Goal: Transaction & Acquisition: Purchase product/service

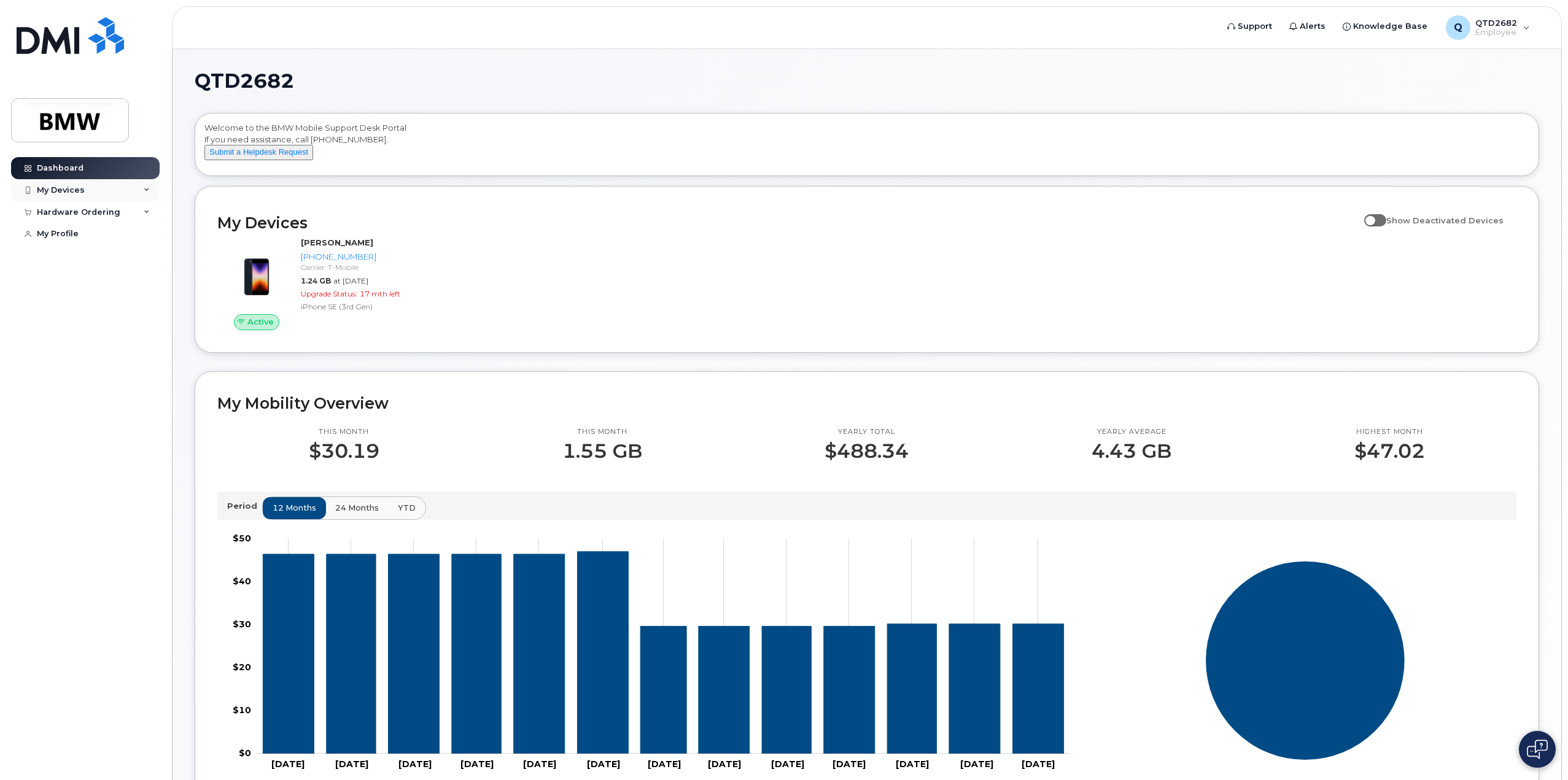
click at [96, 183] on div "My Devices" at bounding box center [85, 190] width 148 height 22
click at [99, 283] on div "Hardware Ordering" at bounding box center [79, 278] width 84 height 9
click at [79, 330] on div "New Order" at bounding box center [65, 325] width 47 height 11
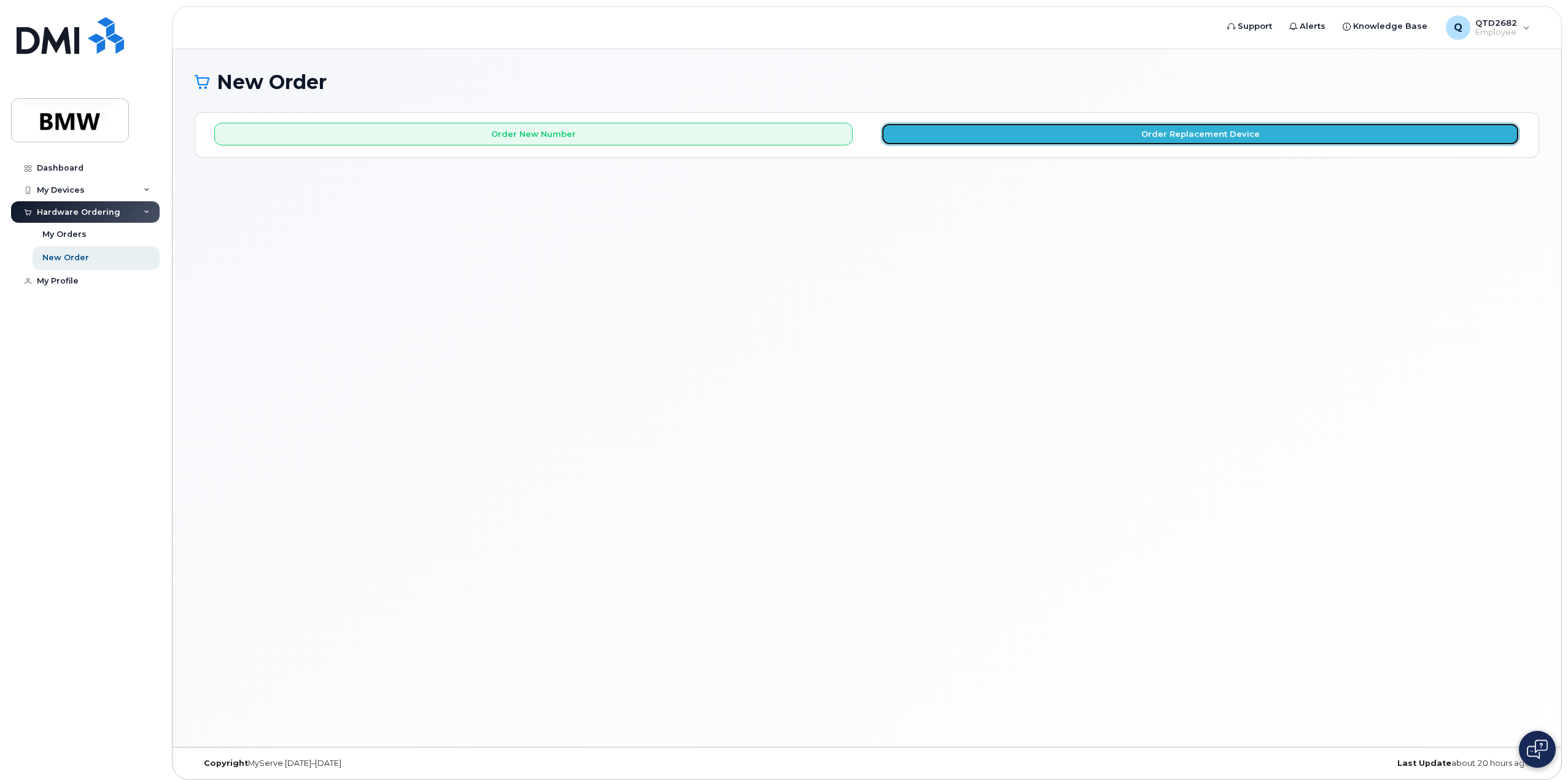
click at [1173, 131] on button "Order Replacement Device" at bounding box center [1199, 134] width 638 height 23
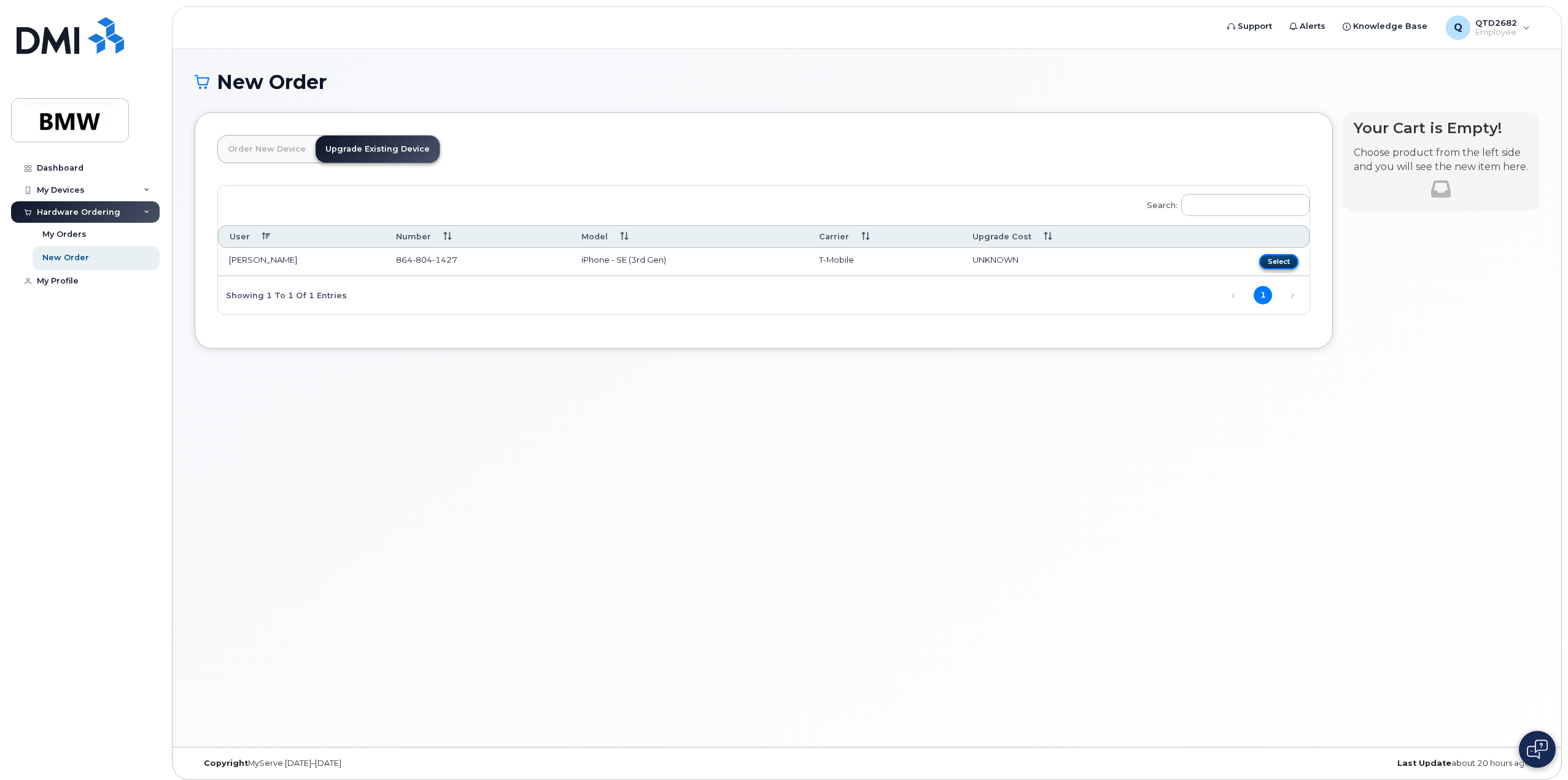
click at [1273, 264] on button "Select" at bounding box center [1279, 261] width 39 height 15
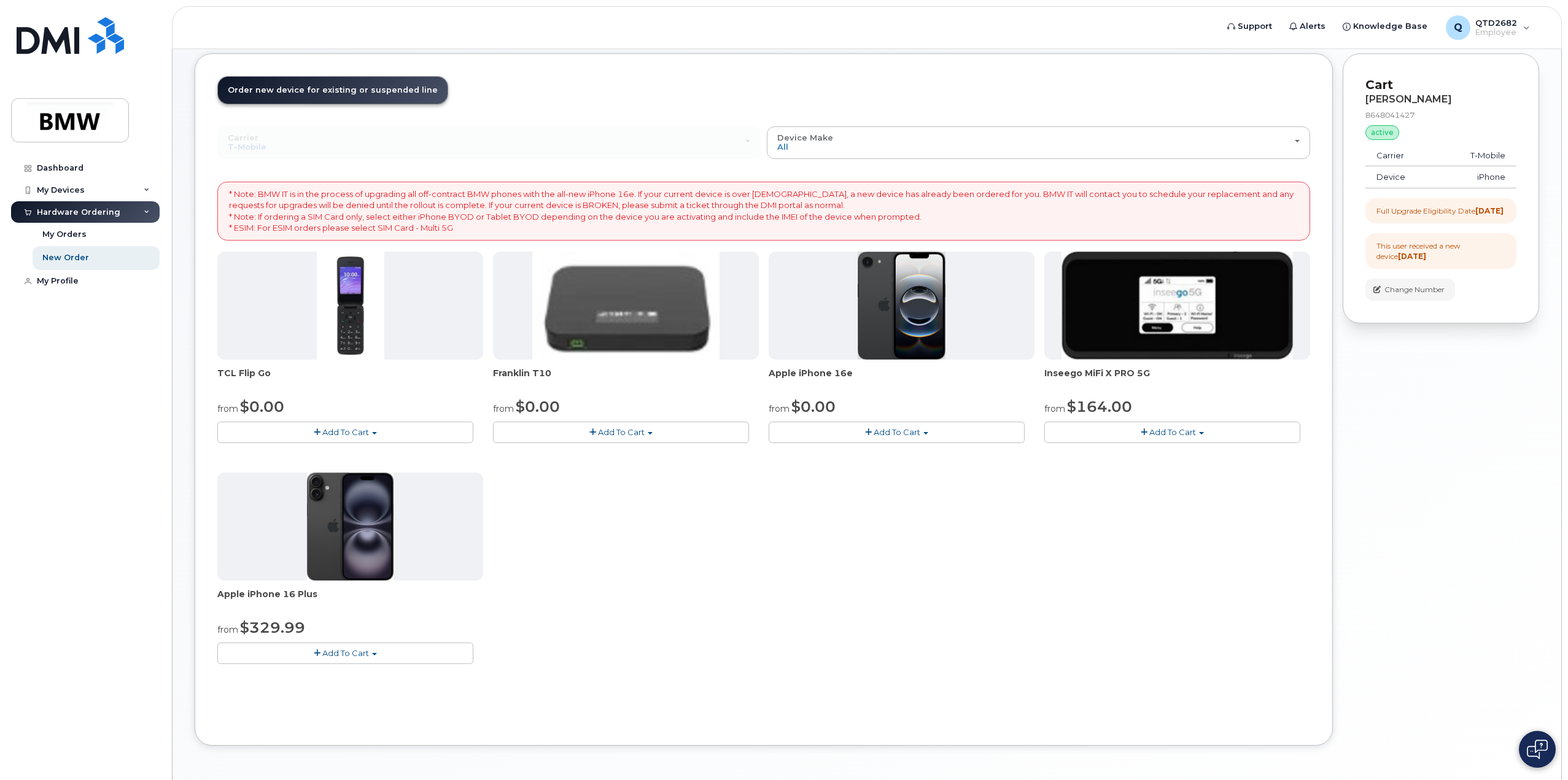
scroll to position [101, 0]
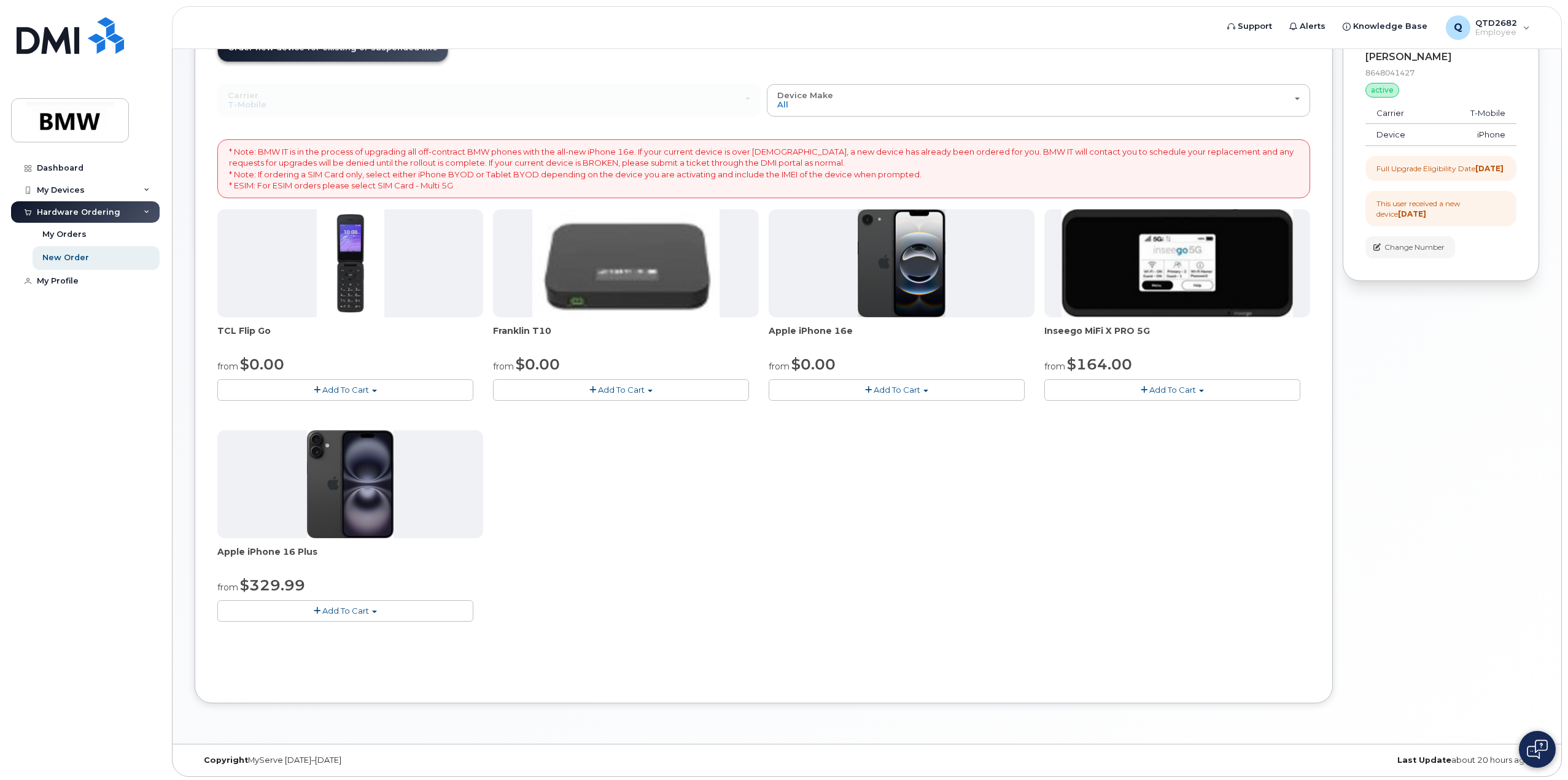
click at [920, 398] on button "Add To Cart" at bounding box center [896, 390] width 256 height 21
click at [831, 409] on link "$0.00 - 30 Month Upgrade (128GB)" at bounding box center [859, 412] width 175 height 15
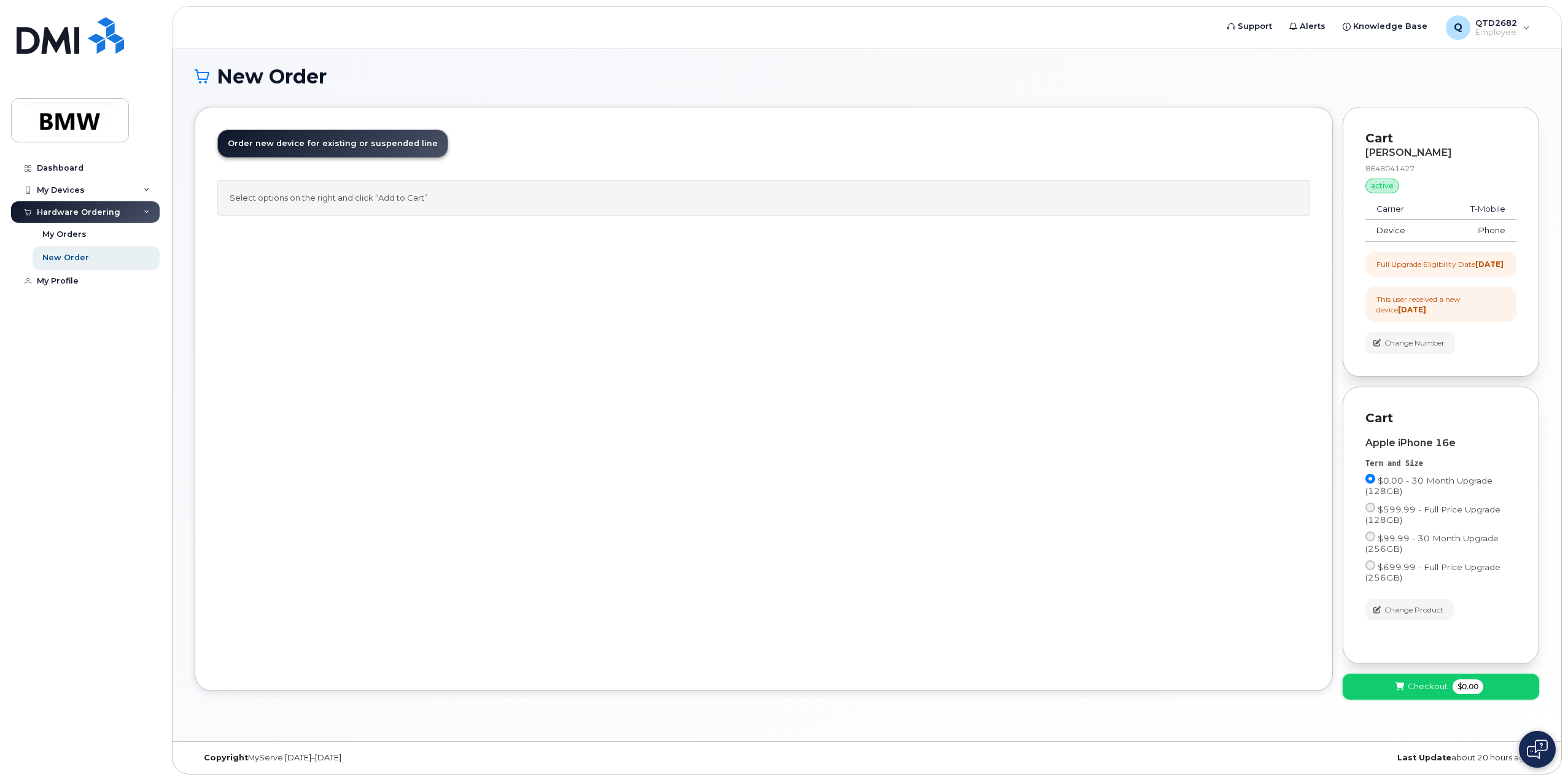
click at [1417, 692] on span "Checkout" at bounding box center [1428, 686] width 40 height 12
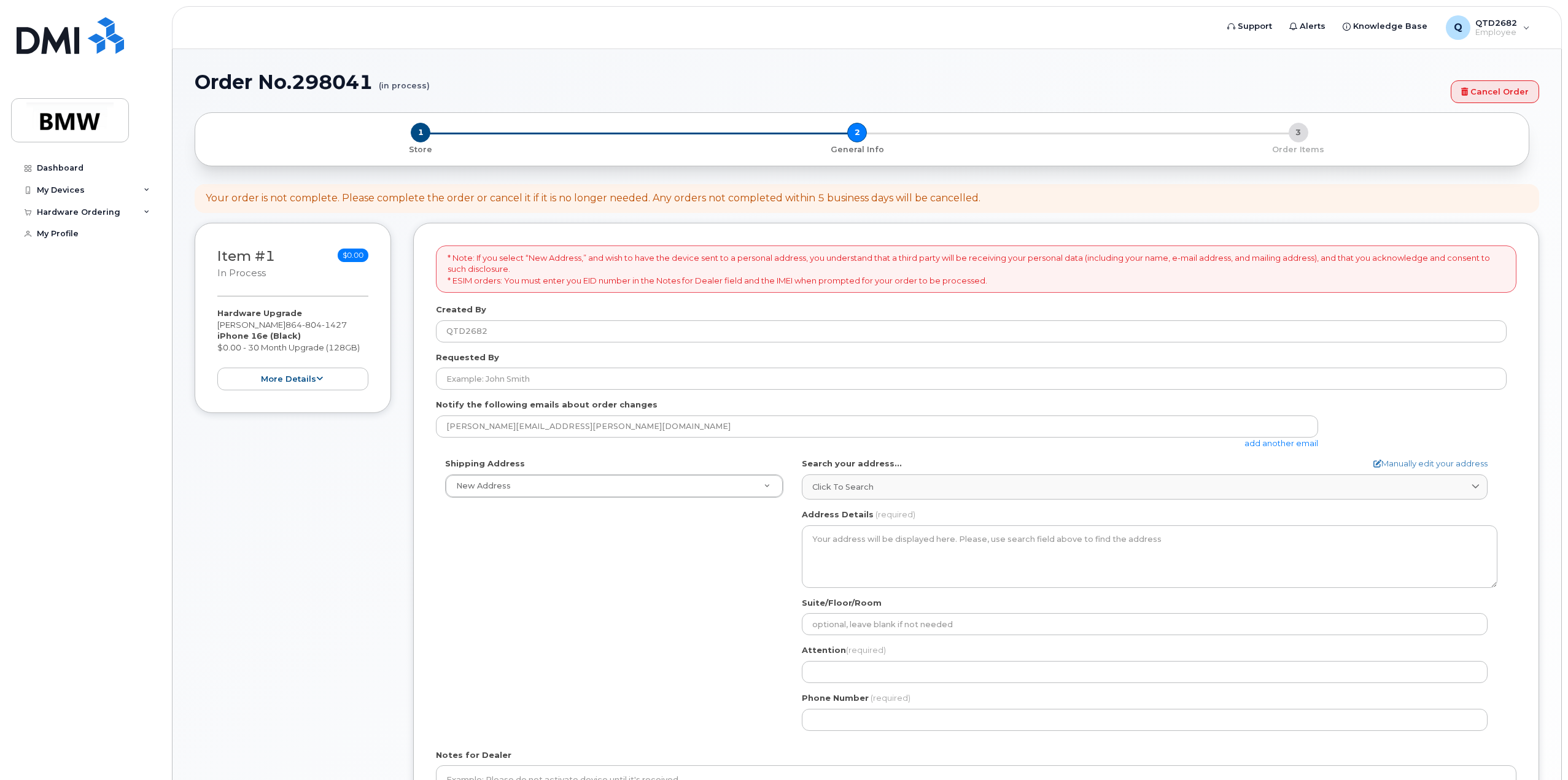
select select
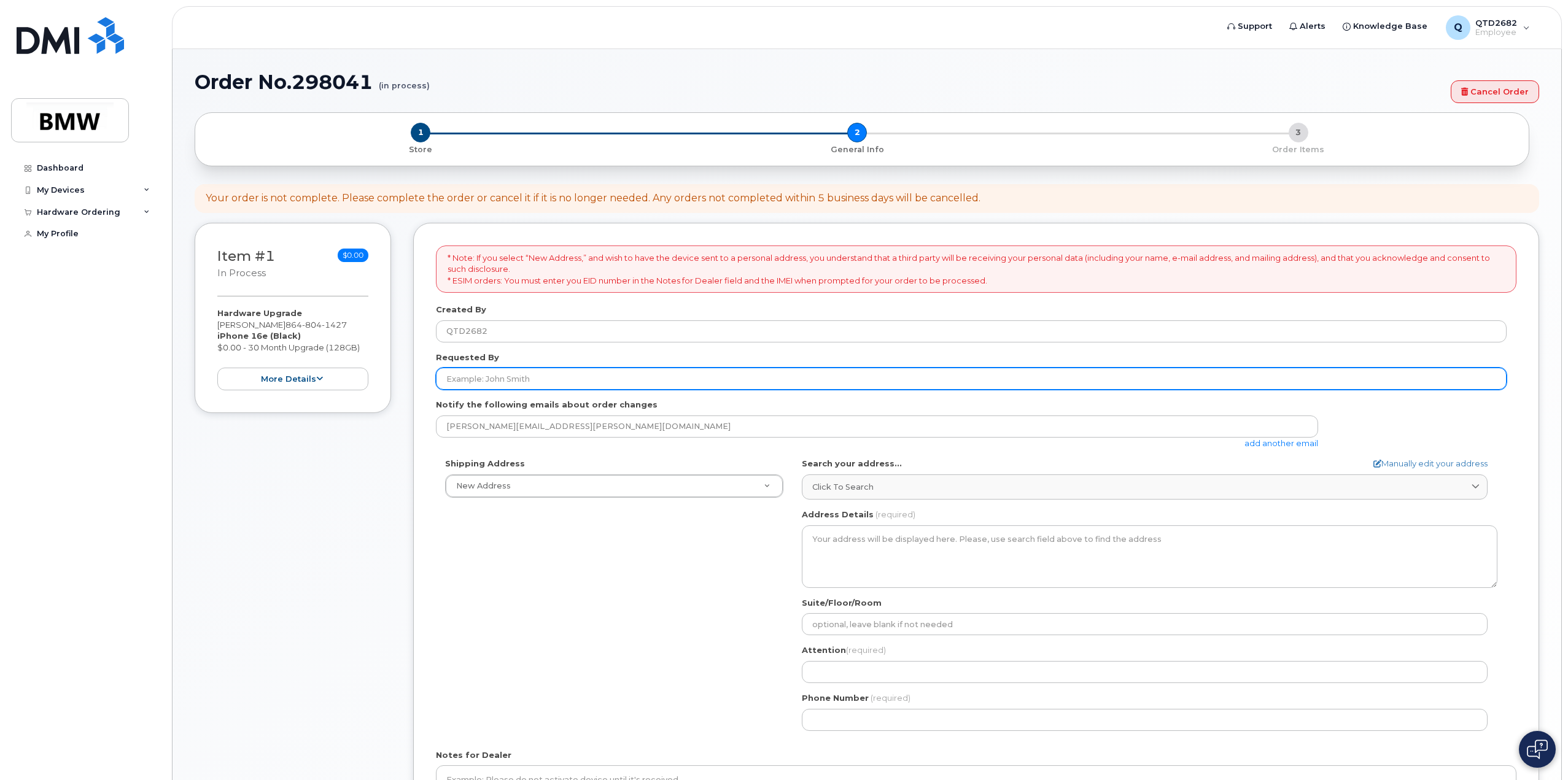
click at [503, 373] on input "Requested By" at bounding box center [971, 379] width 1071 height 22
type input "Rhett A Greene"
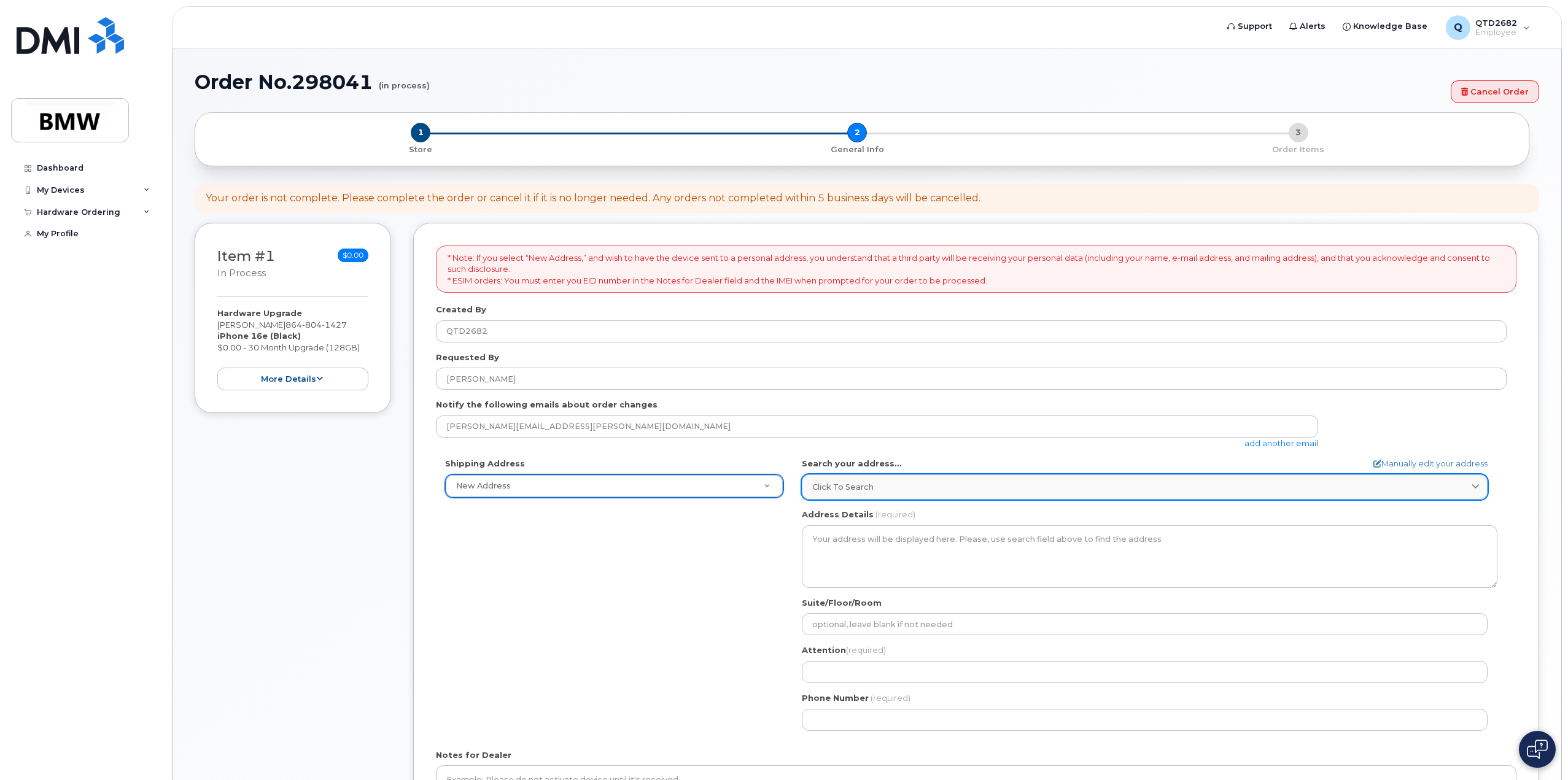
click at [865, 484] on span "Click to search" at bounding box center [843, 487] width 62 height 12
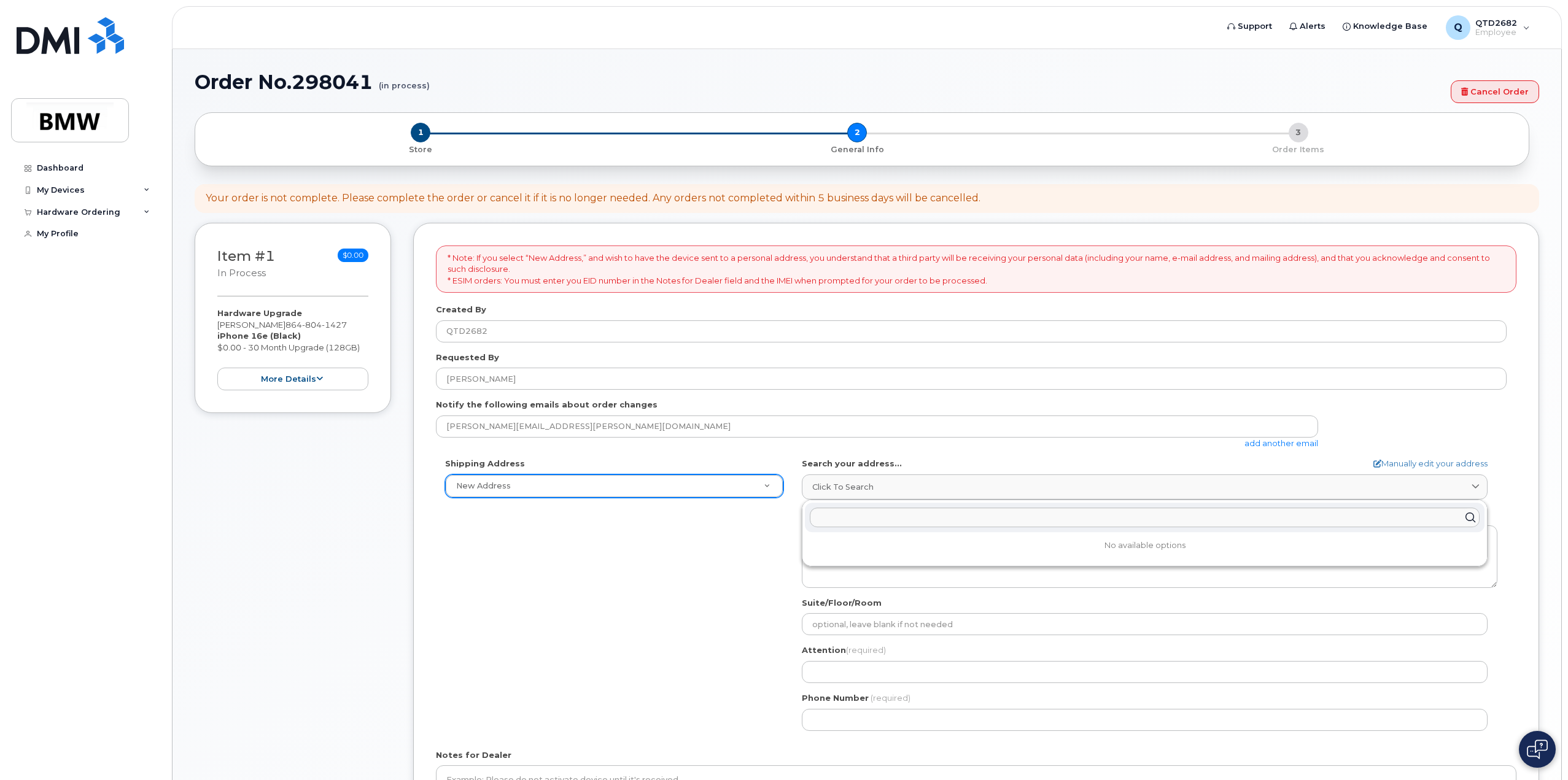
click at [785, 546] on div "Shipping Address New Address New Address BMW MC Plant BMW North America Financi…" at bounding box center [971, 598] width 1071 height 282
click at [951, 533] on textarea "Address Details" at bounding box center [1149, 556] width 695 height 62
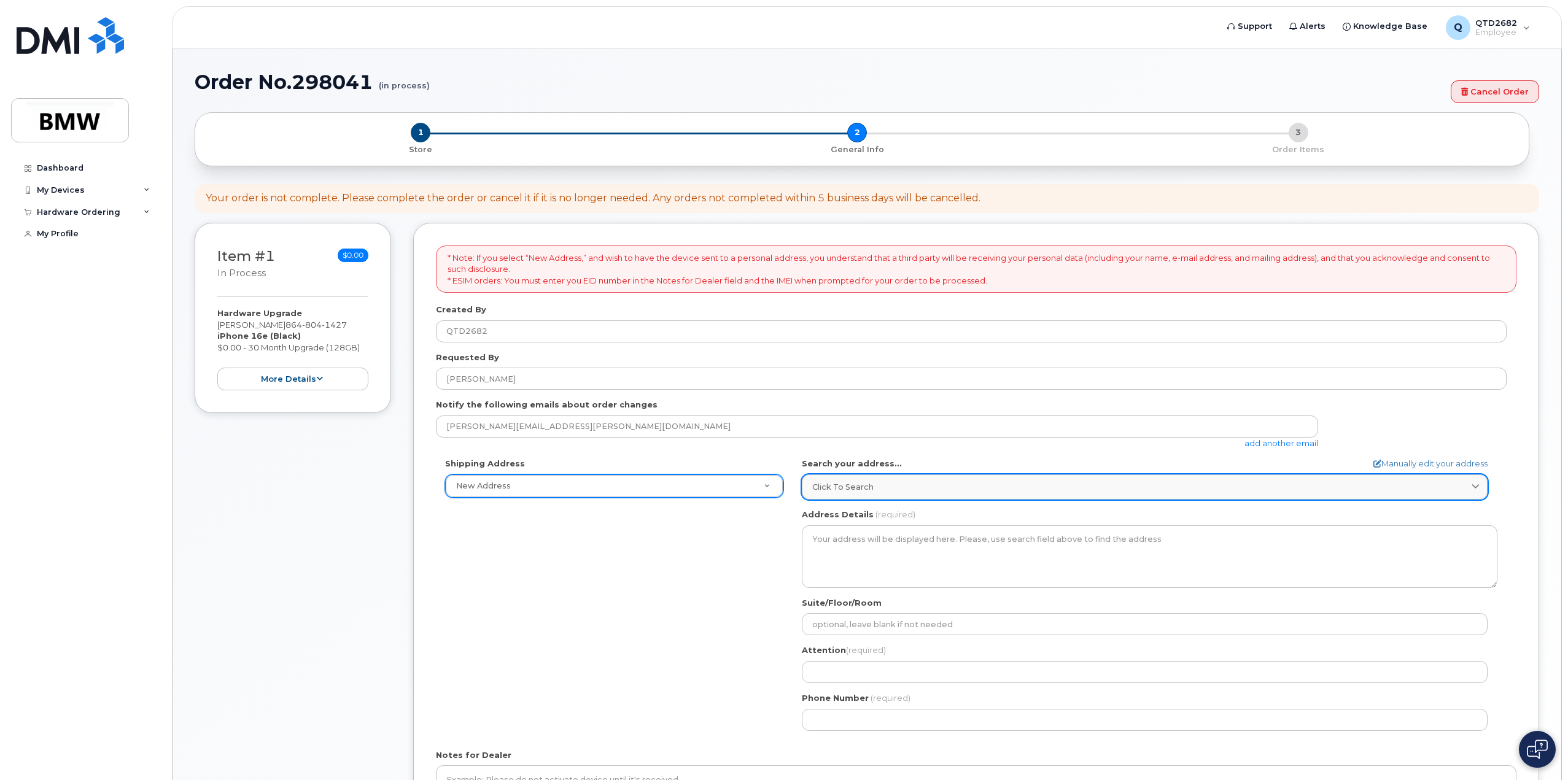
click at [859, 481] on span "Click to search" at bounding box center [843, 487] width 62 height 12
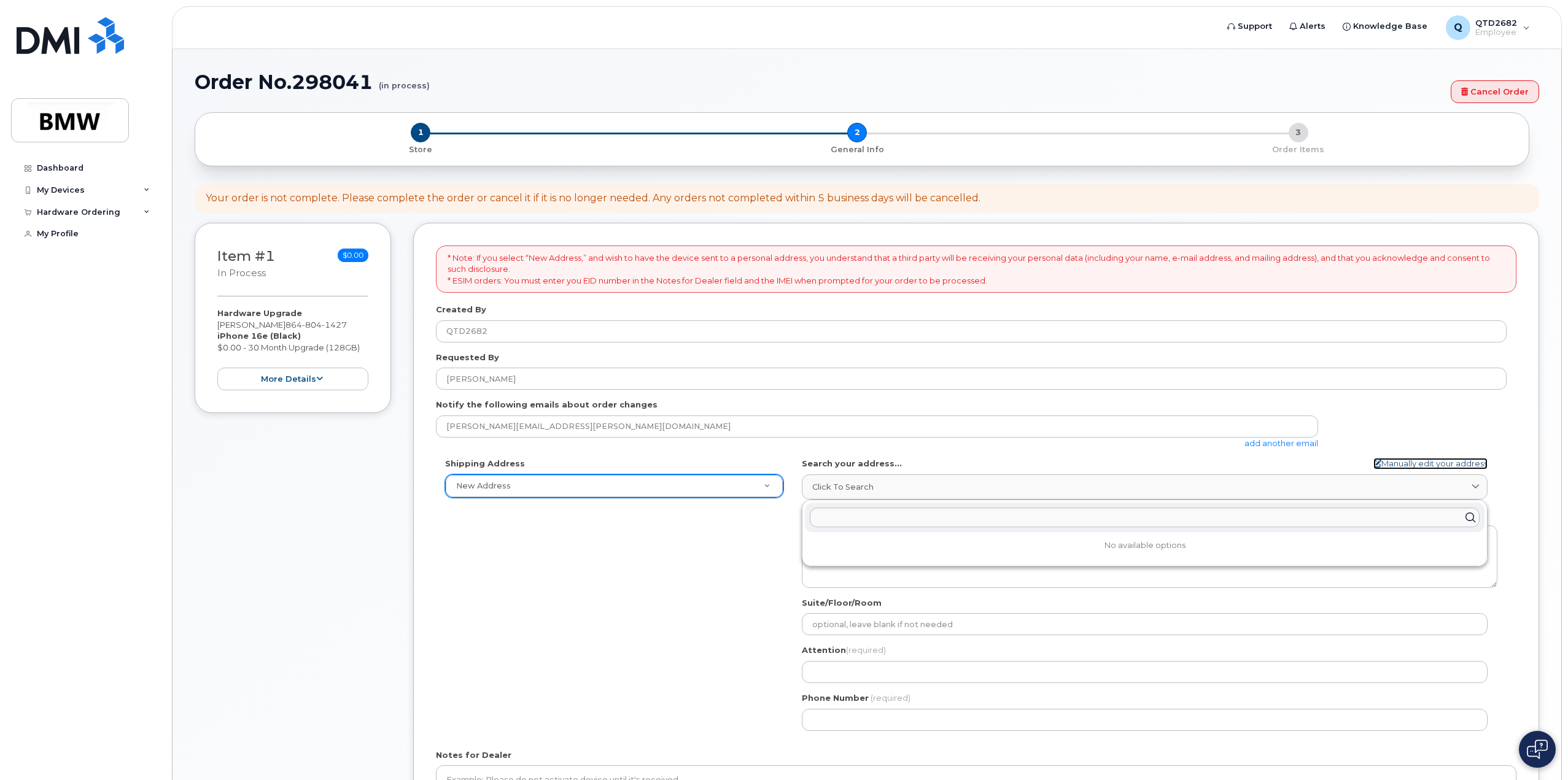
click at [1407, 458] on link "Manually edit your address" at bounding box center [1430, 463] width 114 height 12
select select
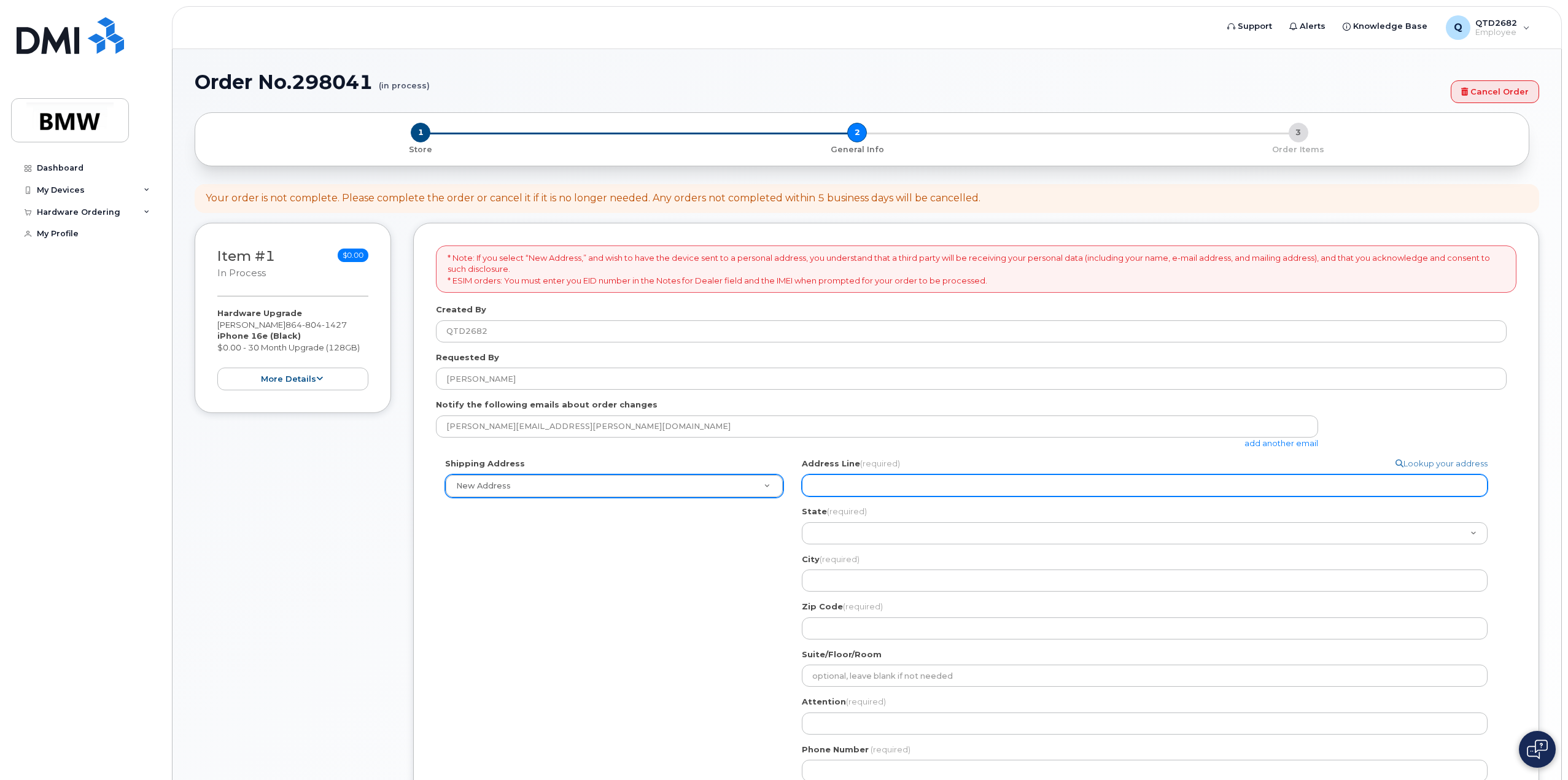
click at [873, 487] on input "Address Line (required)" at bounding box center [1144, 485] width 686 height 22
select select
type input "1"
select select
type input "17"
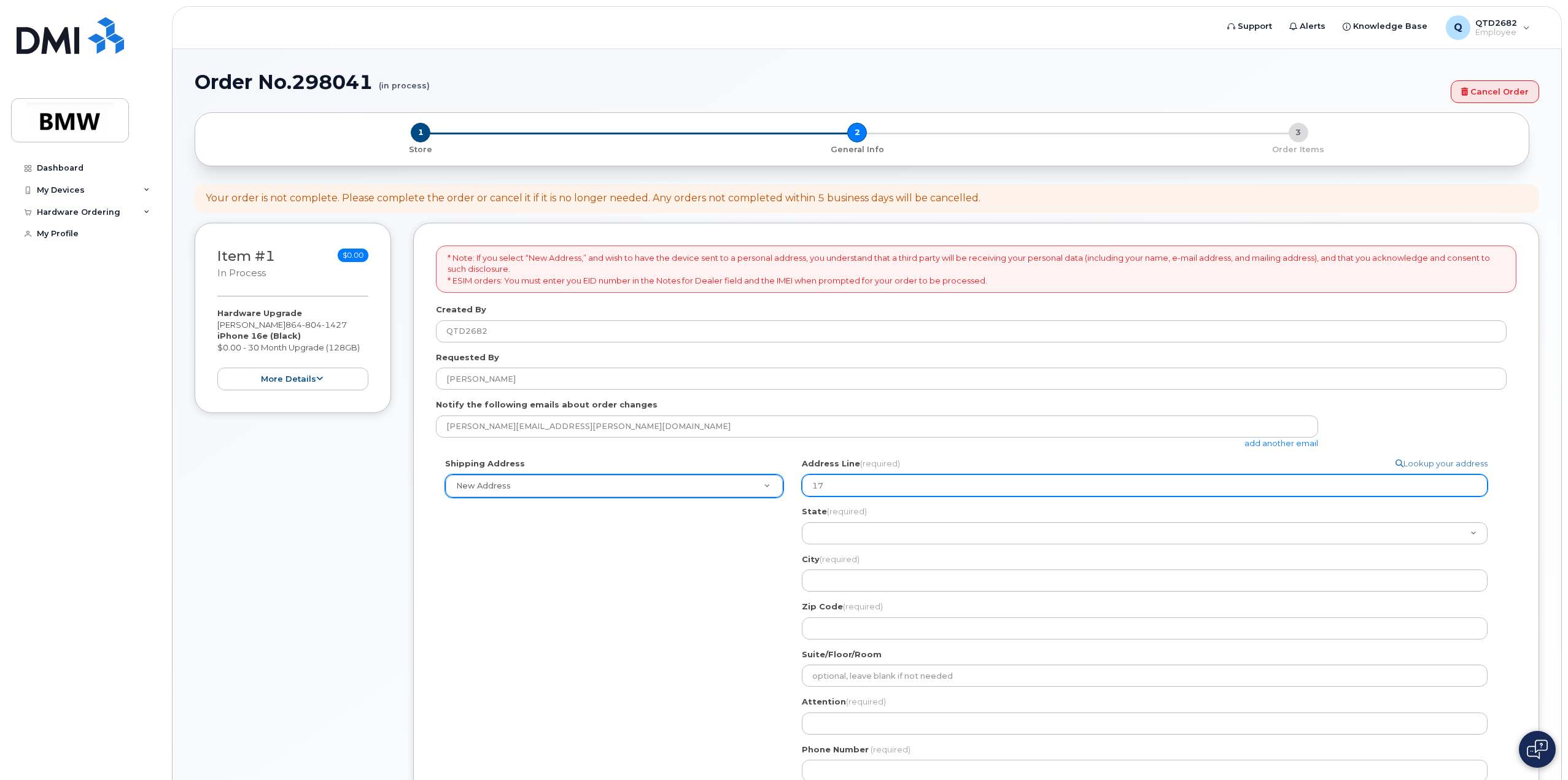
select select
type input "175"
select select
type input "1755"
select select
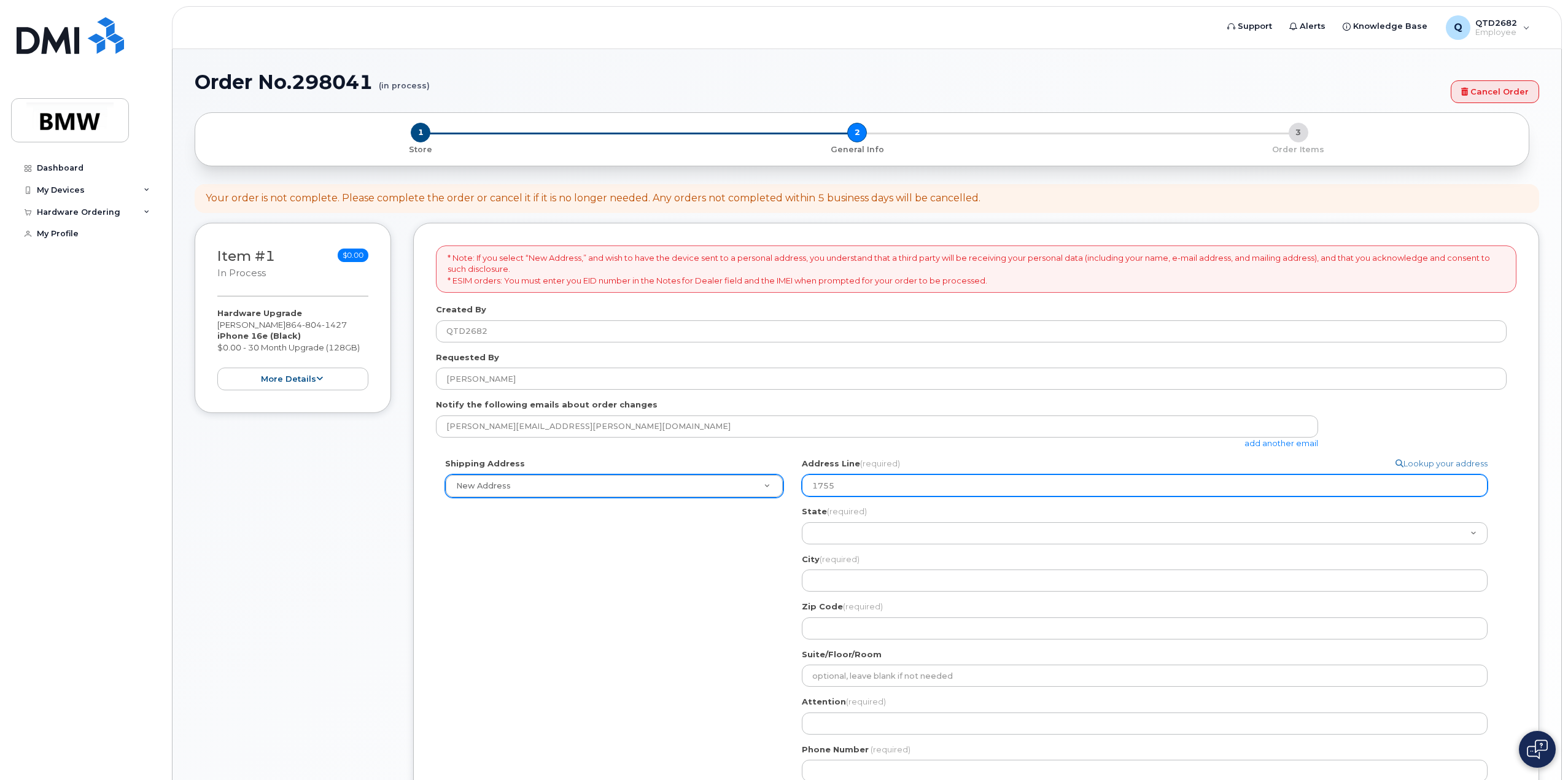
type input "1755 S"
select select
type input "1755 So"
select select
type input "1755 Sou"
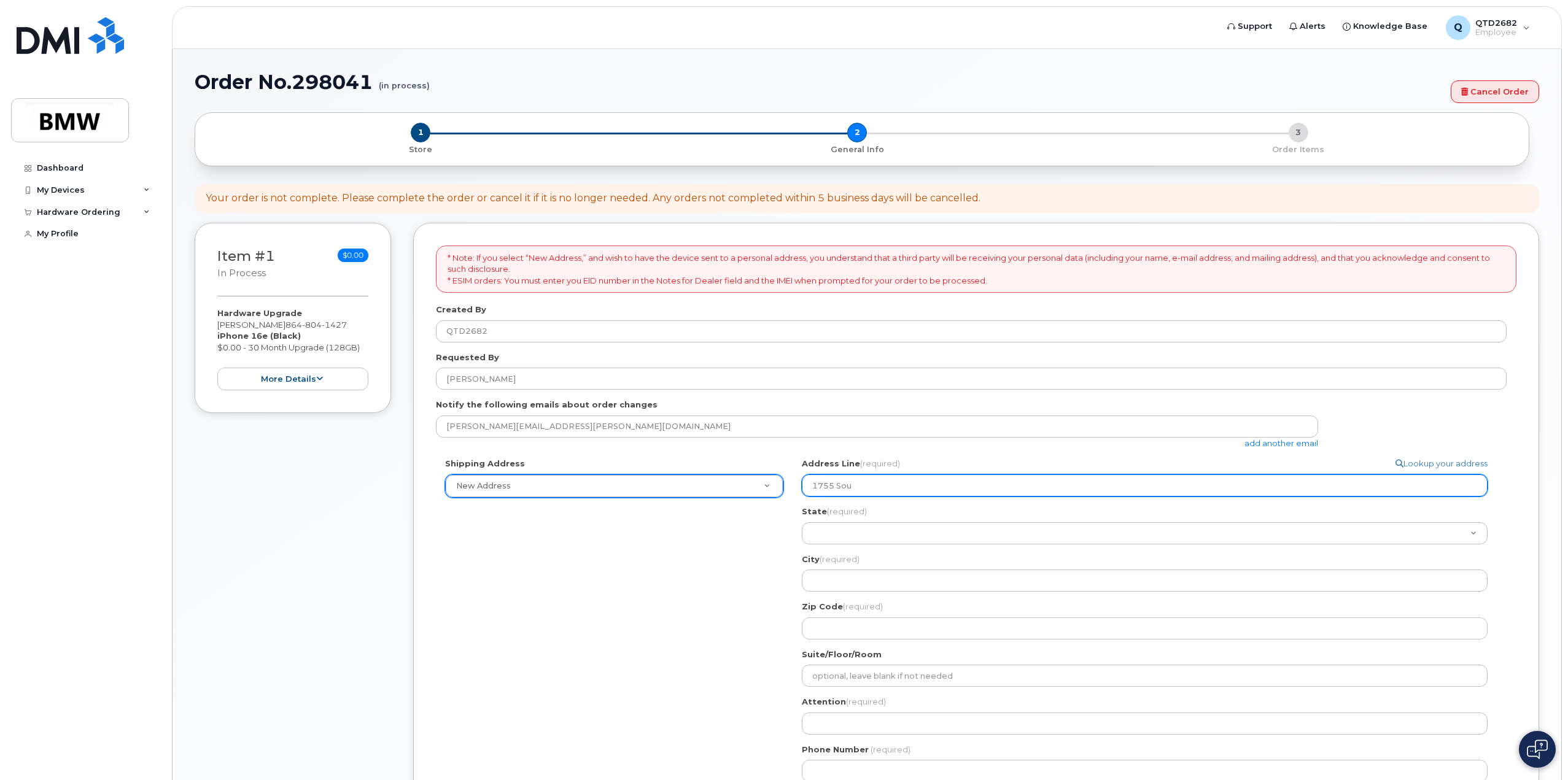
select select
type input "1755 Sout"
select select
type input "1755 South"
select select
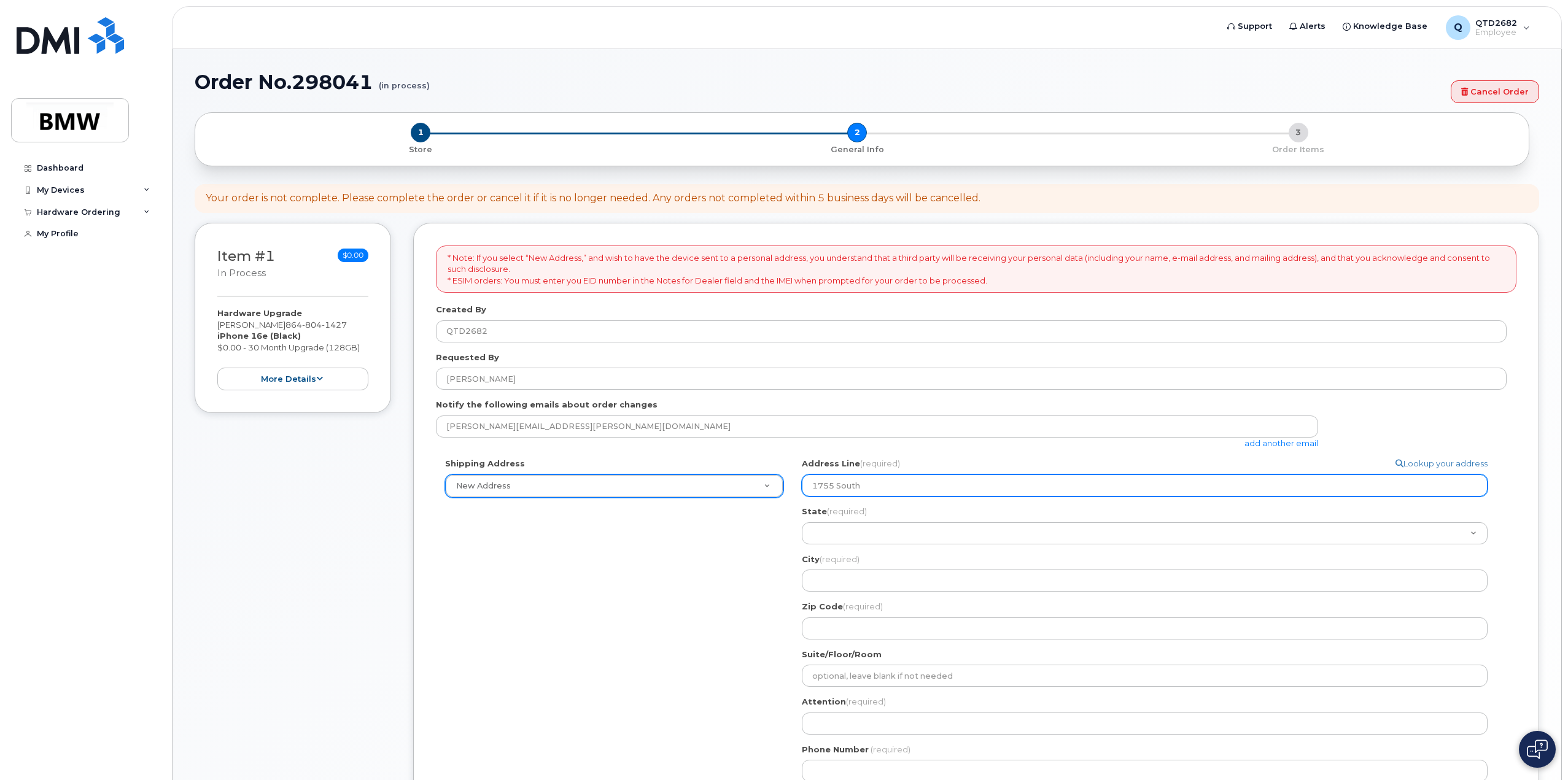
type input "1755 Southw"
select select
type input "1755 Southwo"
select select
type input "1755 Southwol"
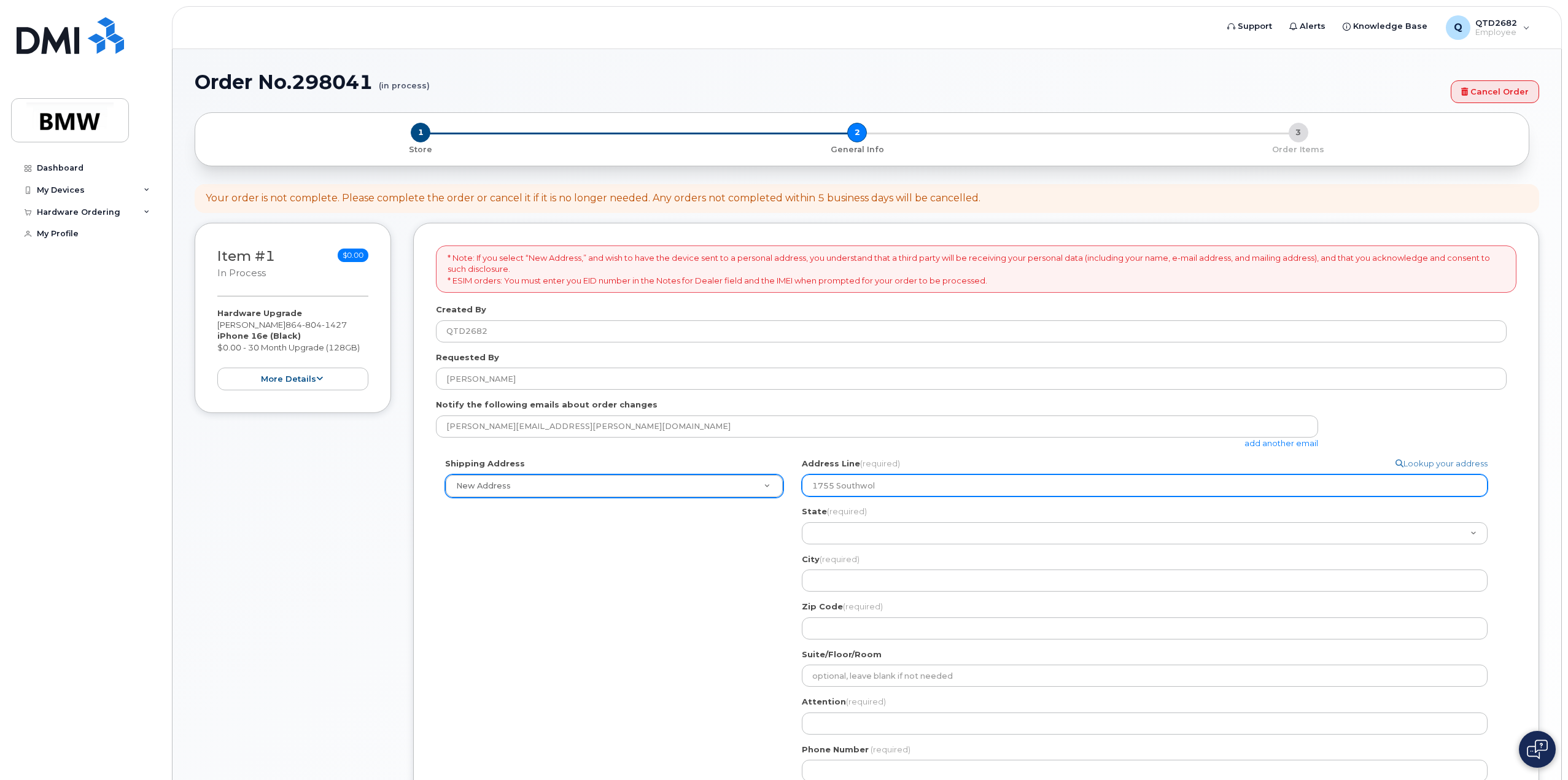
select select
type input "1755 Southwold"
select select
type input "1755 Southwold L"
select select
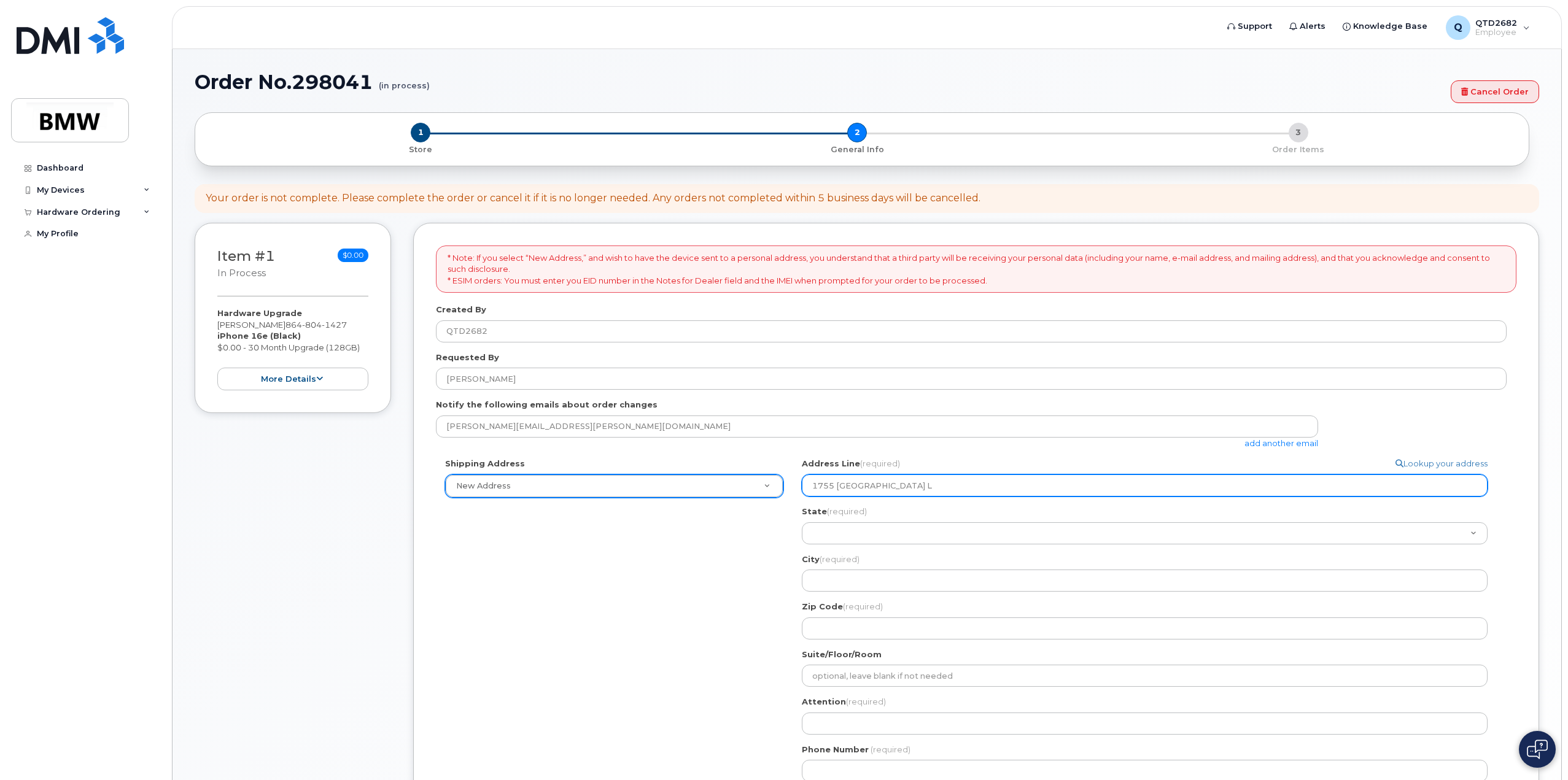
type input "1755 Southwold L n"
select select
type input "1755 Southwold L"
select select
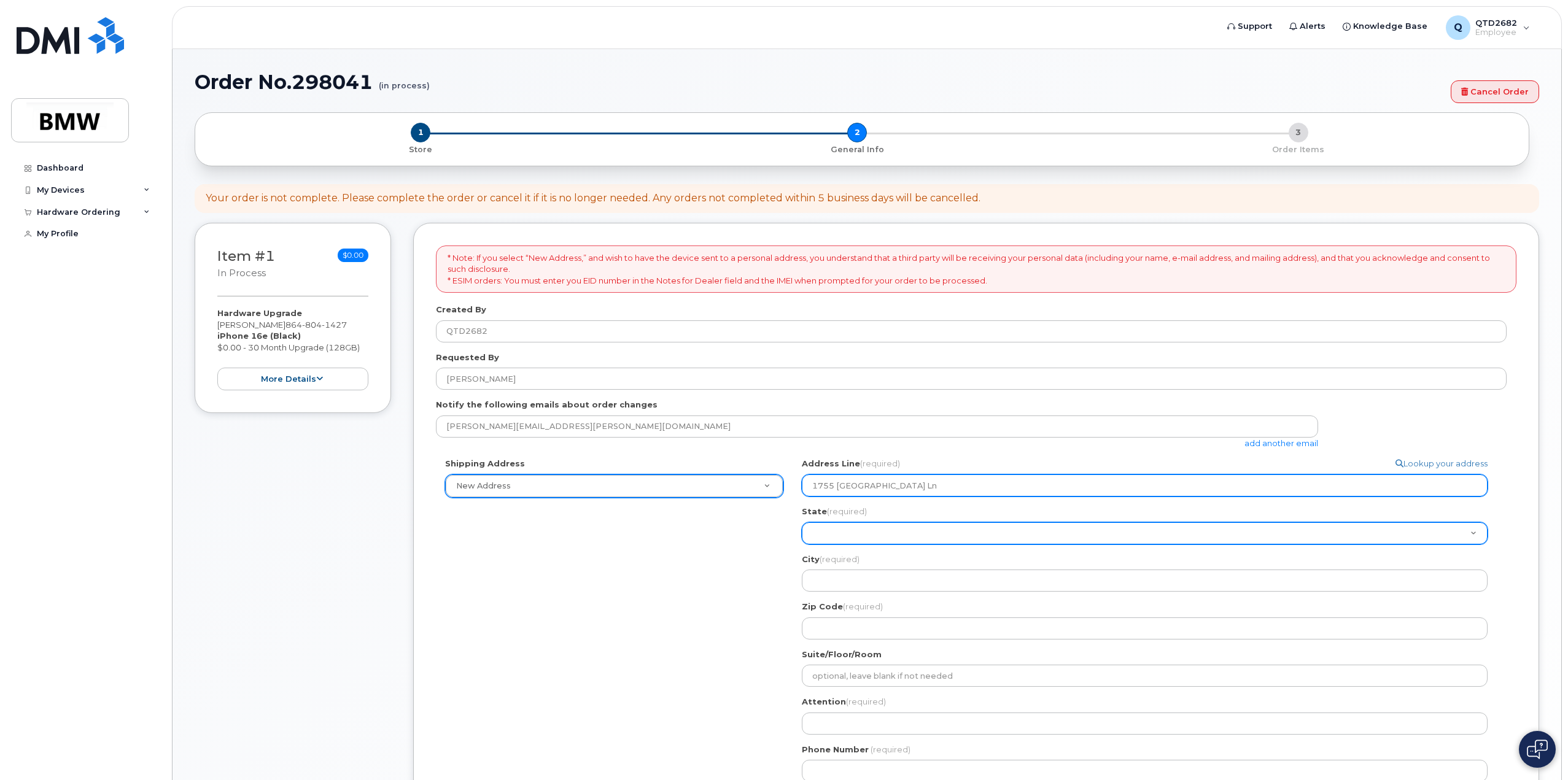
type input "1755 Southwold Ln"
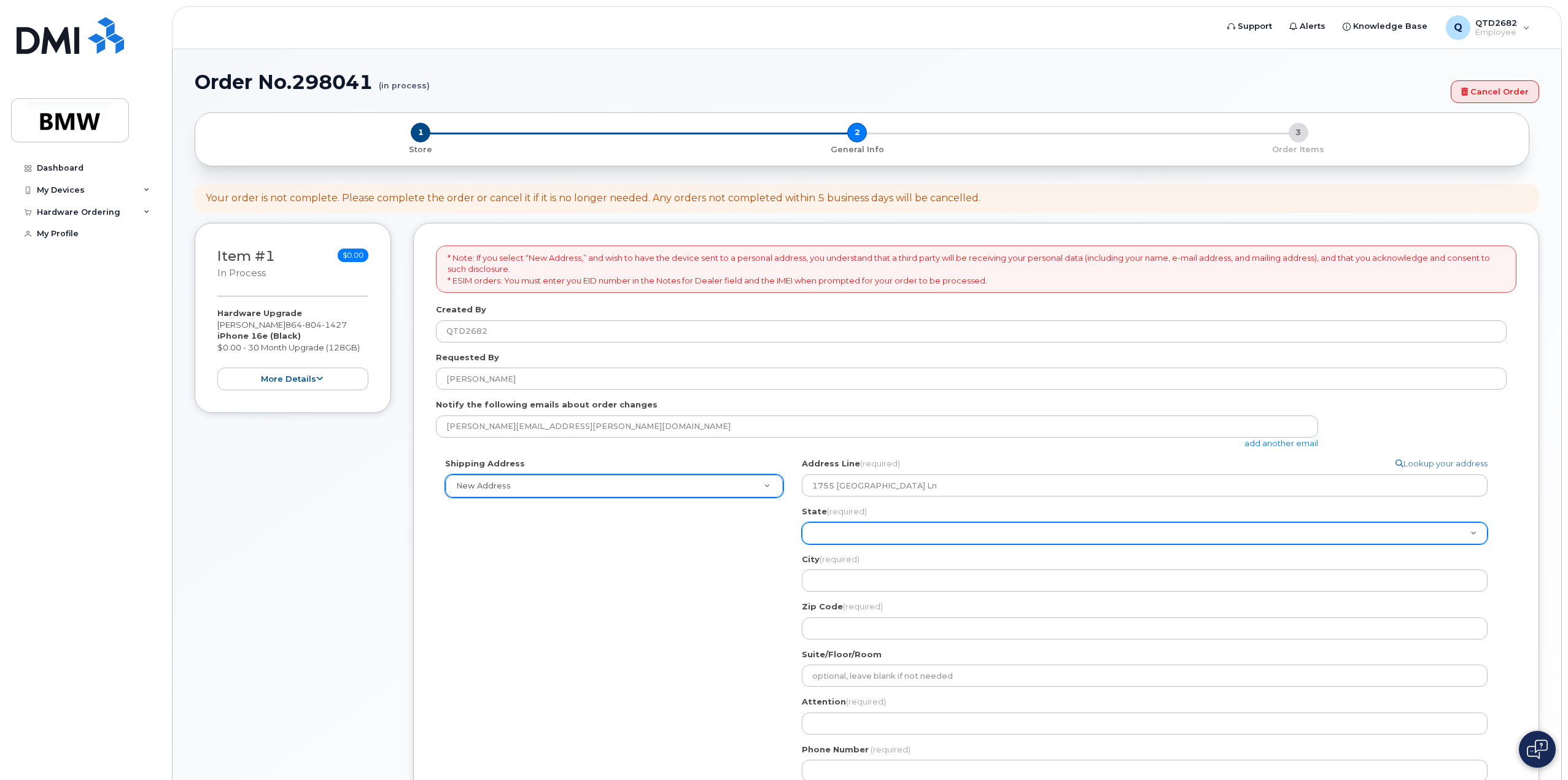
click at [857, 529] on select "Alabama Alaska American Samoa Arizona Arkansas California Colorado Connecticut …" at bounding box center [1144, 533] width 686 height 22
select select "SC"
click at [802, 522] on select "Alabama Alaska American Samoa Arizona Arkansas California Colorado Connecticut …" at bounding box center [1144, 533] width 686 height 22
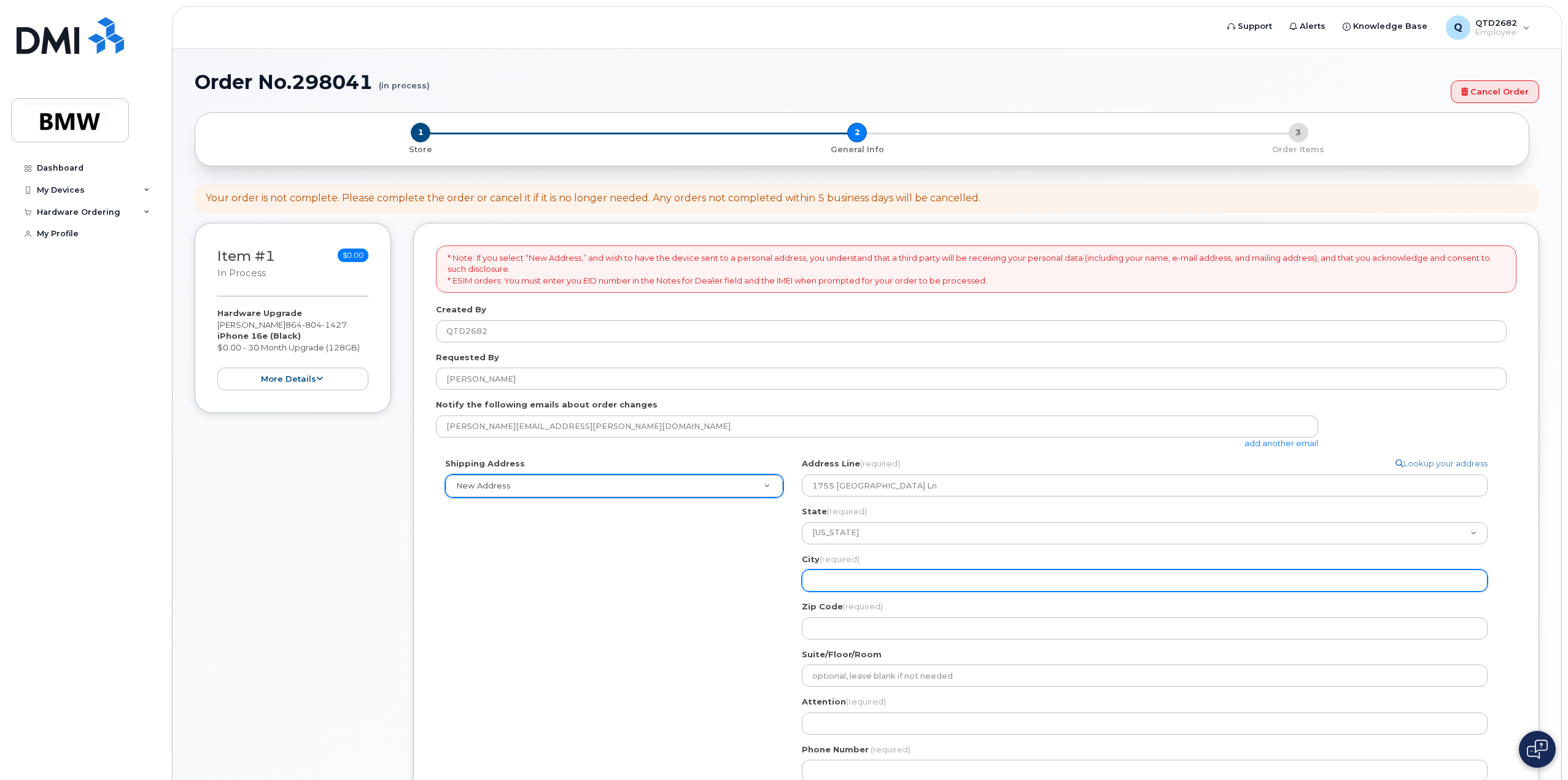
click at [866, 582] on input "City (required)" at bounding box center [1144, 580] width 686 height 22
select select
type input "B"
select select
type input "Bo"
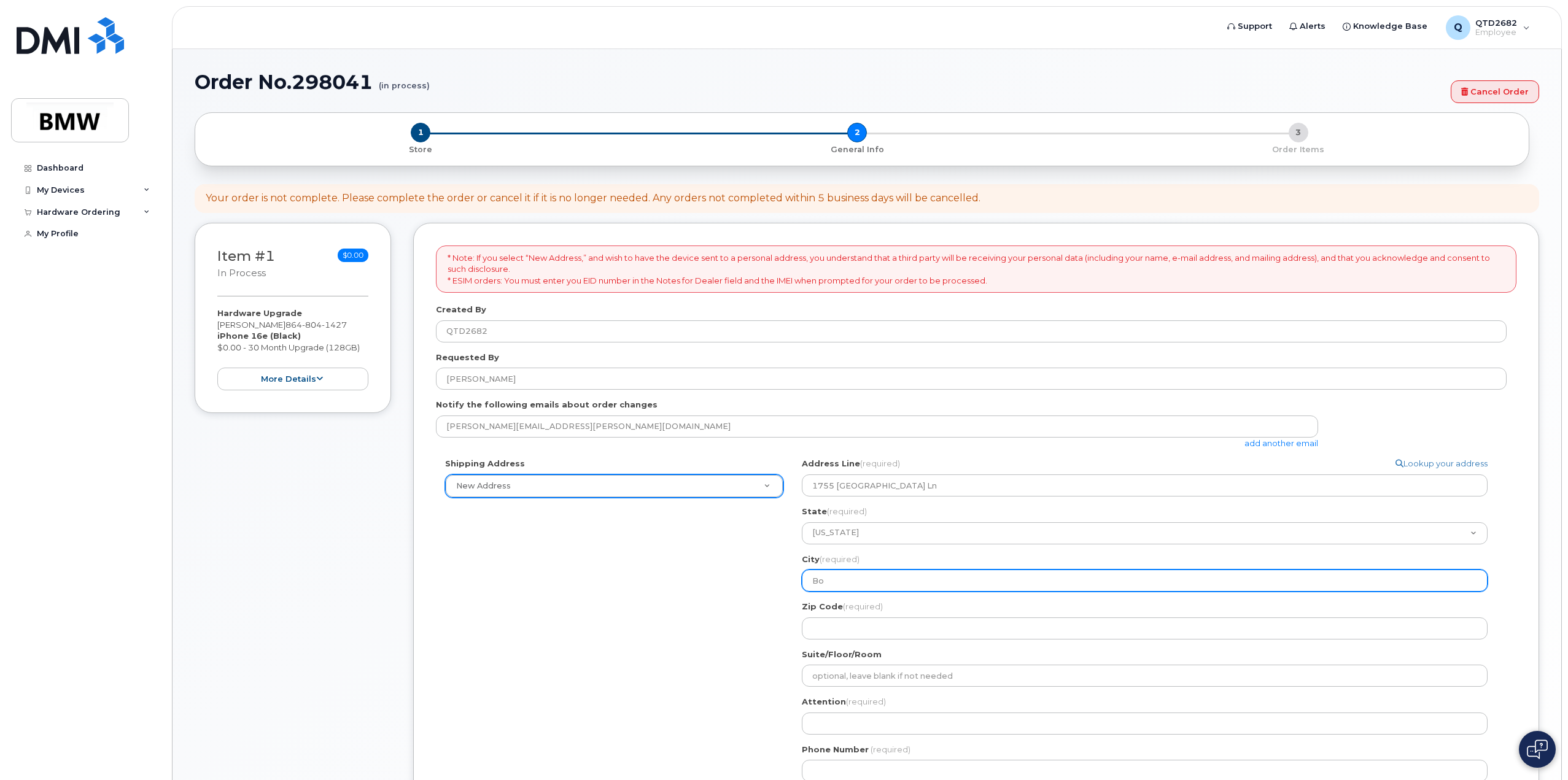
select select
type input "Boi"
select select
type input "Boil"
select select
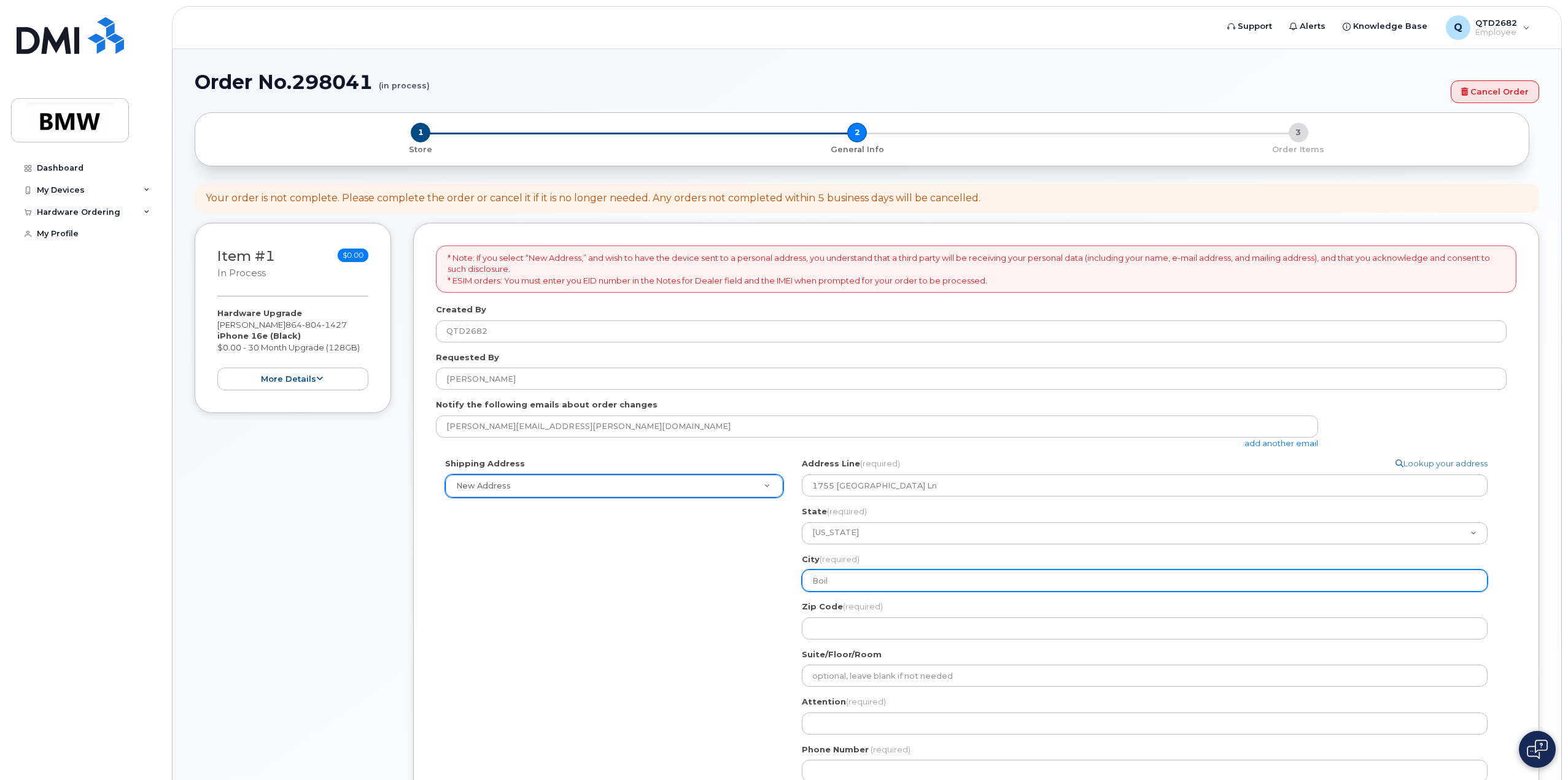
type input "Boili"
select select
type input "Boilin"
select select
type input "Boiling"
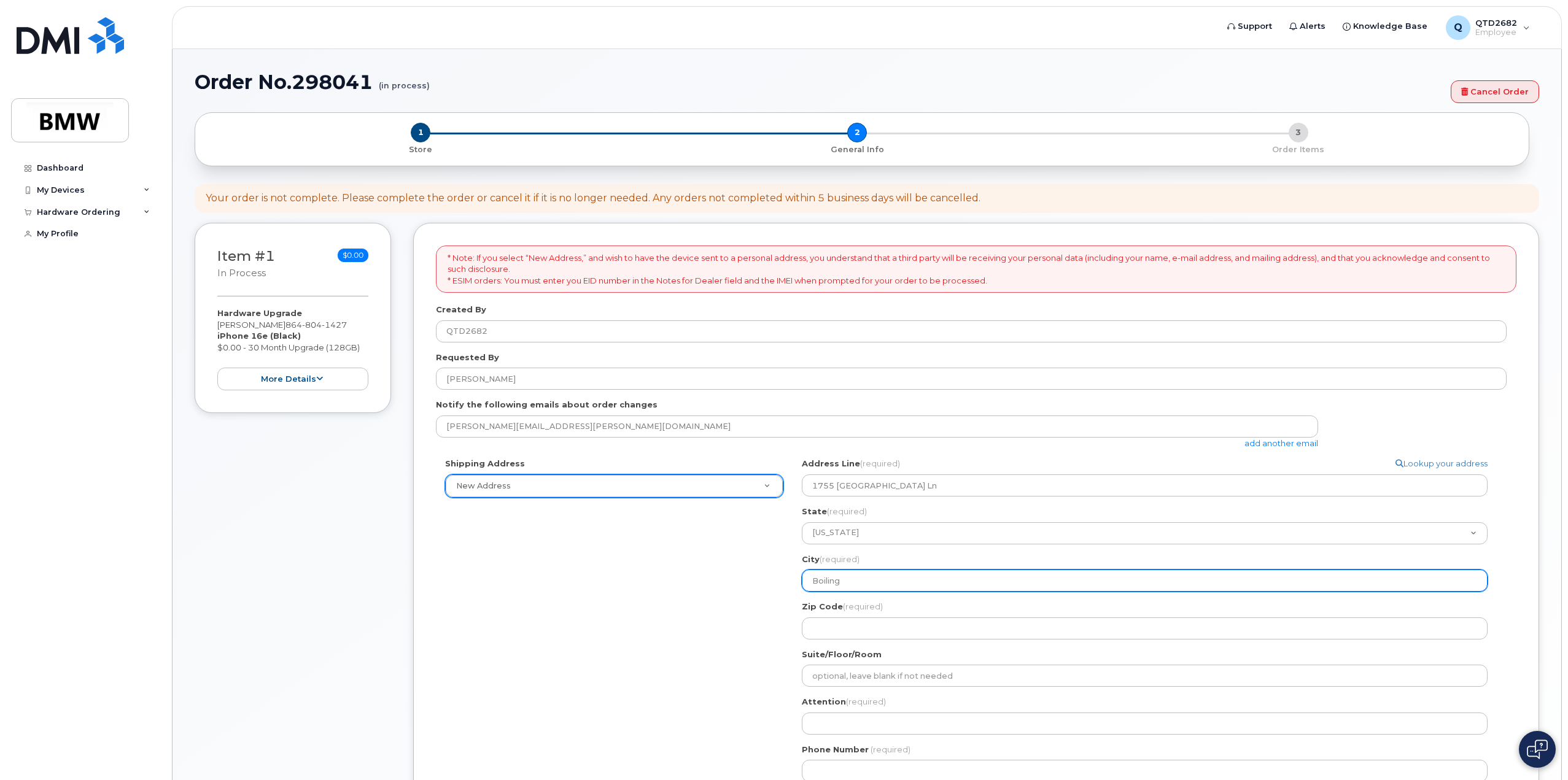
select select
type input "Boiling S"
select select
type input "Boiling Sp"
select select
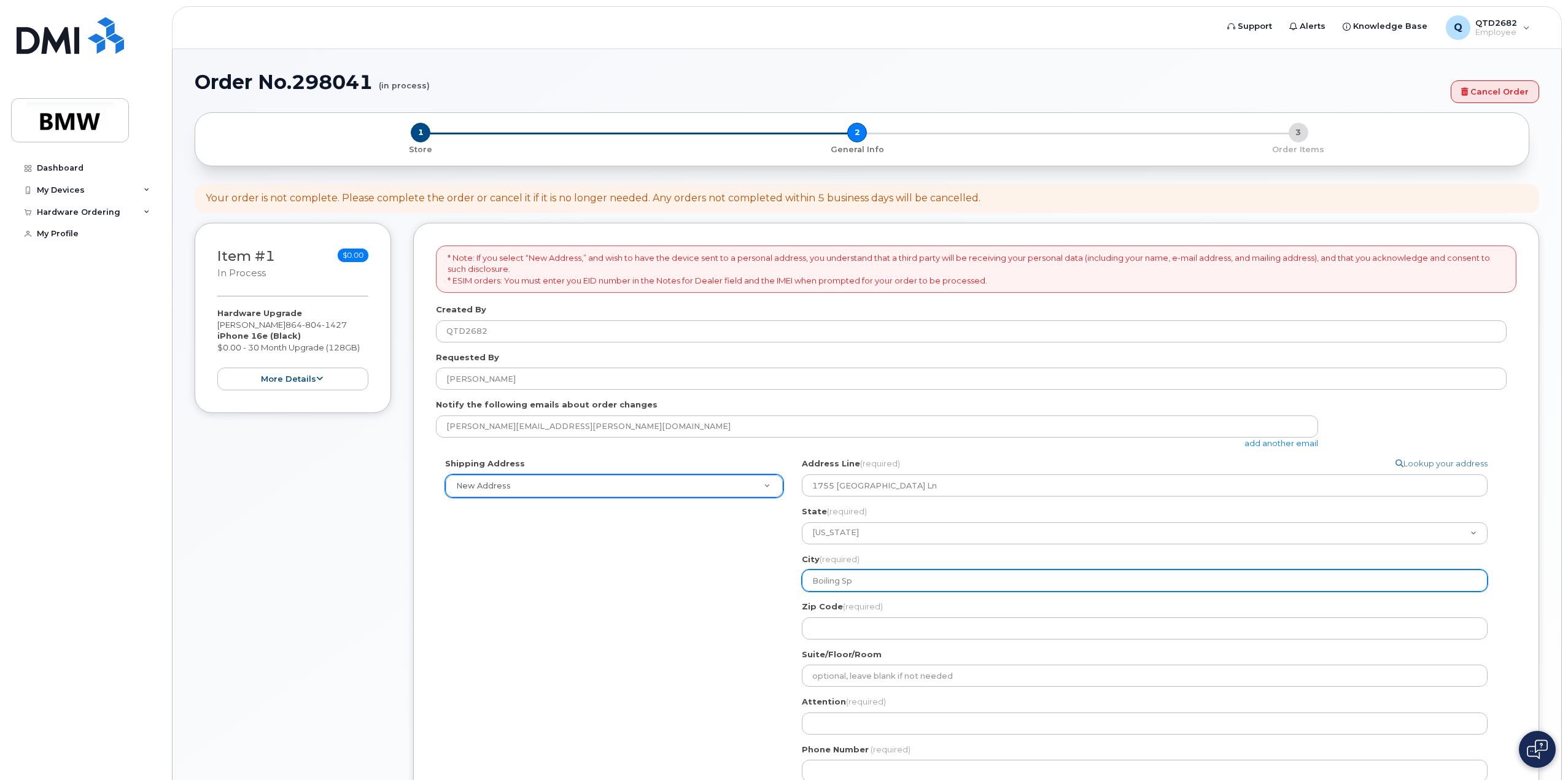
type input "Boiling Spr"
select select
type input "Boiling Spri"
select select
type input "Boiling Sprin"
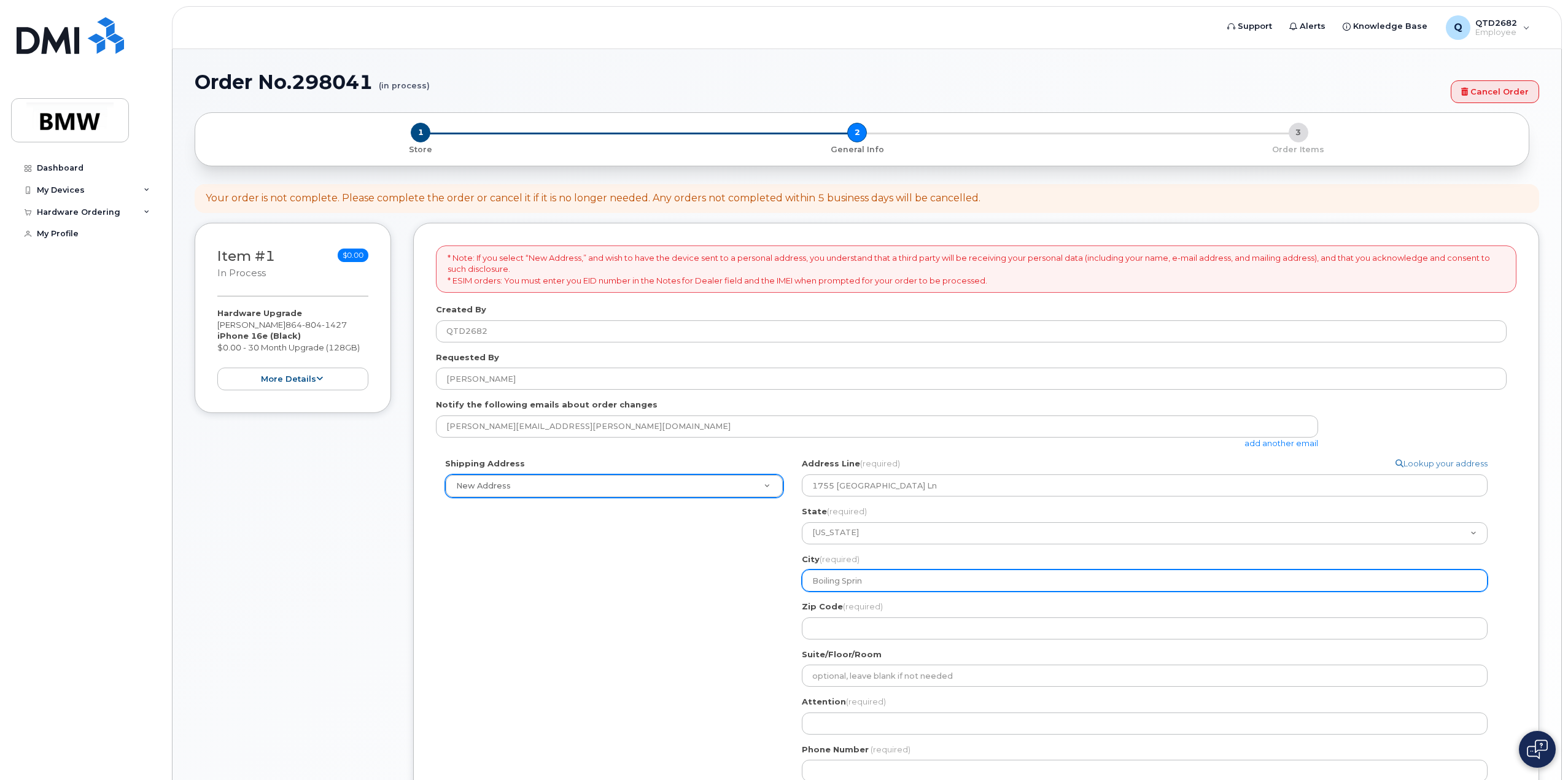
select select
type input "Boiling Spring"
select select
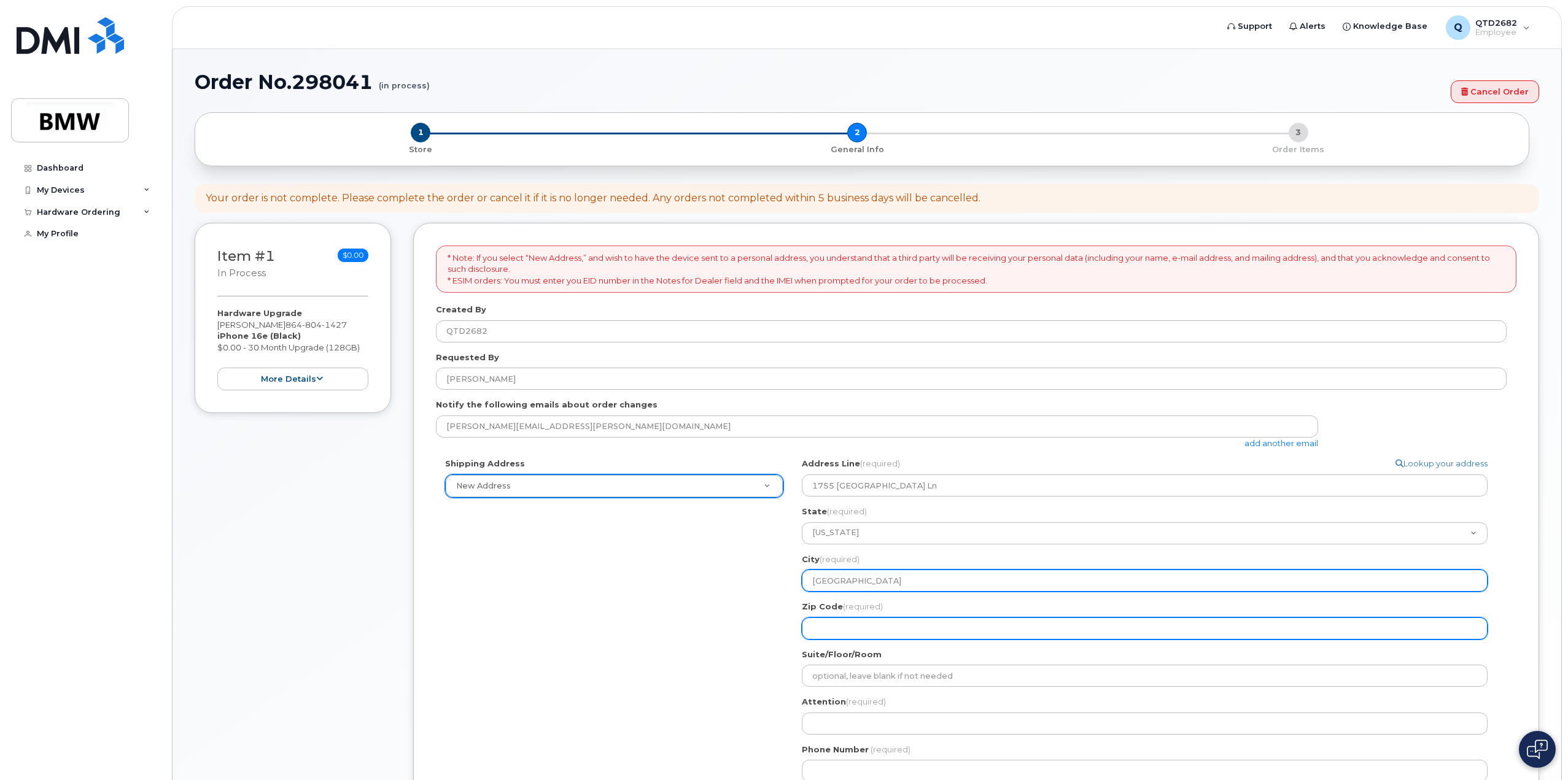
type input "Boiling Springs"
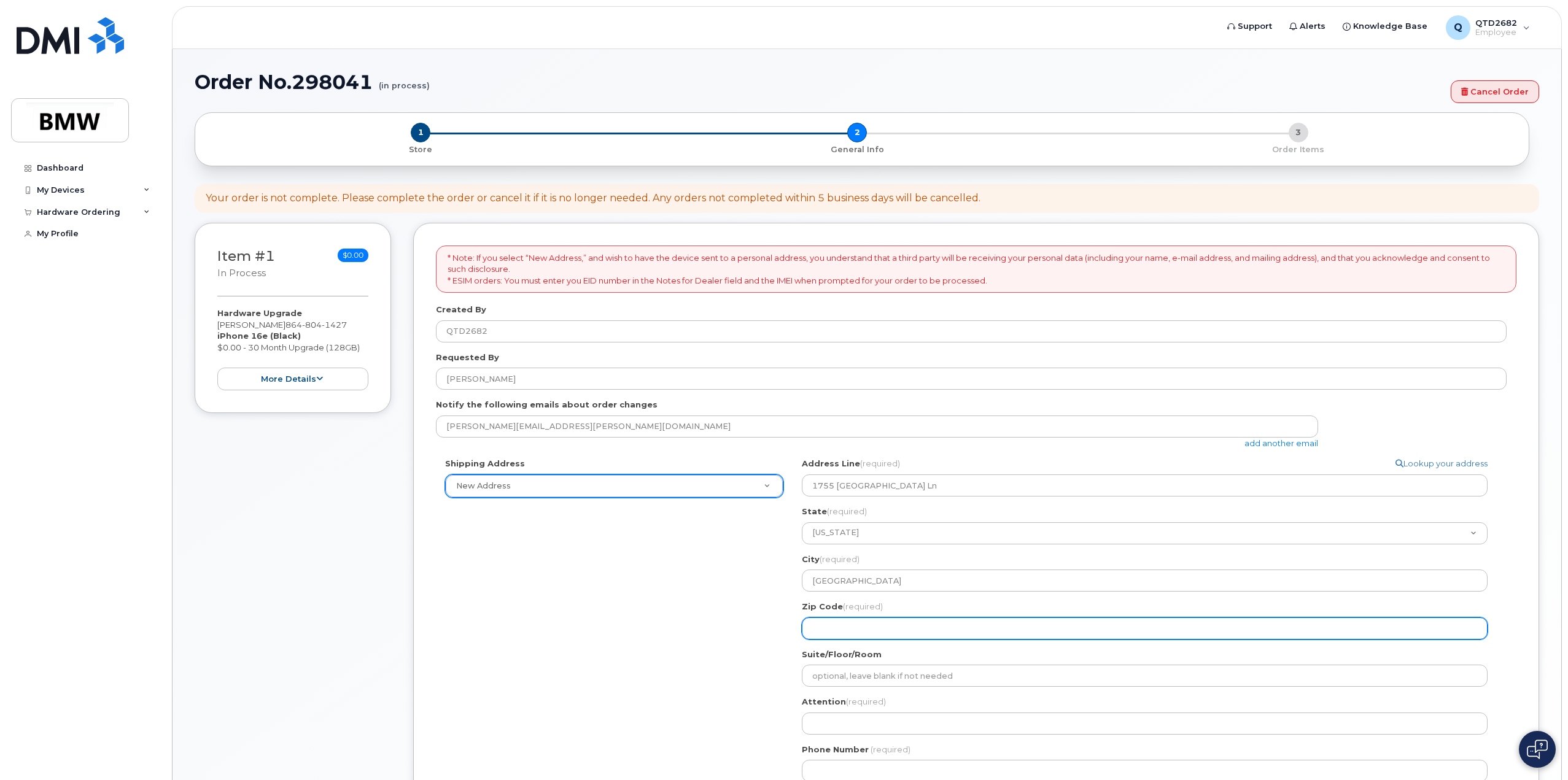
click at [878, 634] on input "Zip Code (required)" at bounding box center [1144, 629] width 686 height 22
select select
type input "2"
select select
type input "29"
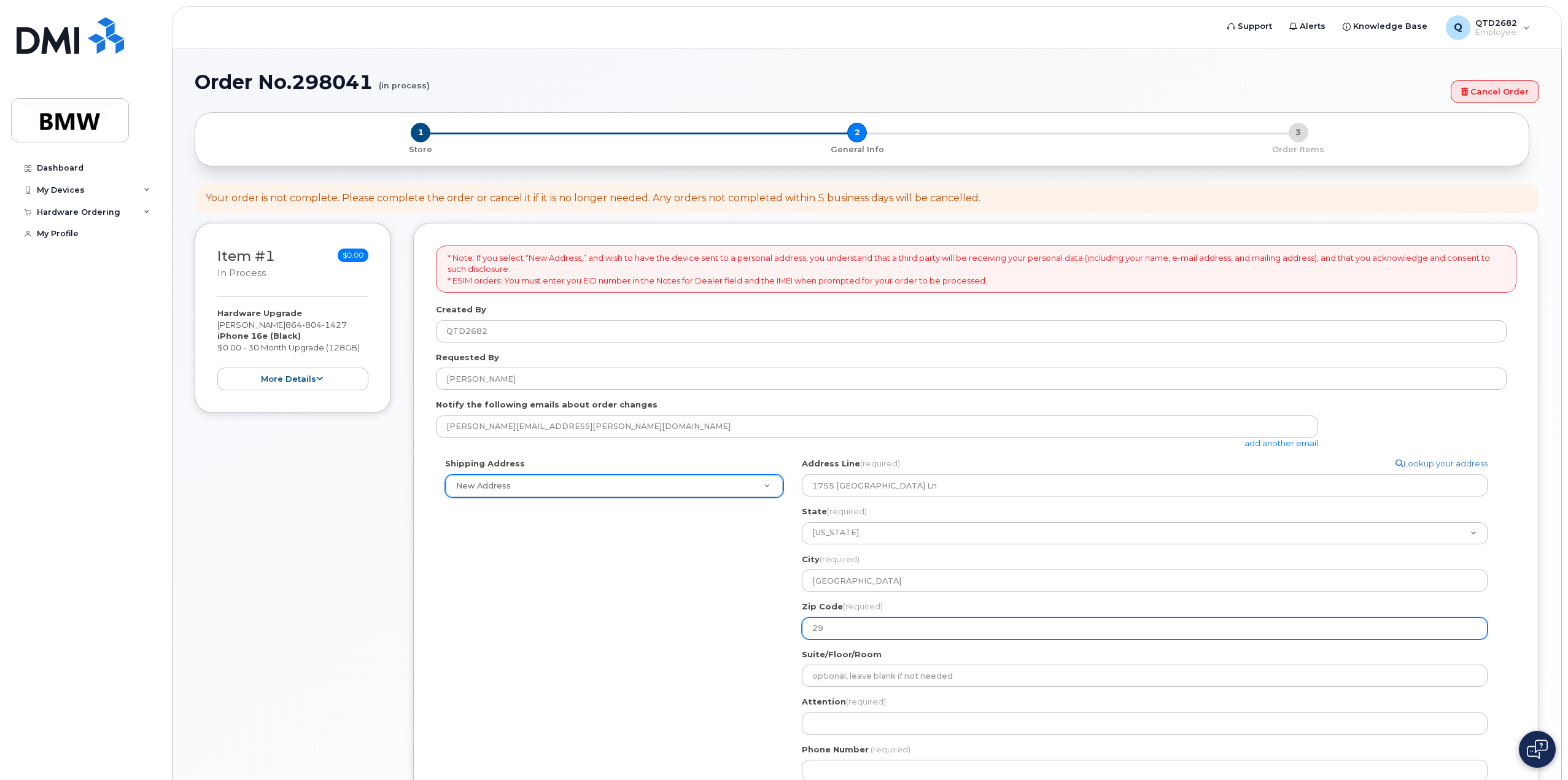
select select
type input "293"
select select
type input "2931"
select select
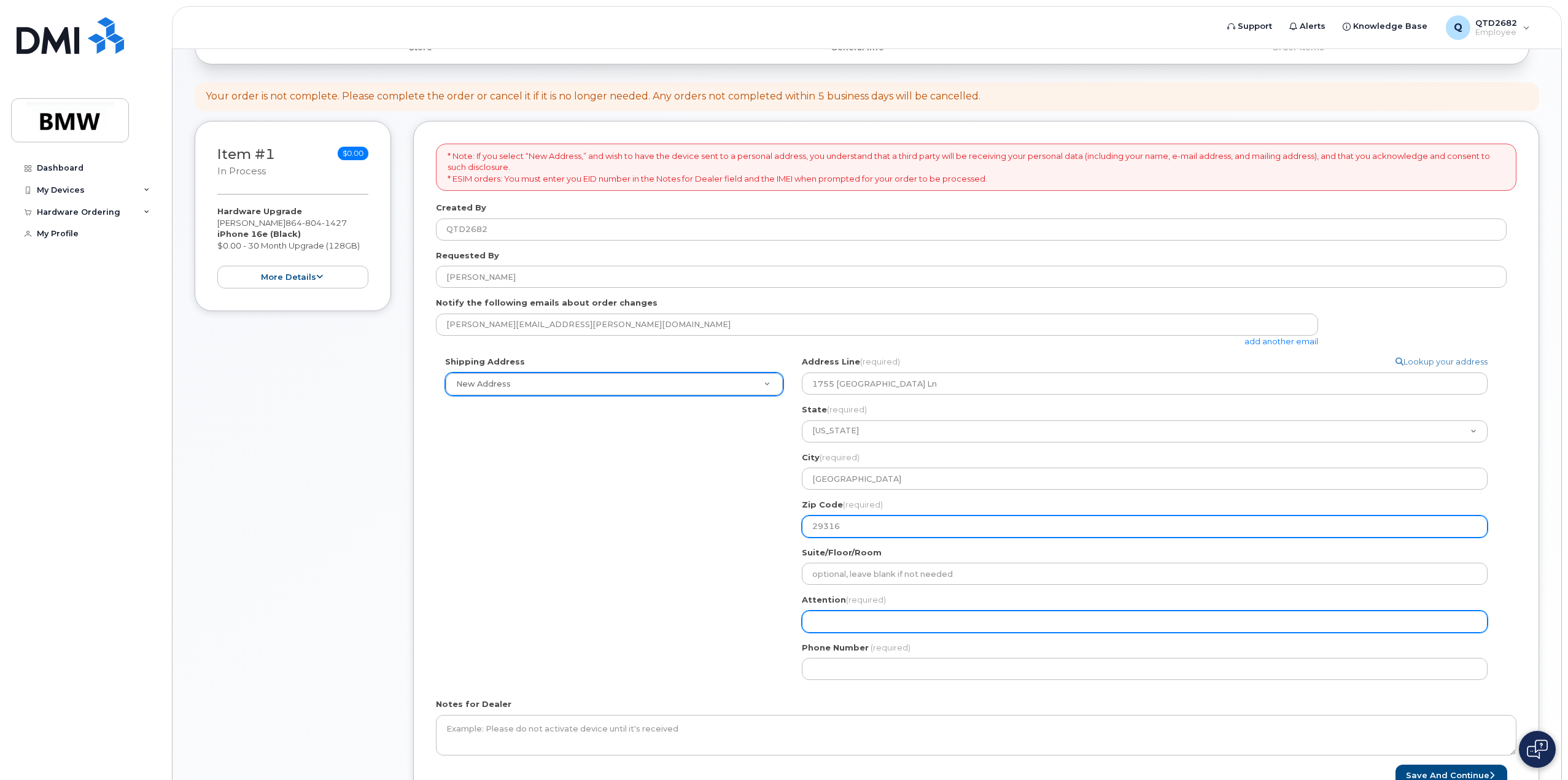
scroll to position [123, 0]
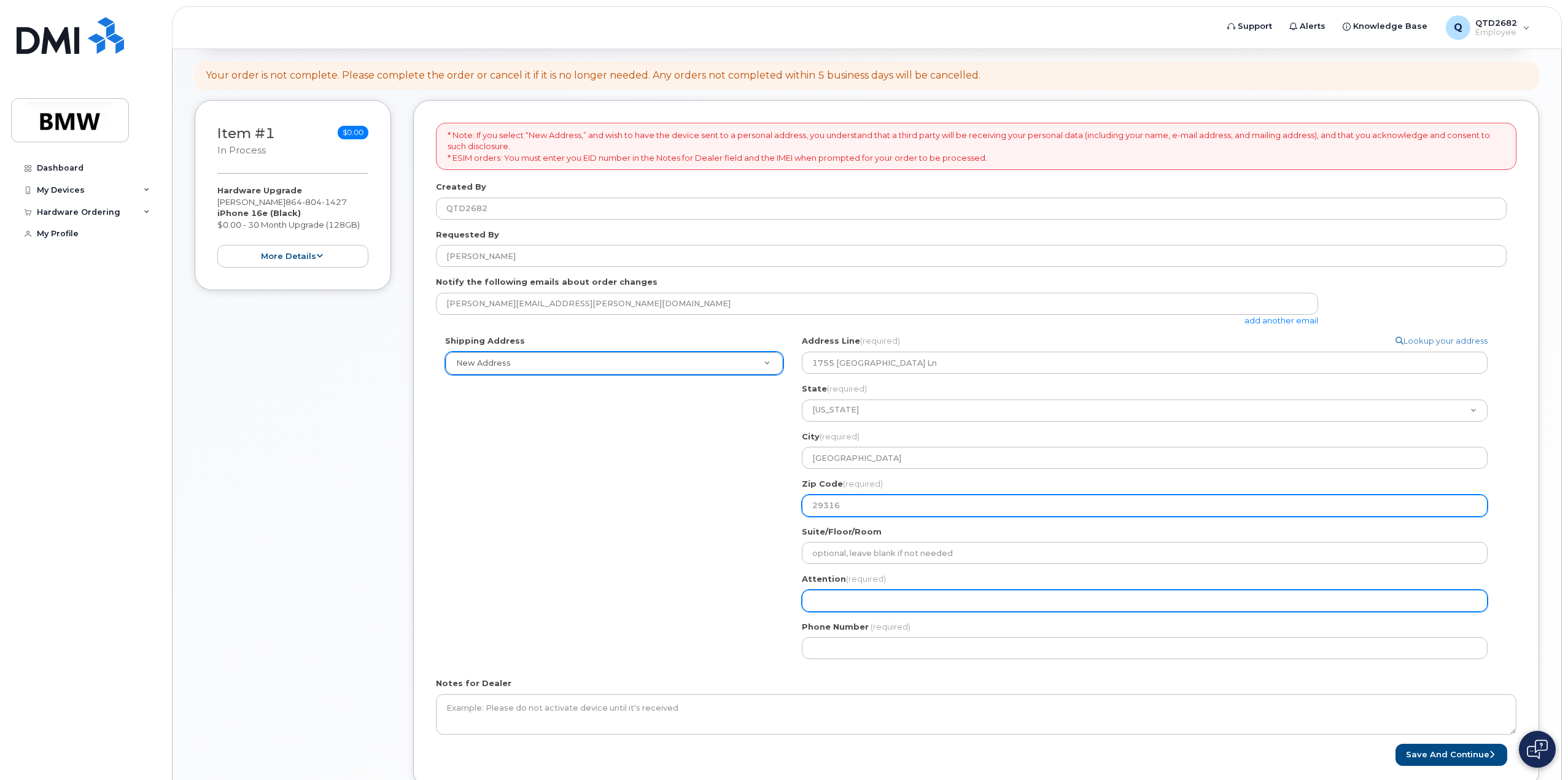
type input "29316"
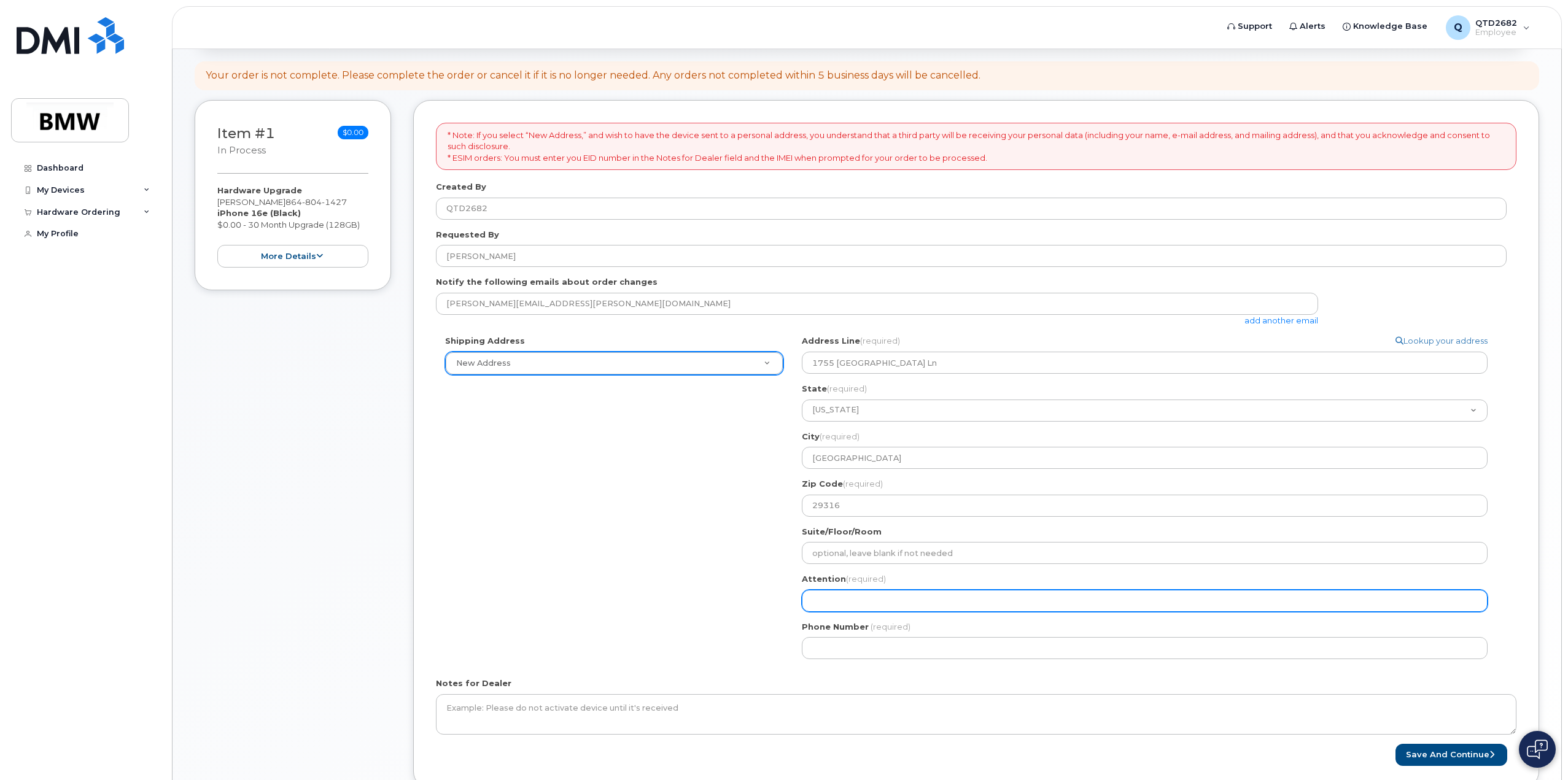
click at [881, 599] on input "Attention (required)" at bounding box center [1144, 601] width 686 height 22
select select
type input "R"
select select
type input "Rh"
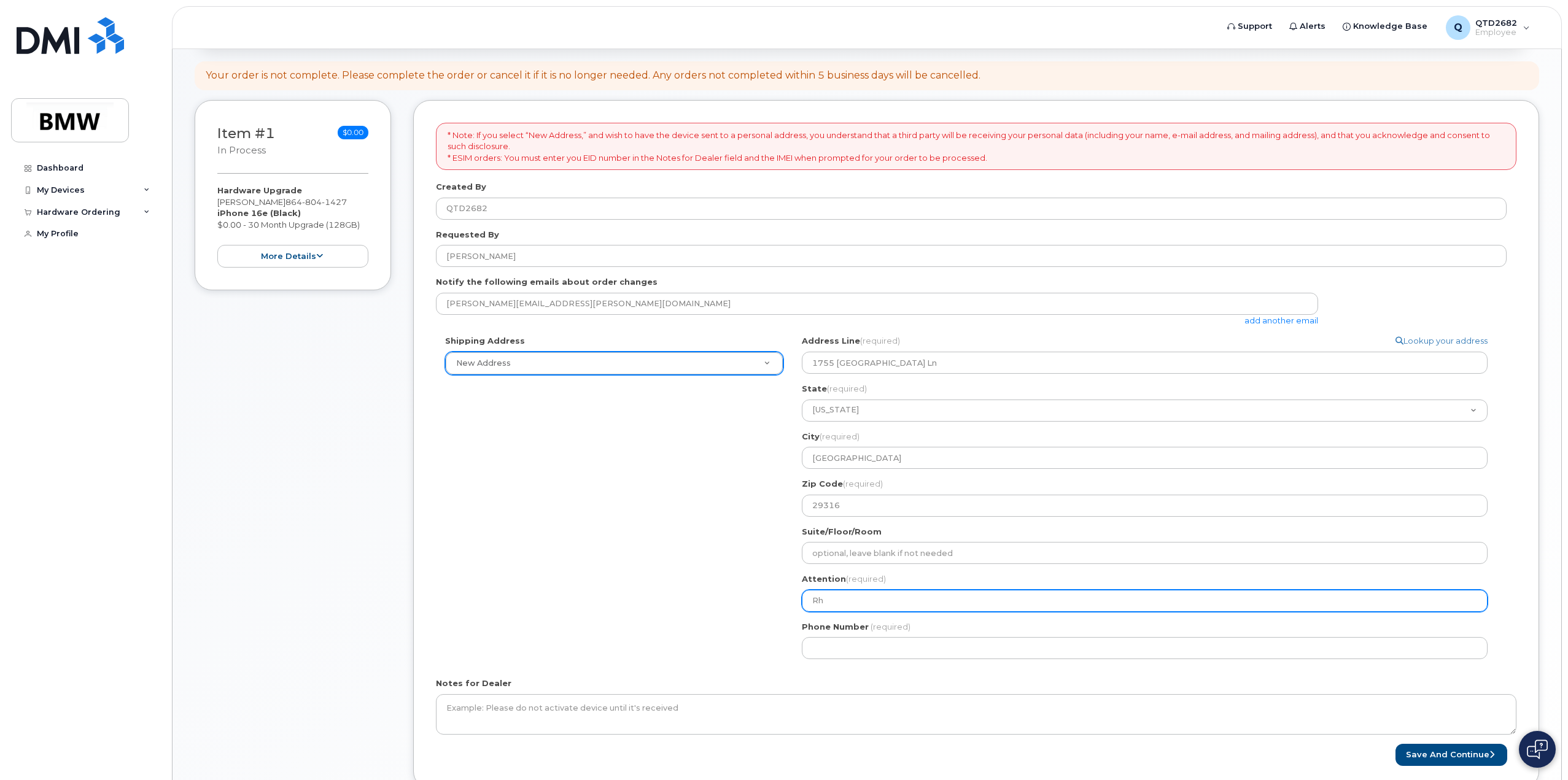
select select
type input "Rhe"
select select
type input "Rhet"
select select
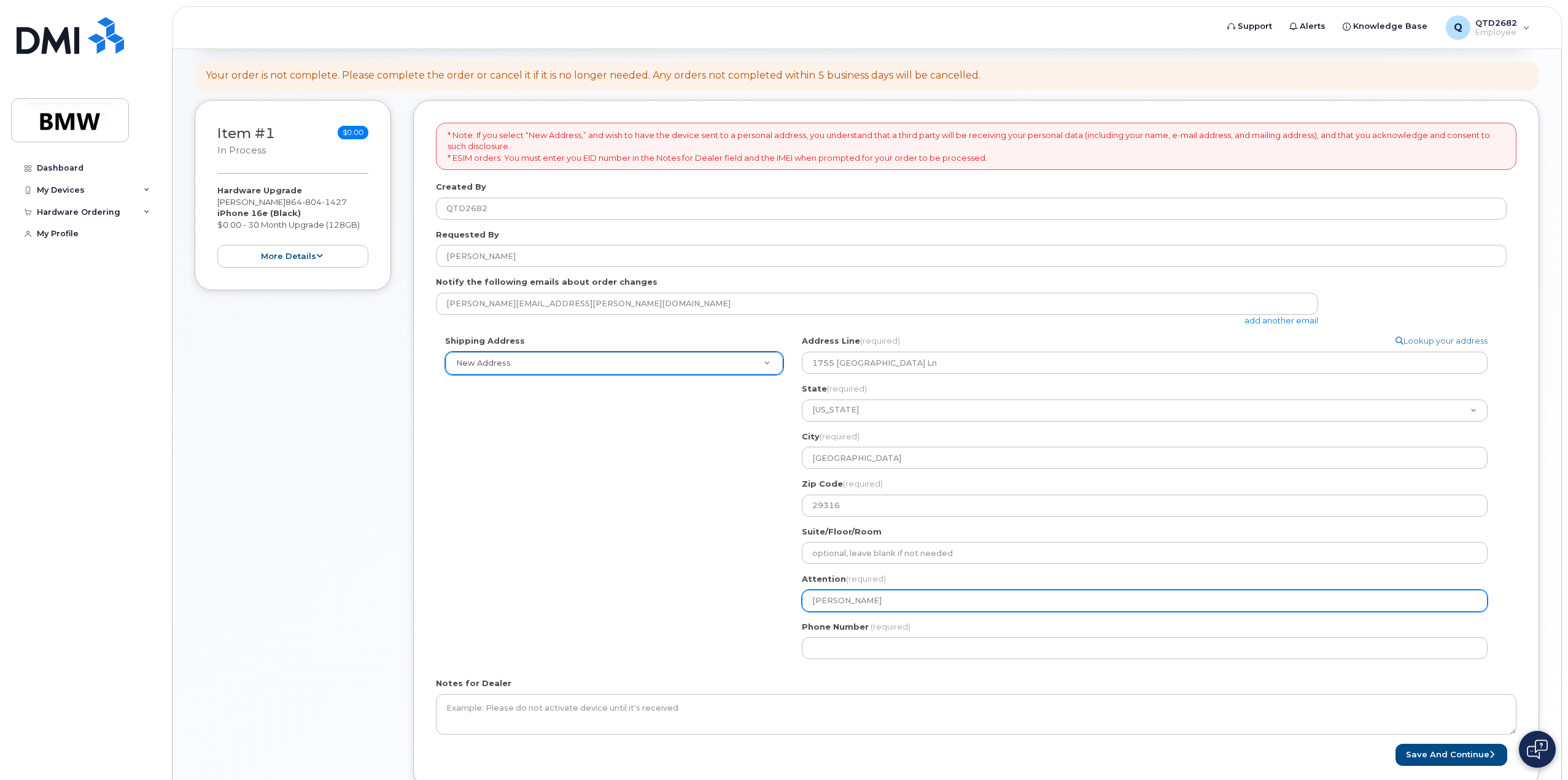
type input "Rhett"
select select
type input "Rhett G"
select select
type input "Rhett Gr"
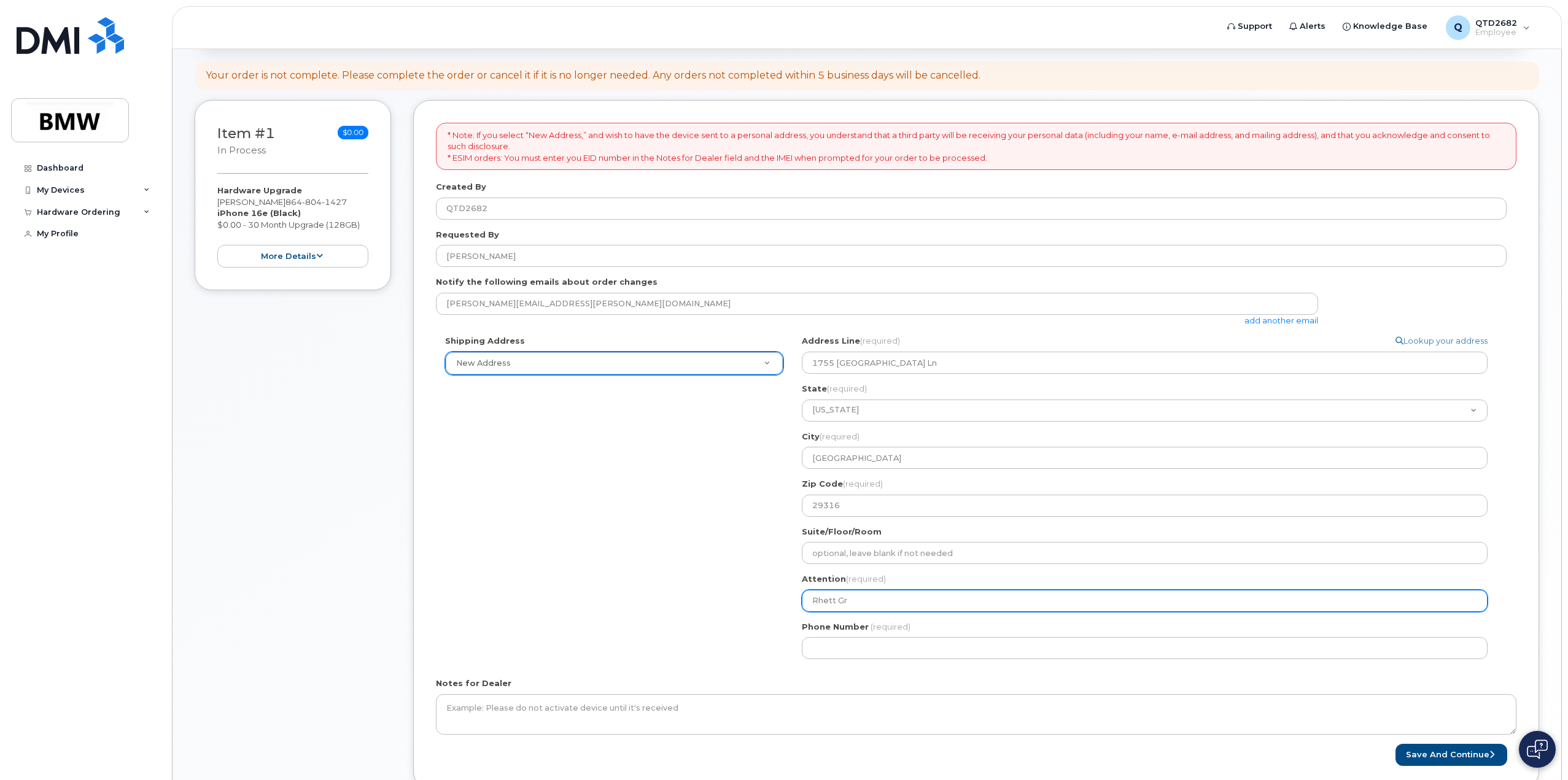
select select
type input "Rhett Gre"
select select
type input "Rhett Gree"
select select
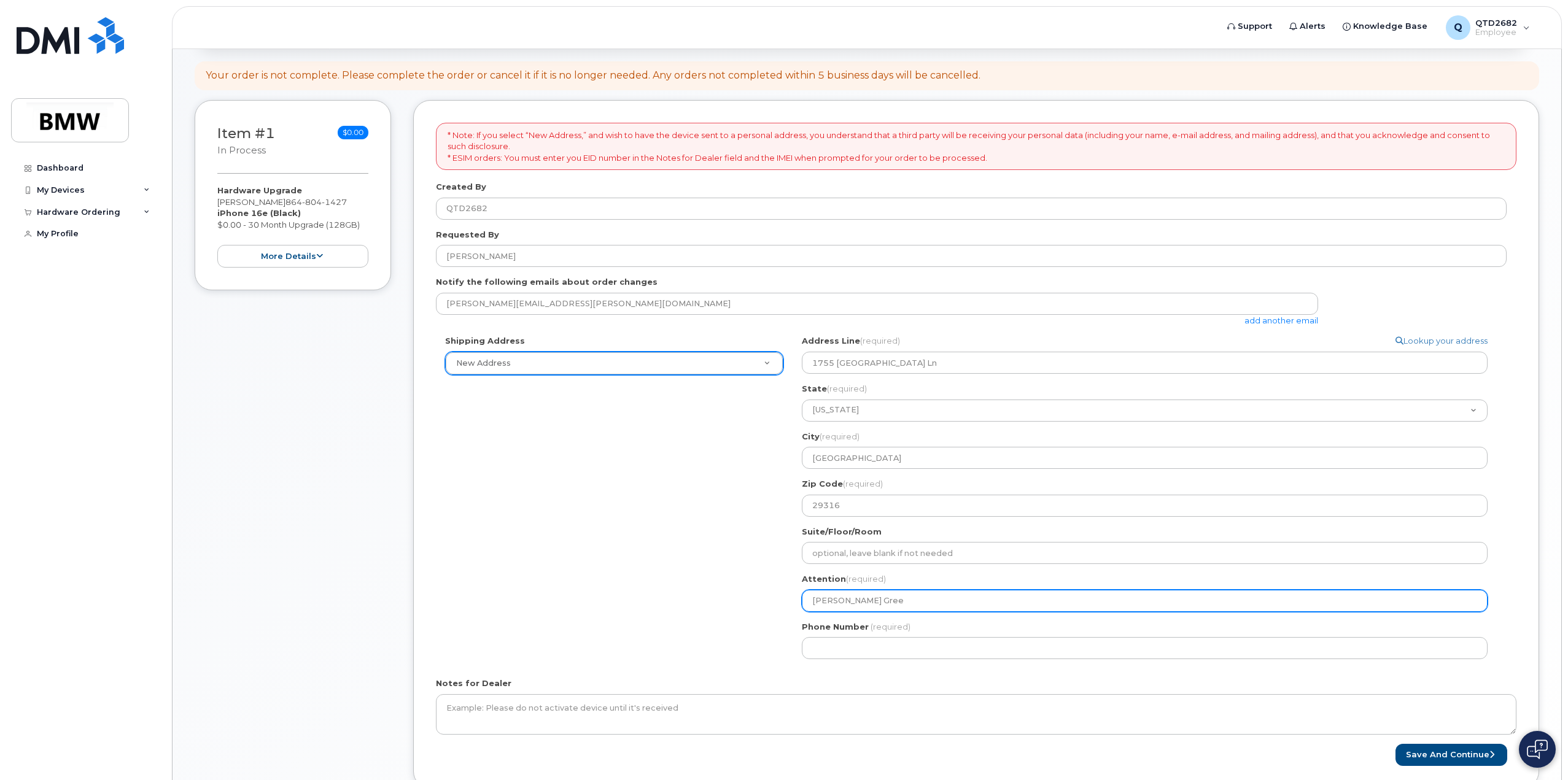
type input "Rhett Greee"
select select
type input "Rhett Greeen"
select select
type input "Rhett Greee"
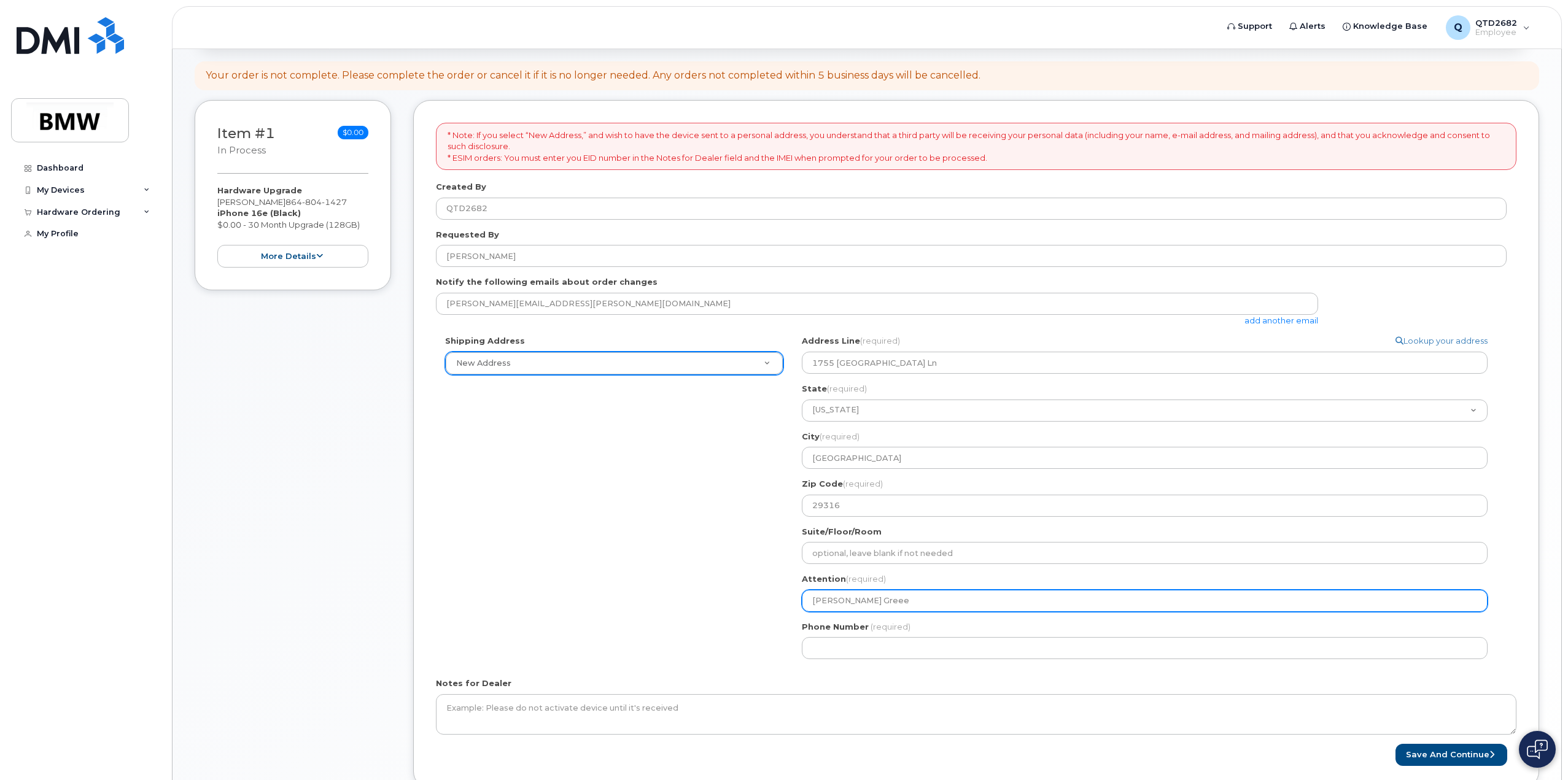
select select
type input "Rhett Gree"
select select
type input "Rhett Green"
select select
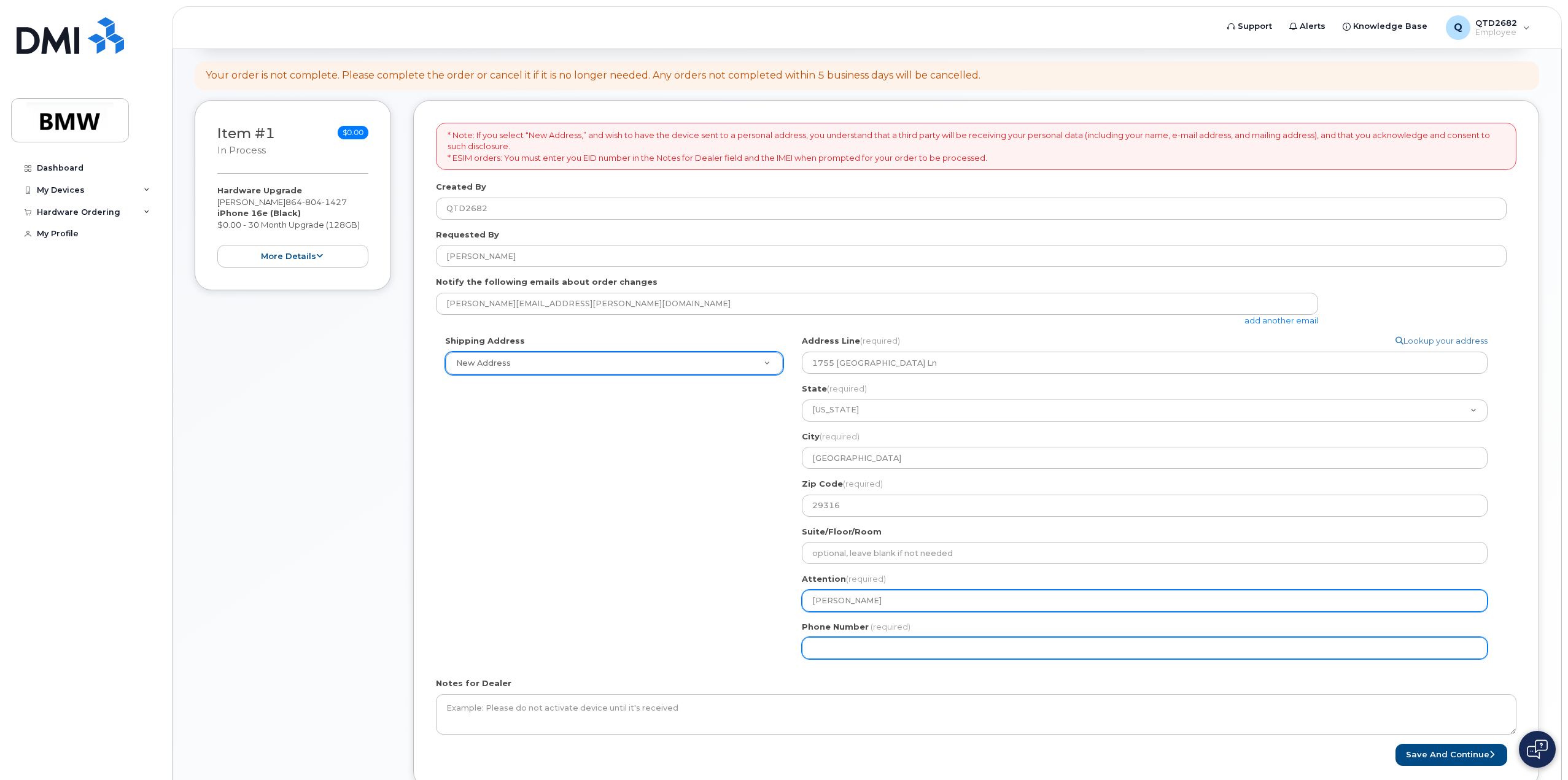
type input "[PERSON_NAME]"
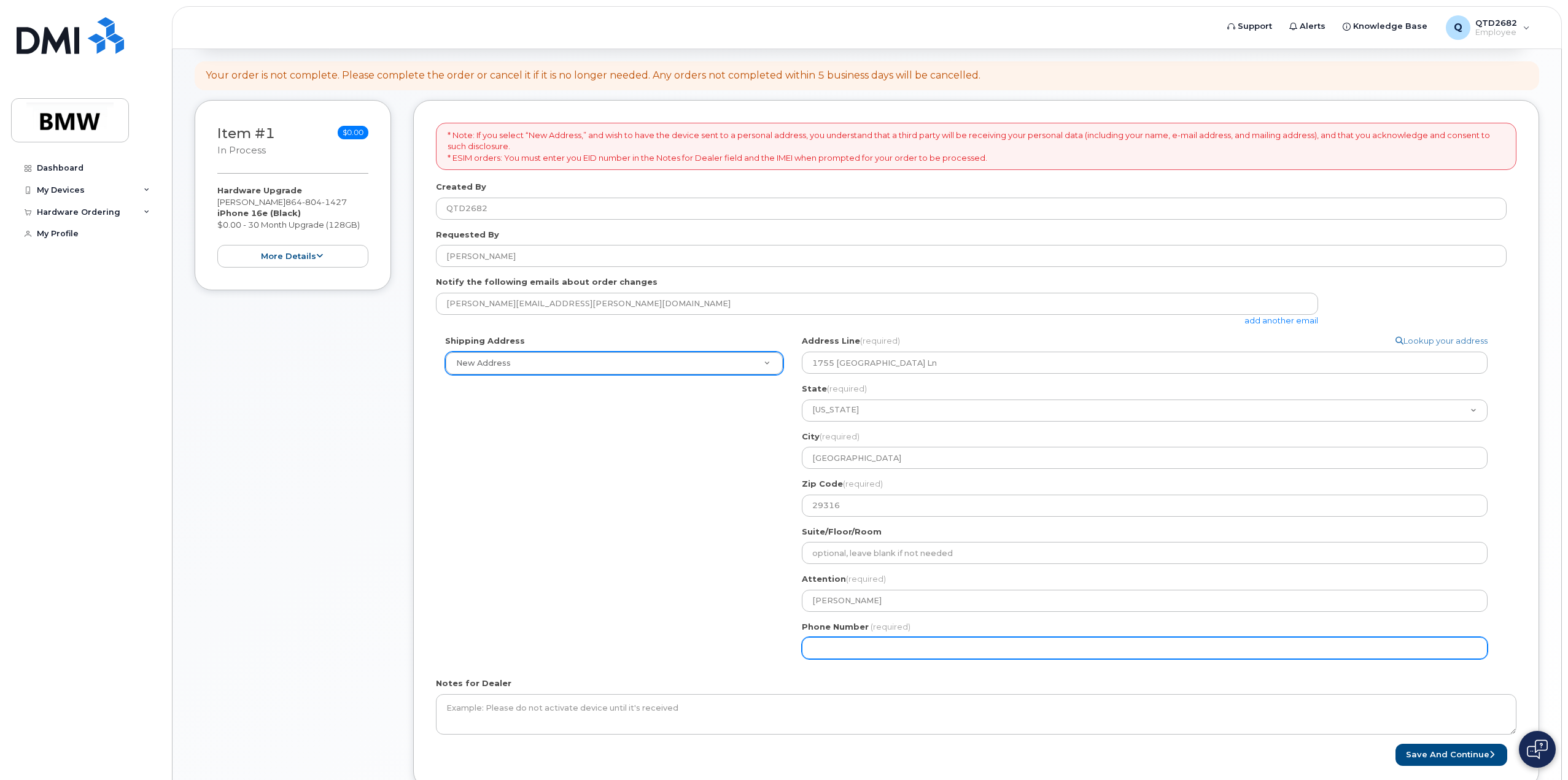
click at [874, 648] on input "Phone Number" at bounding box center [1144, 648] width 686 height 22
type input "864666194"
select select
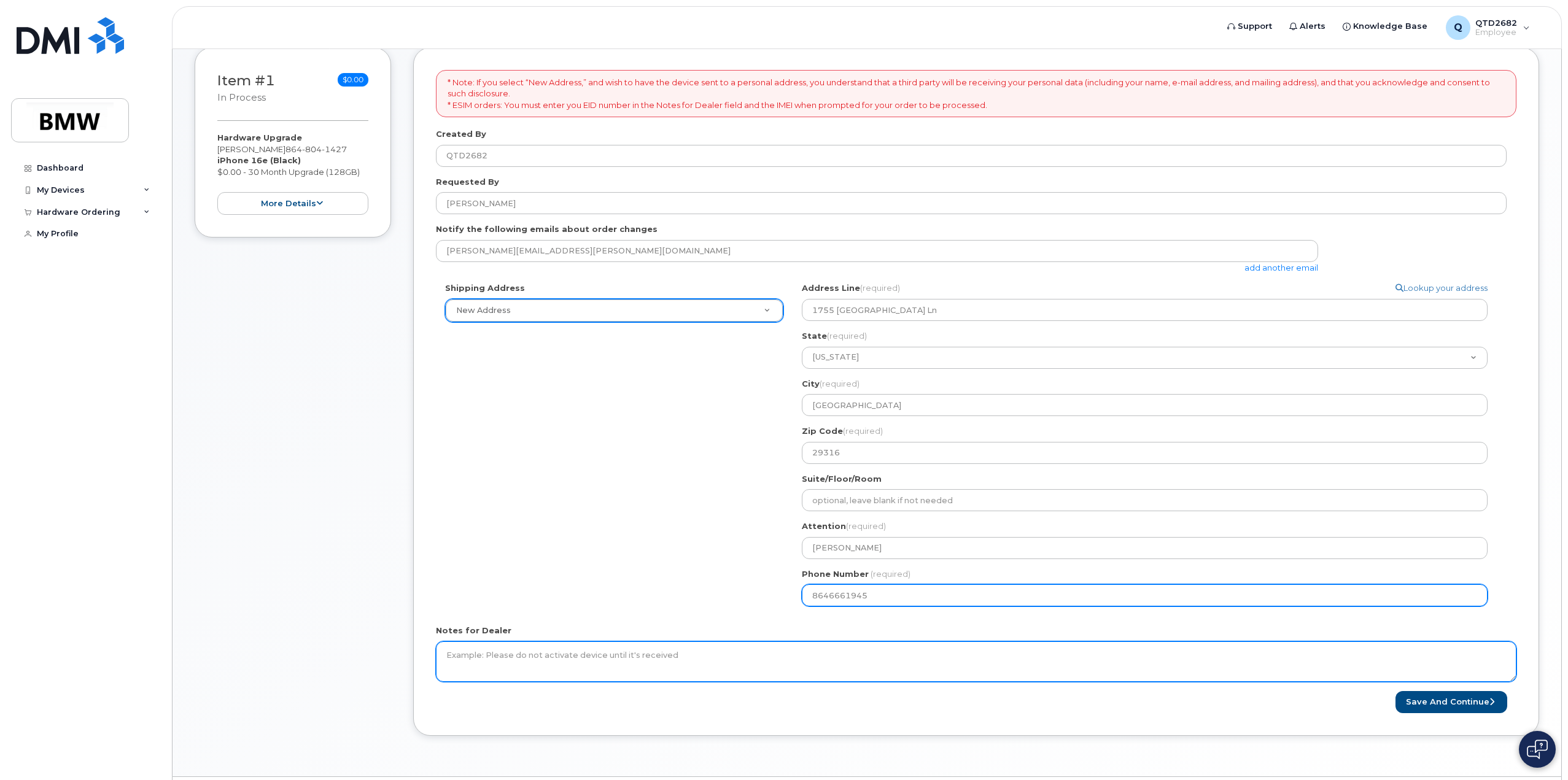
scroll to position [209, 0]
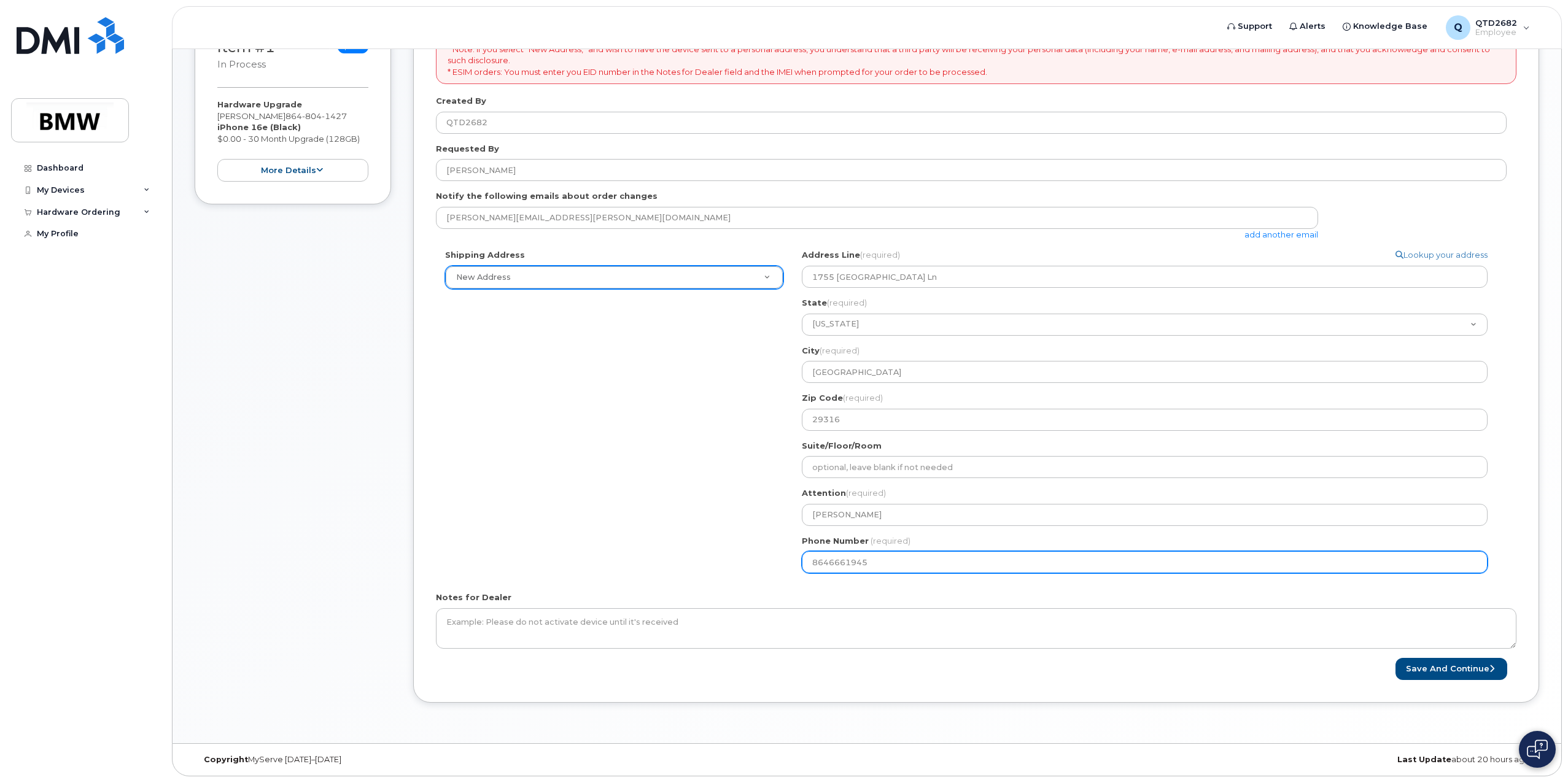
type input "8646661945"
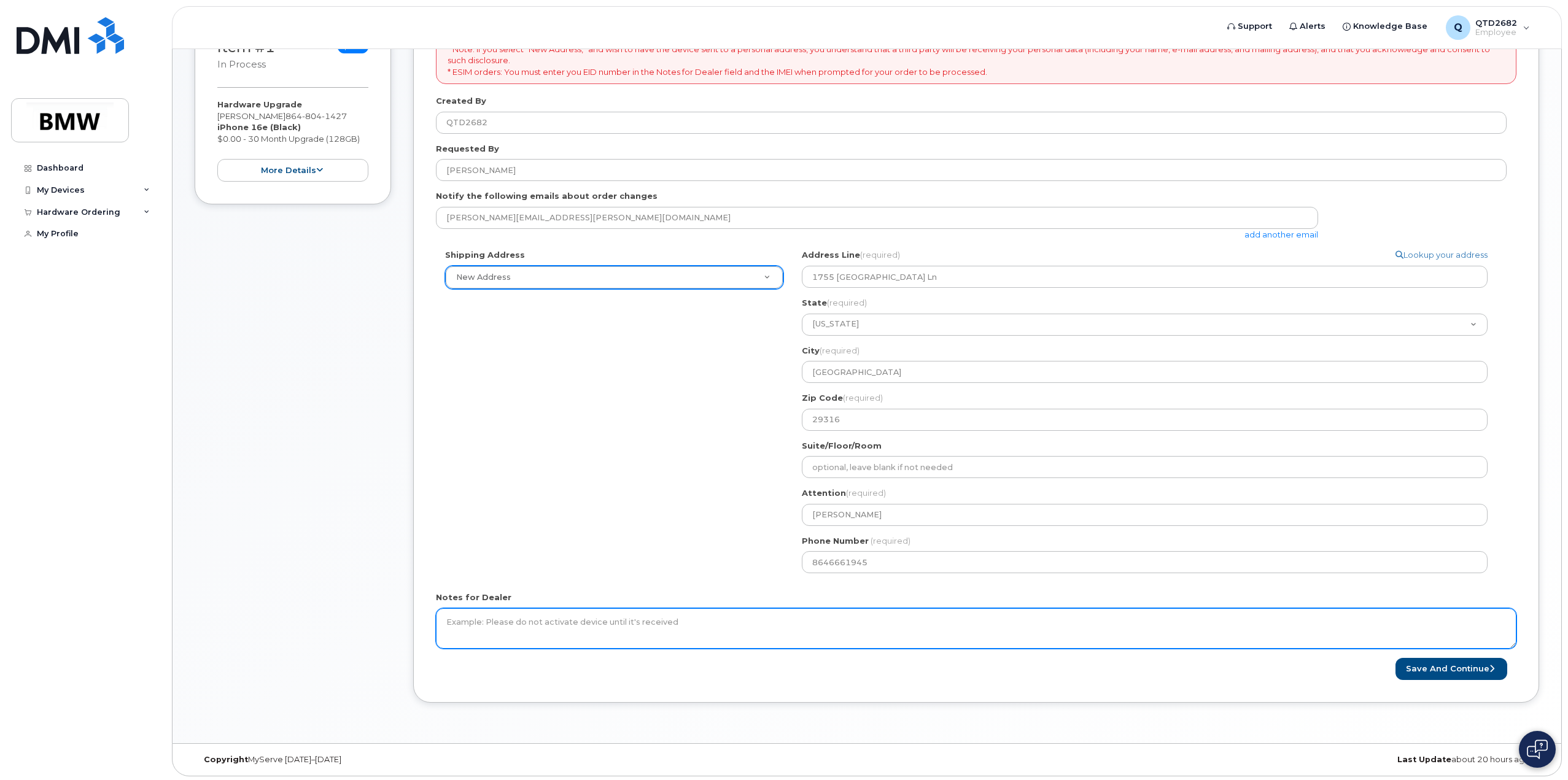
click at [618, 623] on textarea "Notes for Dealer" at bounding box center [975, 628] width 1080 height 40
drag, startPoint x: 803, startPoint y: 621, endPoint x: 440, endPoint y: 625, distance: 363.0
click at [440, 625] on textarea "New Robot Tech for cost 2923. Phone Approved by SL Trevin Hagood and SL Daniel …" at bounding box center [975, 628] width 1080 height 40
type textarea "New Robot Tech for cost 2923. Phone Approved by SL Trevin Hagood and SL Daniel …"
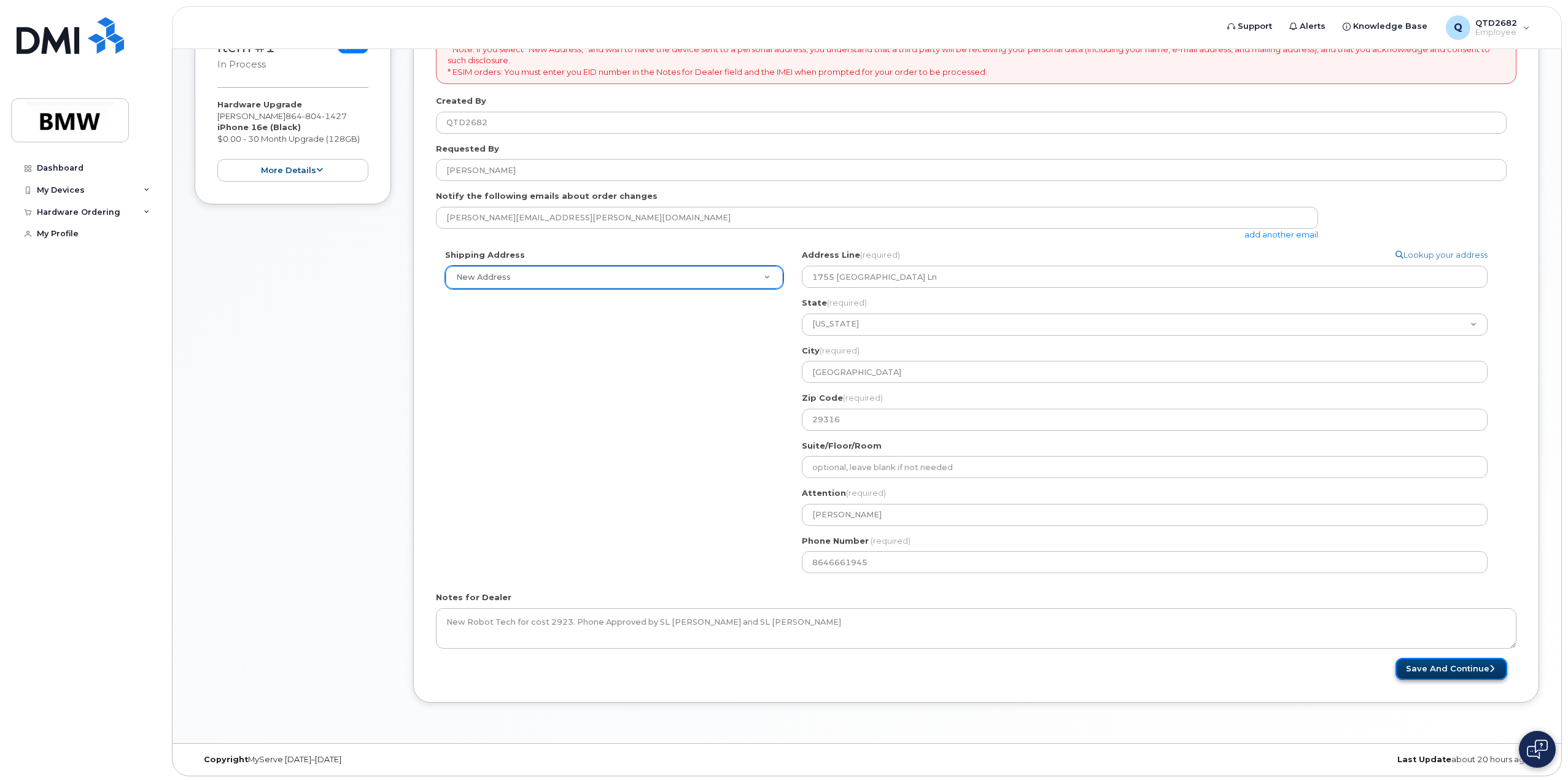
click at [1445, 670] on button "Save and Continue" at bounding box center [1451, 669] width 112 height 23
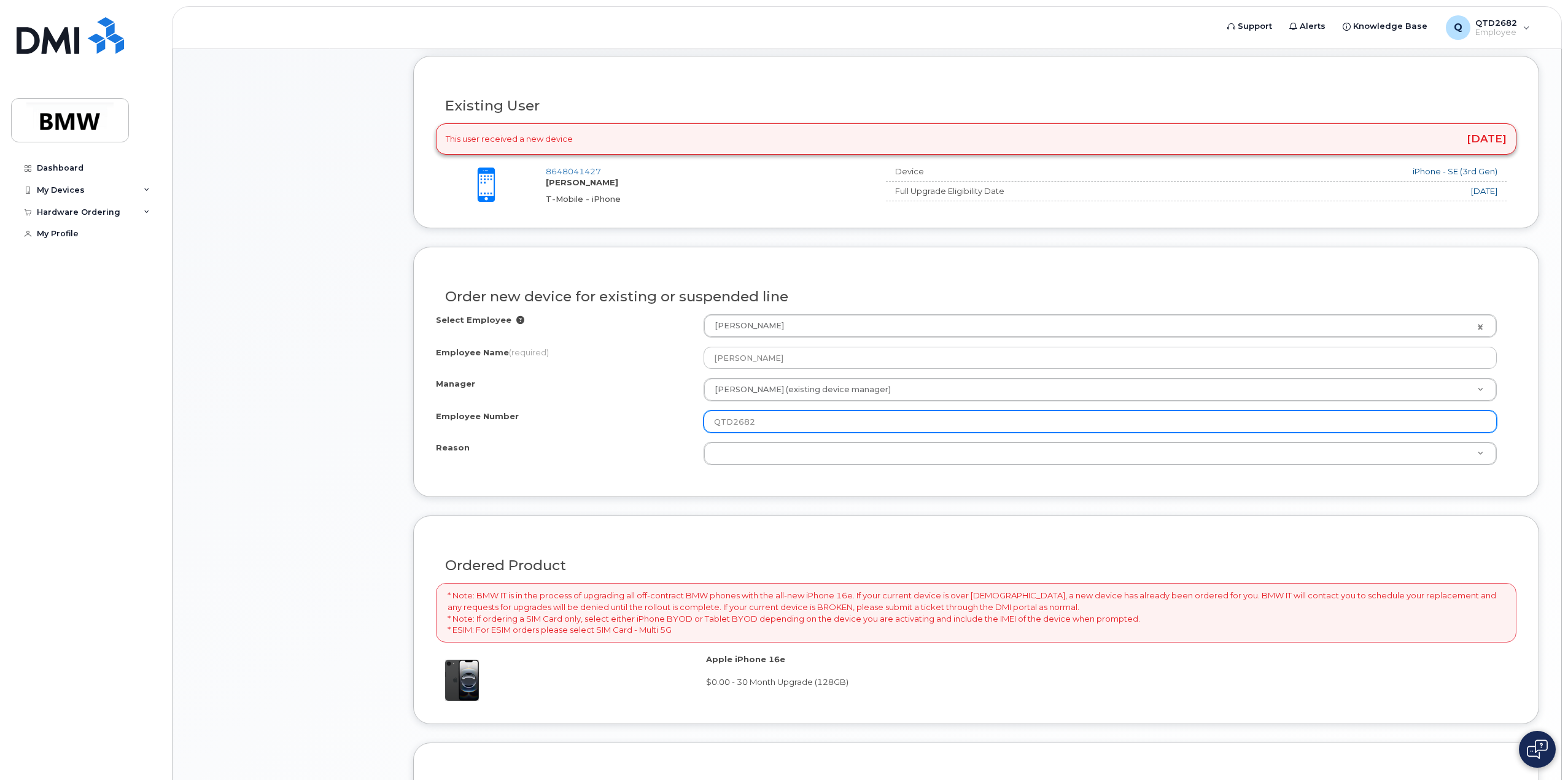
scroll to position [430, 0]
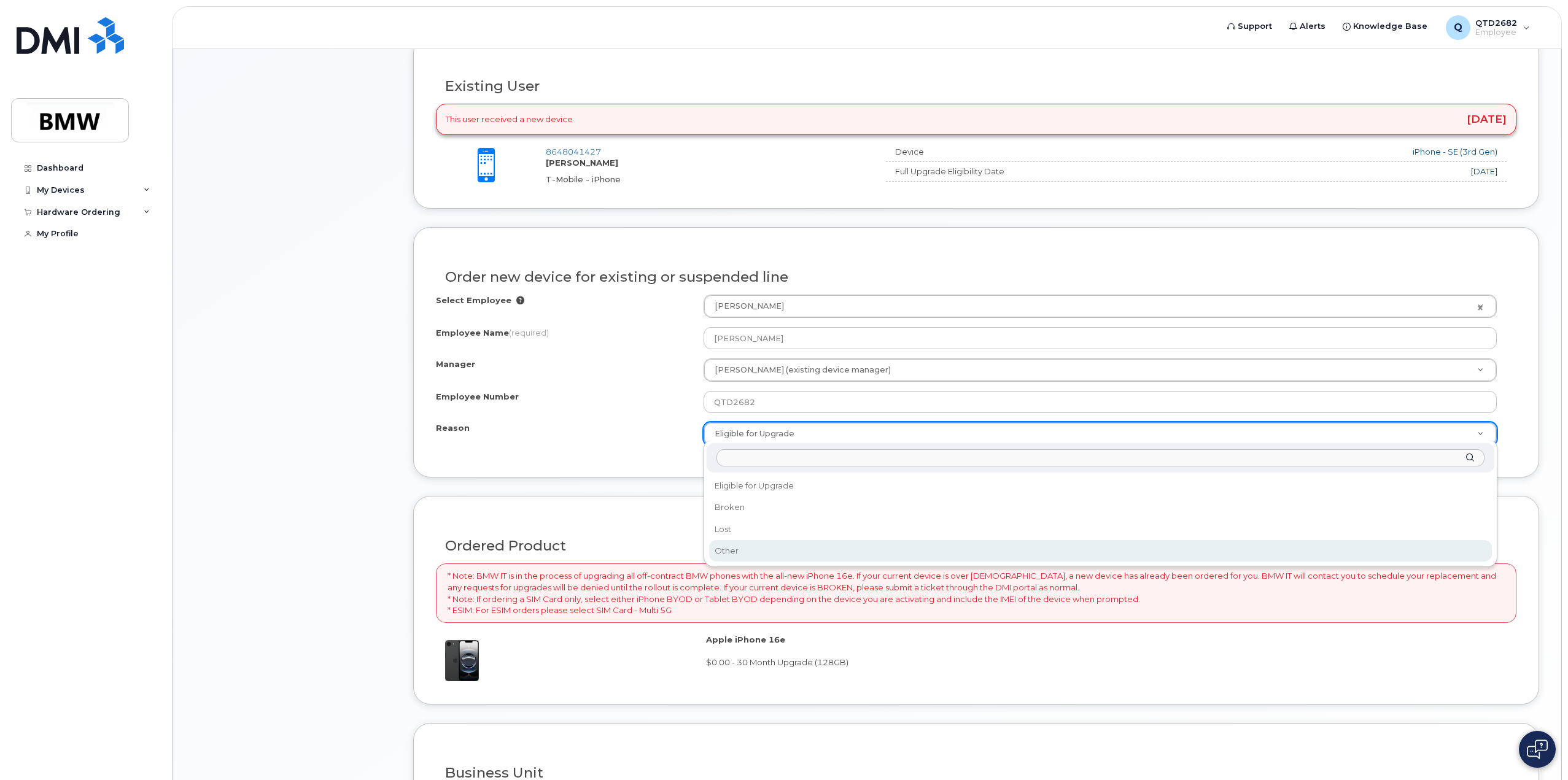
select select "other"
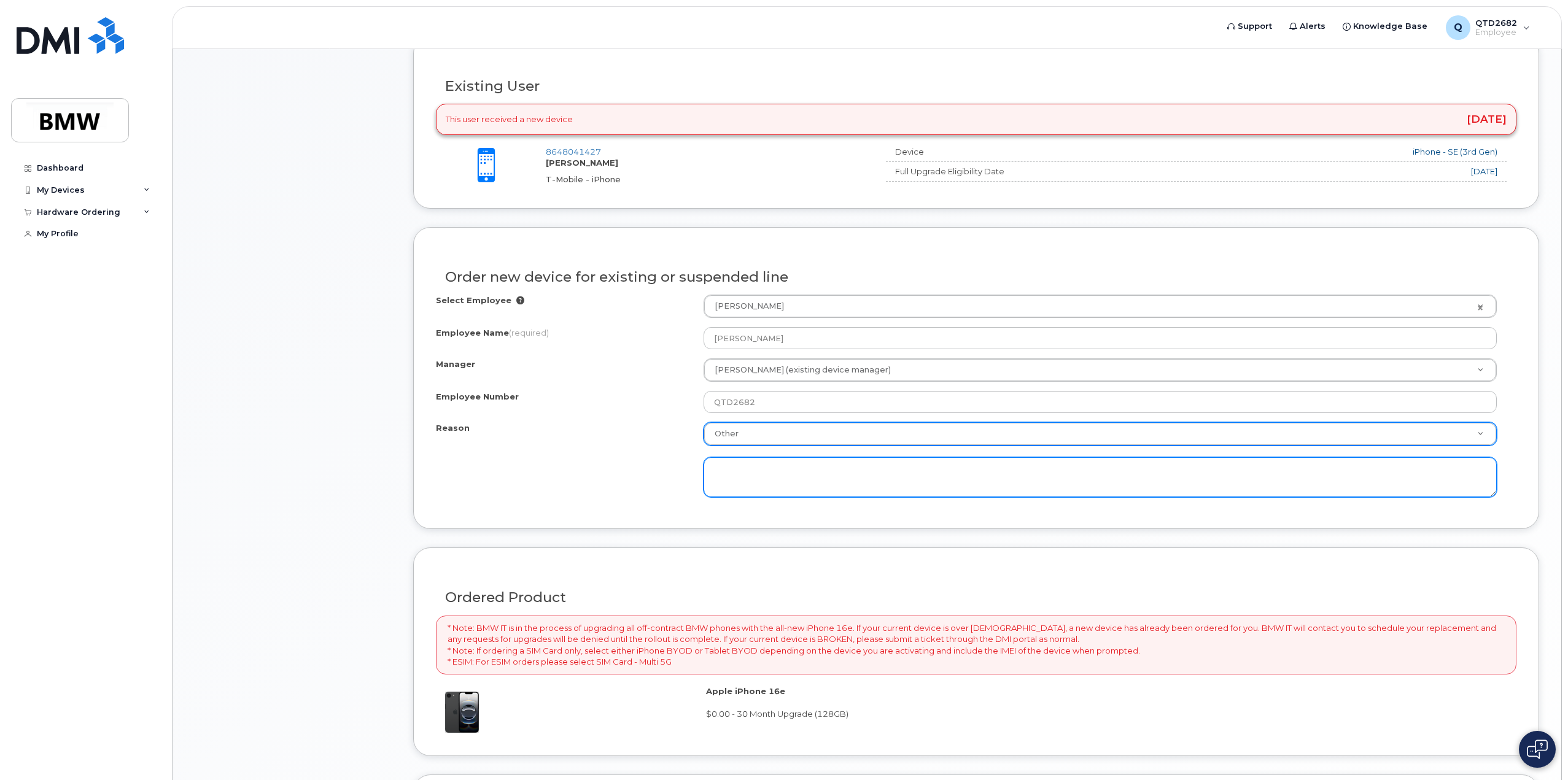
click at [765, 480] on textarea at bounding box center [1100, 477] width 793 height 40
paste textarea "New Robot Tech for cost 2923. Phone Approved by SL Trevin Hagood and SL Daniel …"
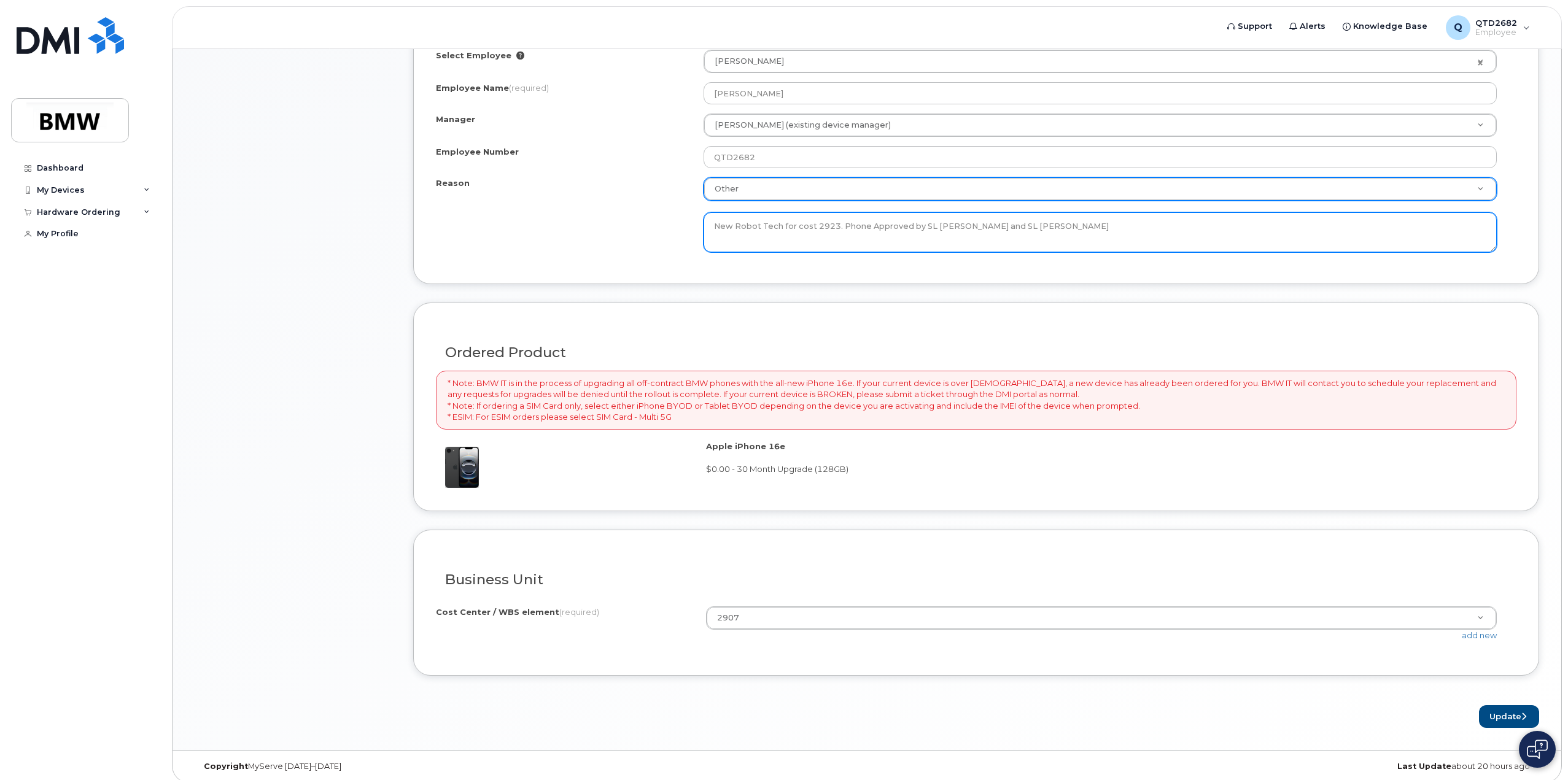
scroll to position [676, 0]
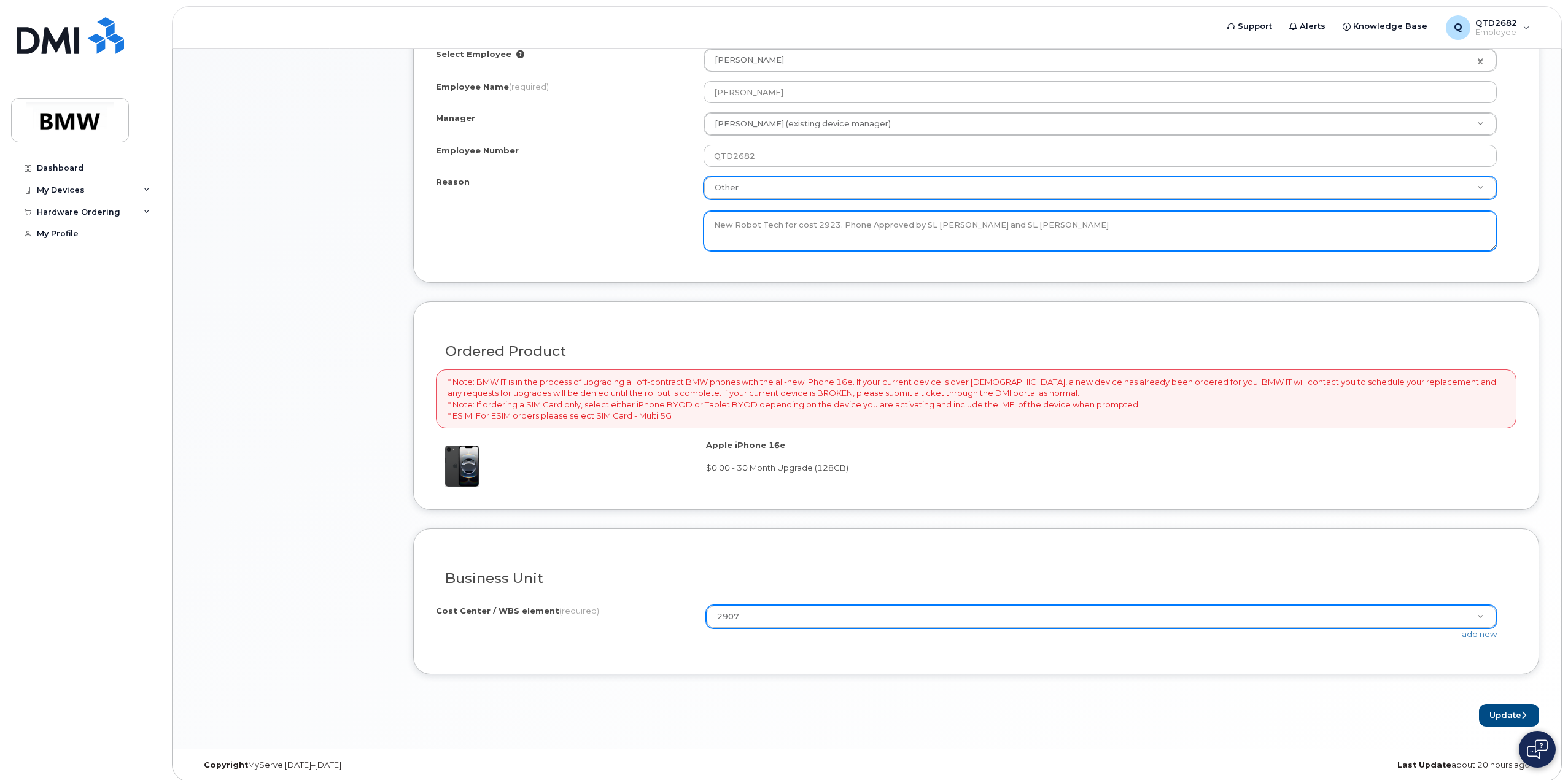
type textarea "New Robot Tech for cost 2923. Phone Approved by SL Trevin Hagood and SL Daniel …"
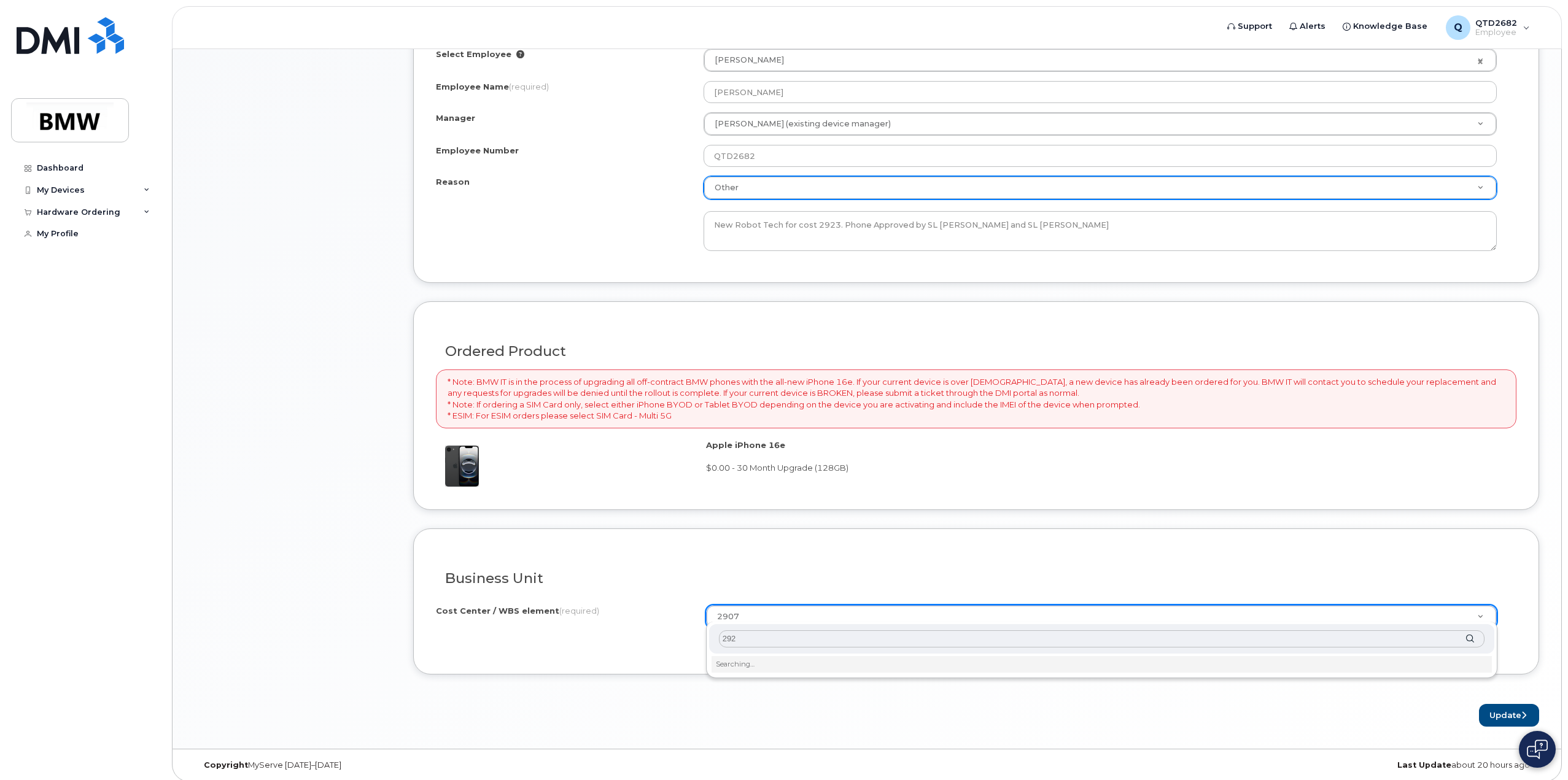
type input "2923"
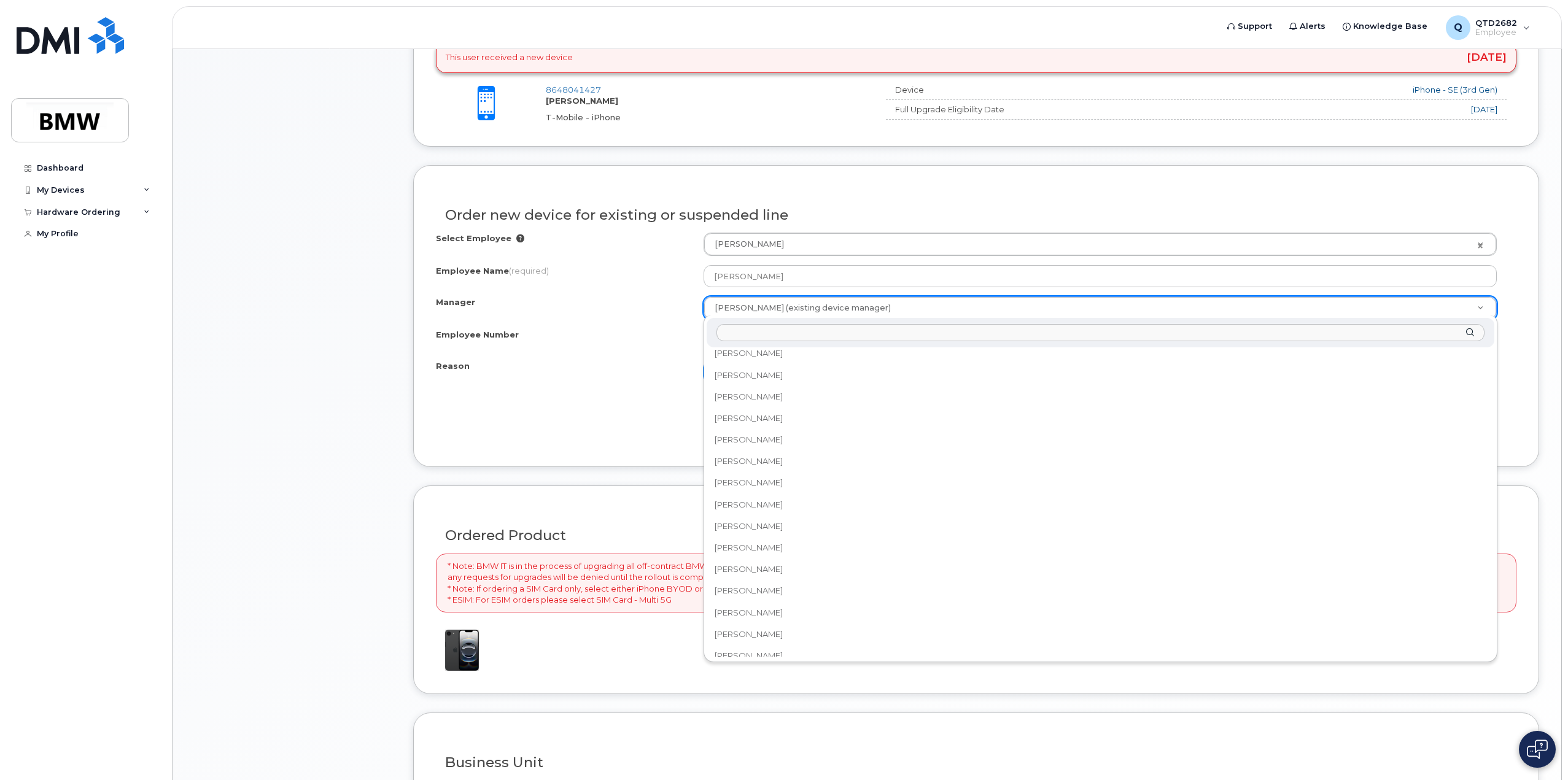
scroll to position [0, 0]
select select "1898218"
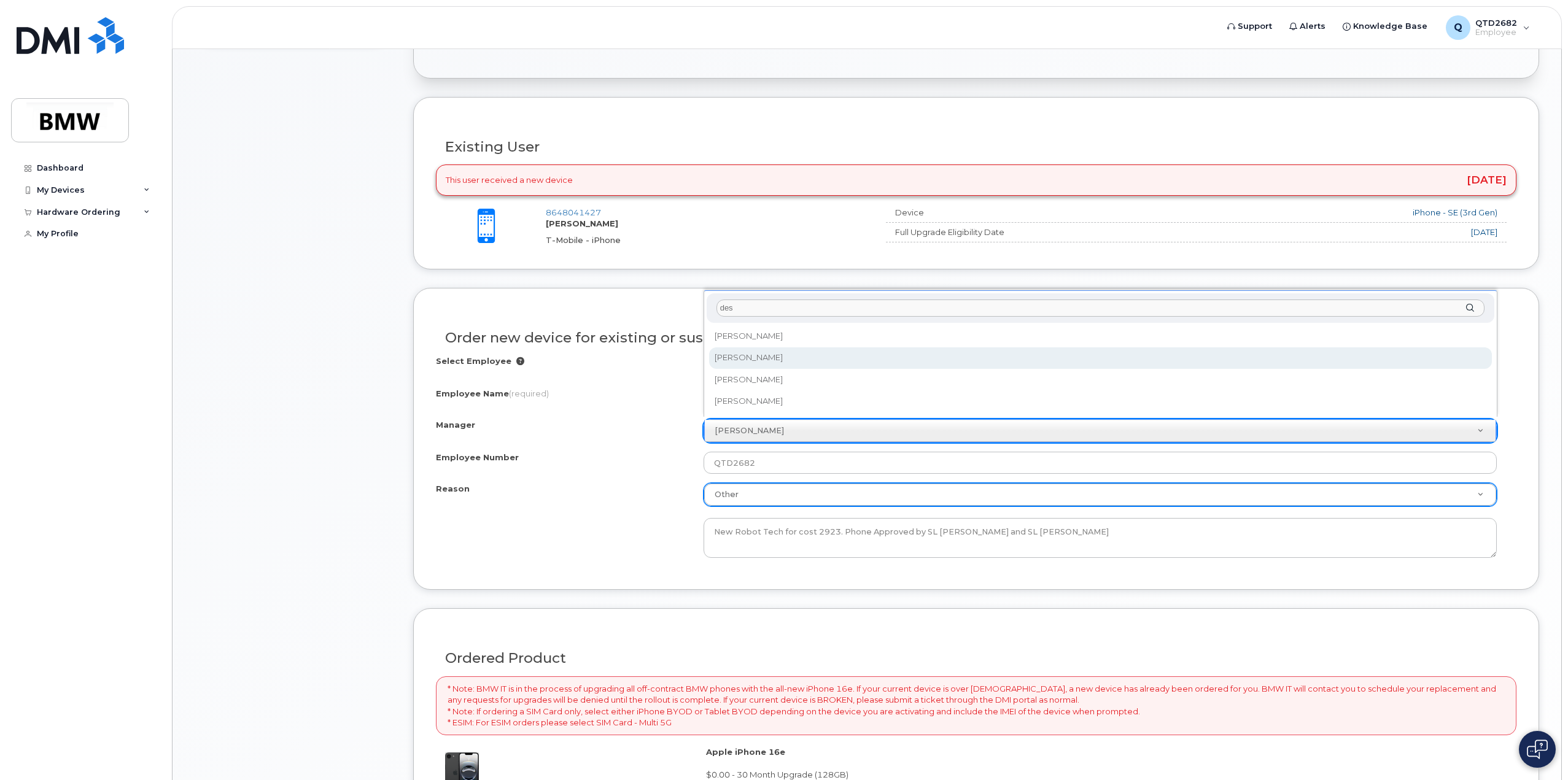
type input "des"
select select "1895516"
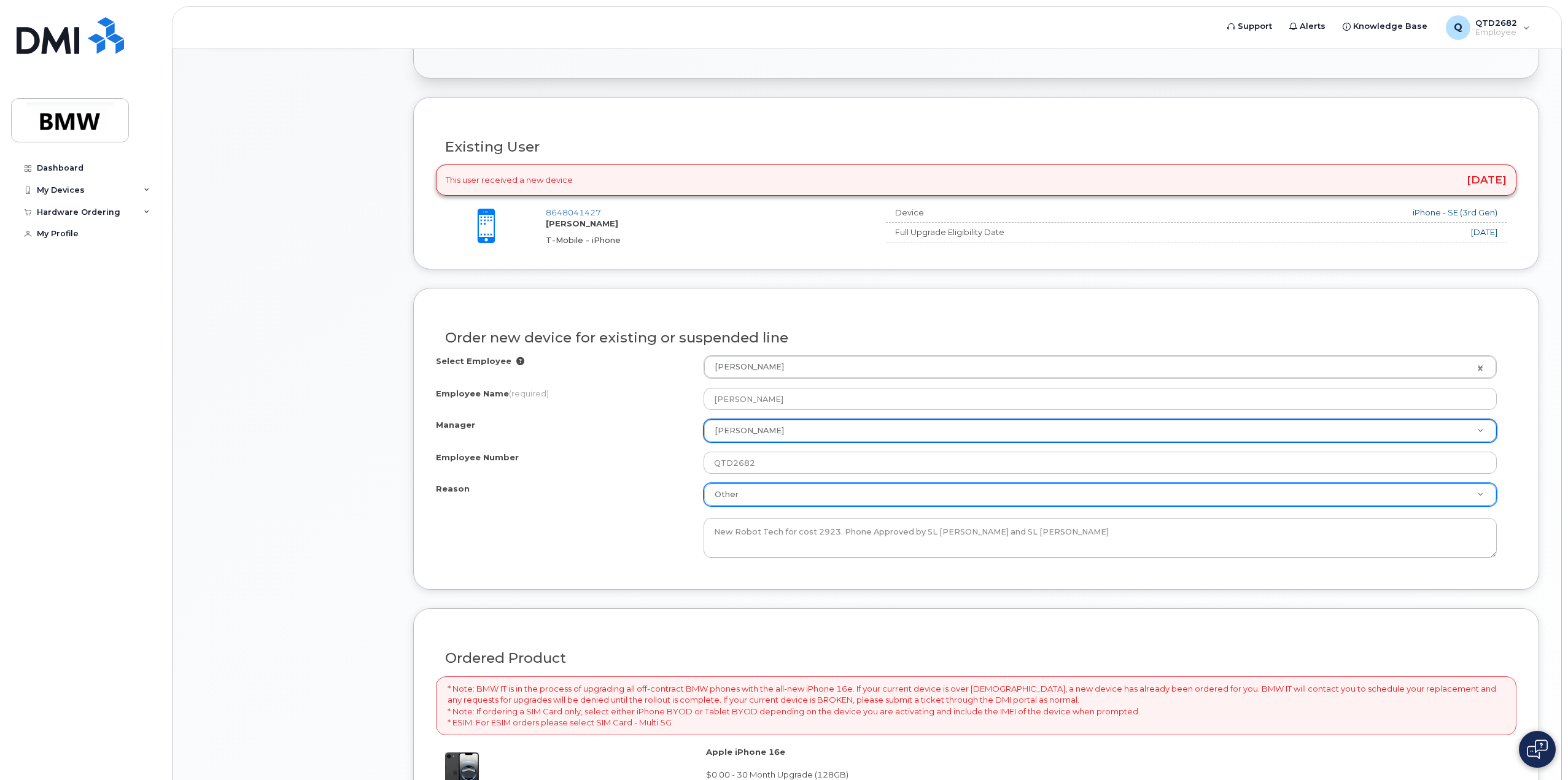
click at [555, 430] on div "Manager" at bounding box center [569, 427] width 268 height 17
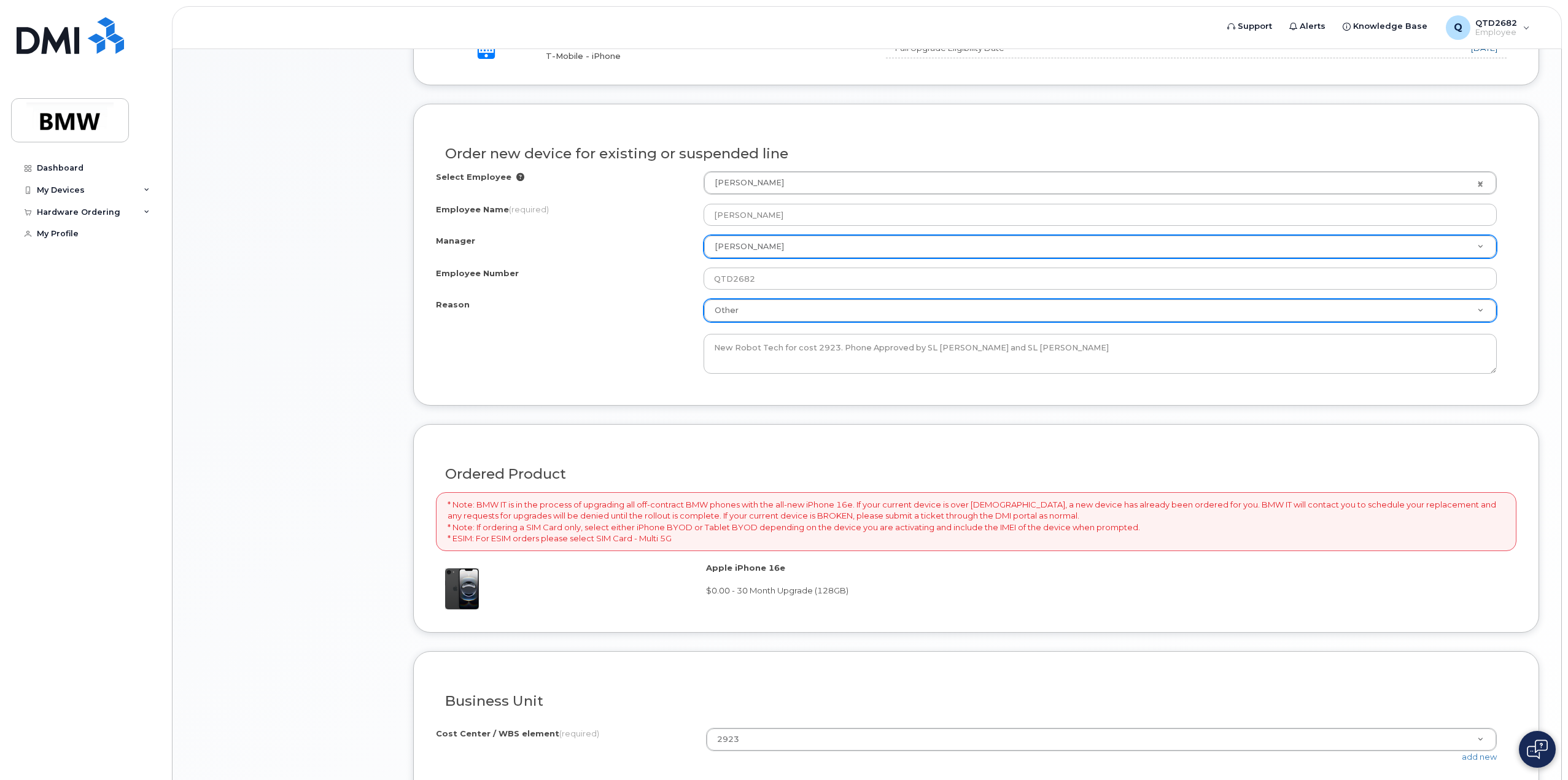
scroll to position [676, 0]
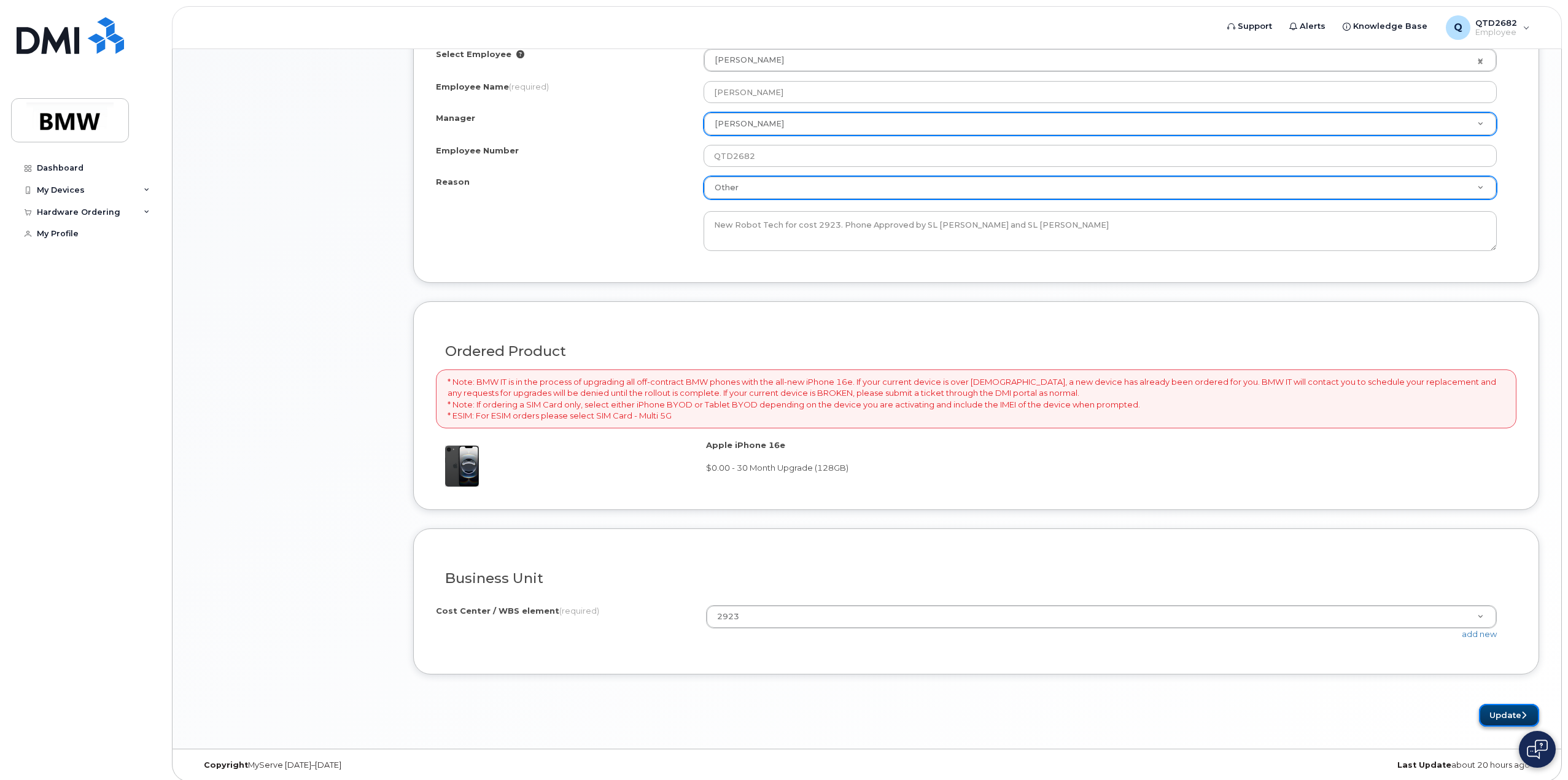
click at [1515, 716] on button "Update" at bounding box center [1509, 715] width 60 height 23
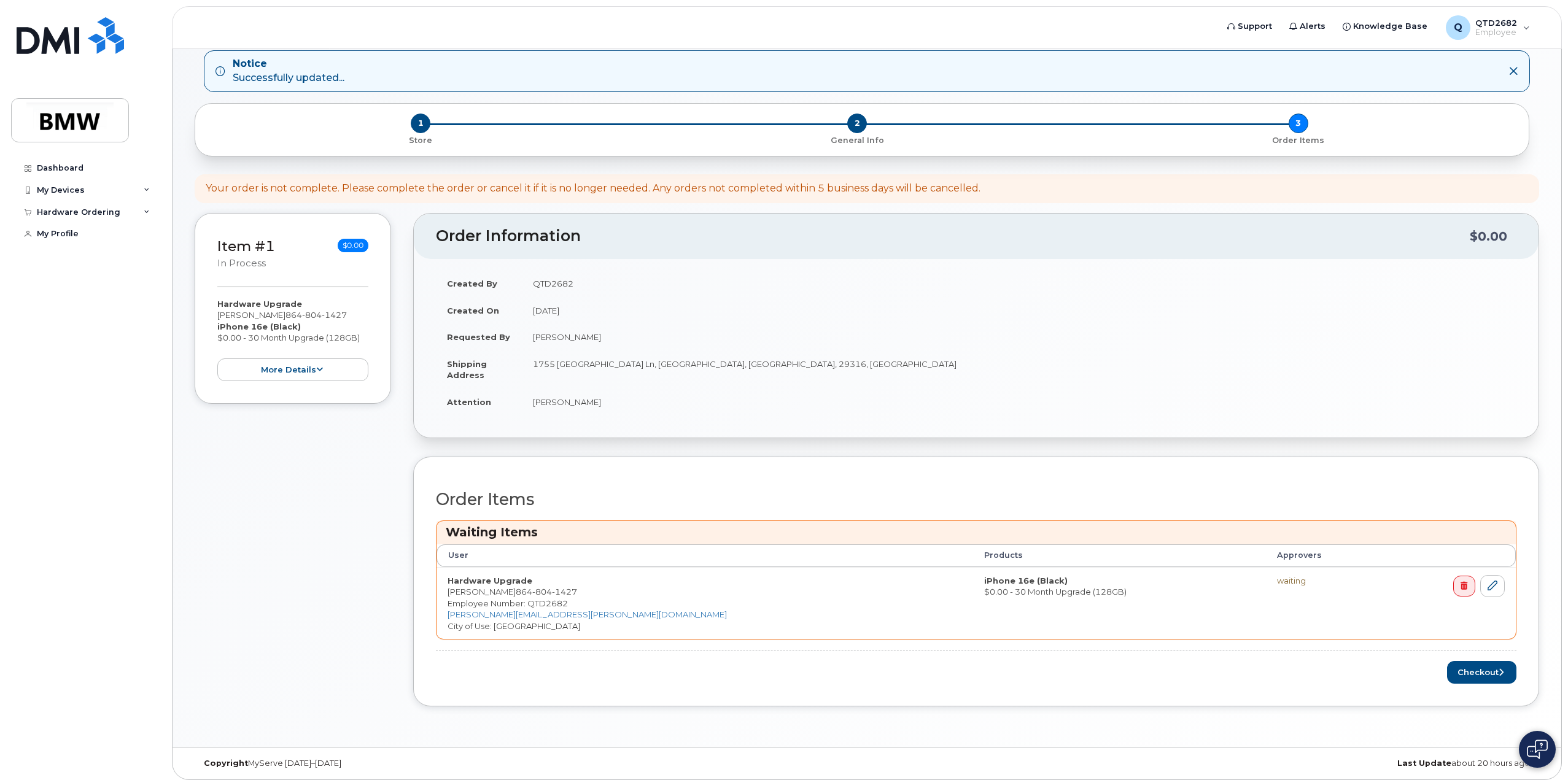
scroll to position [62, 0]
click at [1491, 673] on button "Checkout" at bounding box center [1482, 671] width 69 height 23
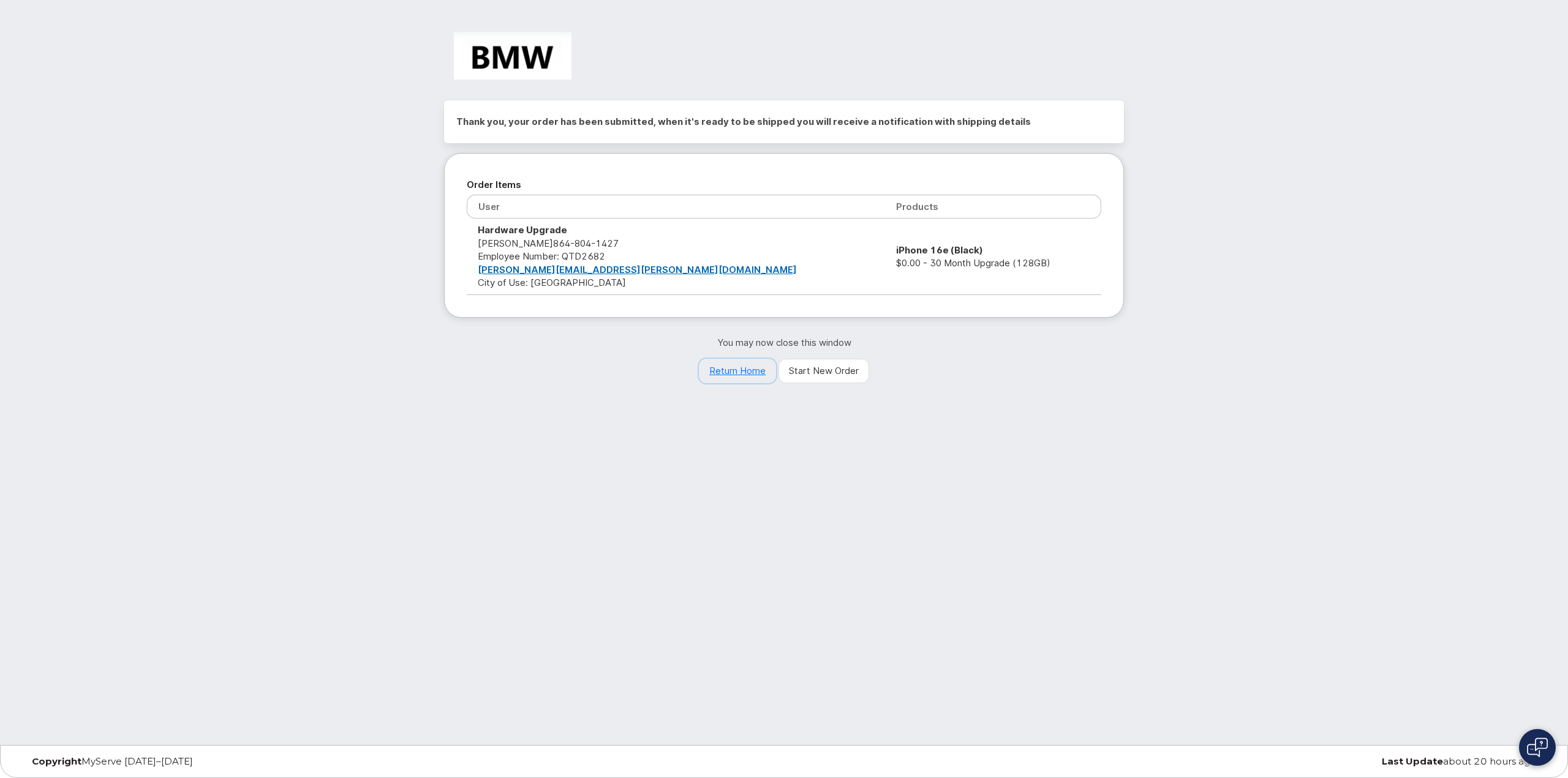
click at [744, 373] on link "Return Home" at bounding box center [738, 371] width 77 height 24
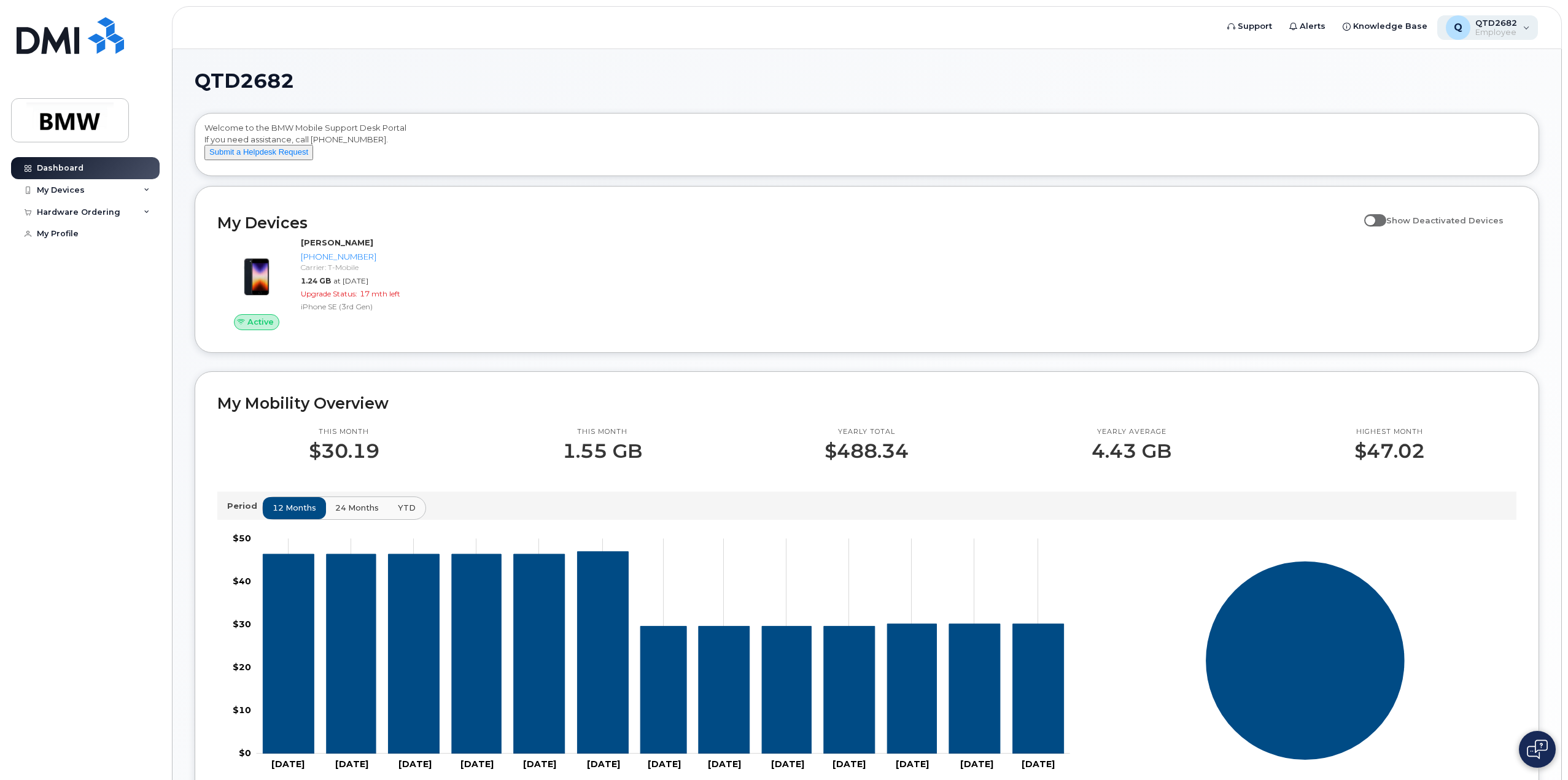
click at [1507, 28] on span "Employee" at bounding box center [1495, 32] width 42 height 9
click at [1381, 123] on div "Sign out" at bounding box center [1449, 128] width 177 height 23
click at [1513, 25] on span "QTD2682" at bounding box center [1495, 23] width 42 height 9
click at [1420, 129] on div "Sign out" at bounding box center [1449, 128] width 177 height 23
click at [1532, 34] on div "Q QTD2682 Employee" at bounding box center [1488, 27] width 101 height 24
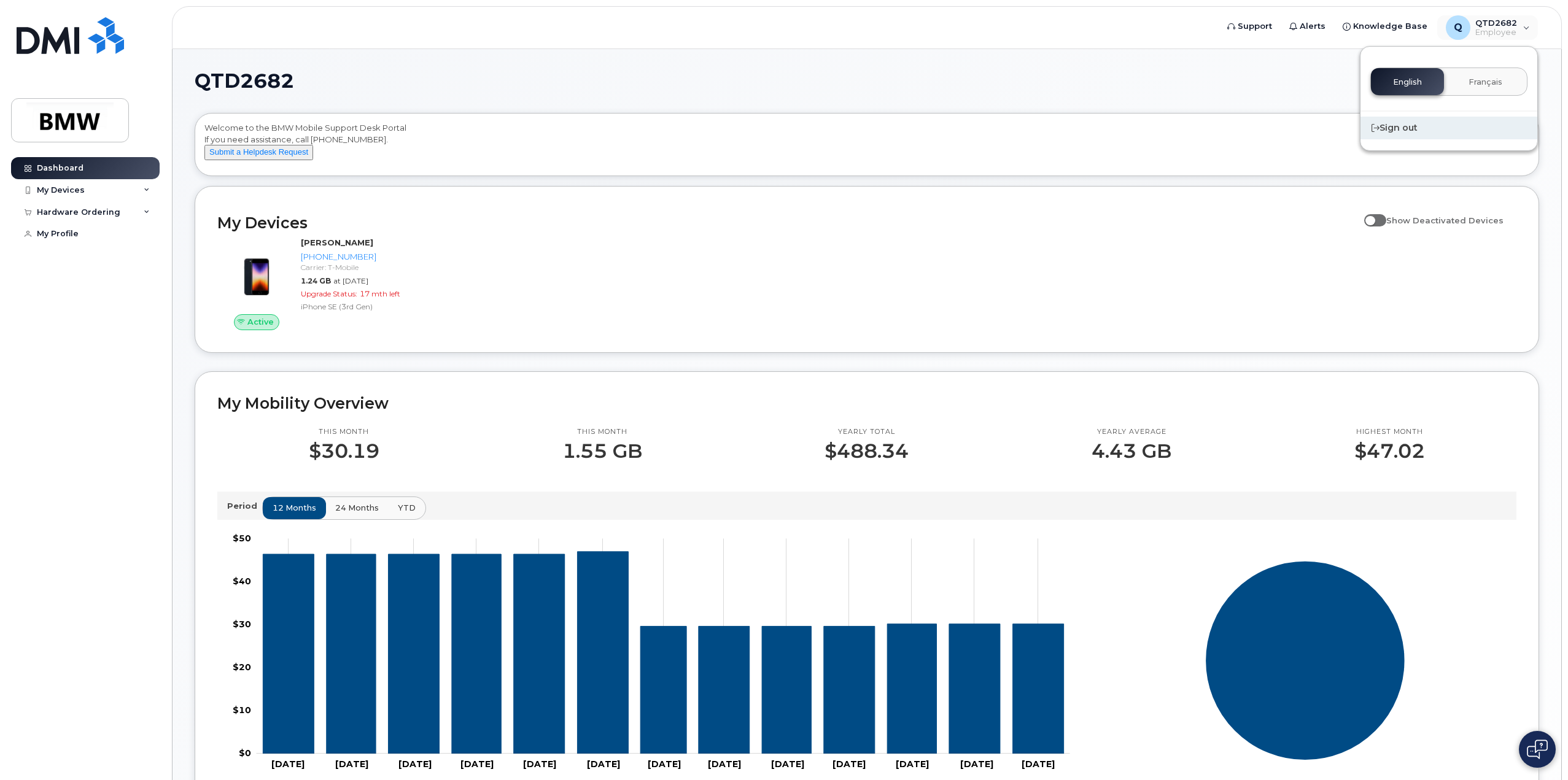
click at [1424, 129] on div "Sign out" at bounding box center [1449, 128] width 177 height 23
